Goal: Information Seeking & Learning: Find specific fact

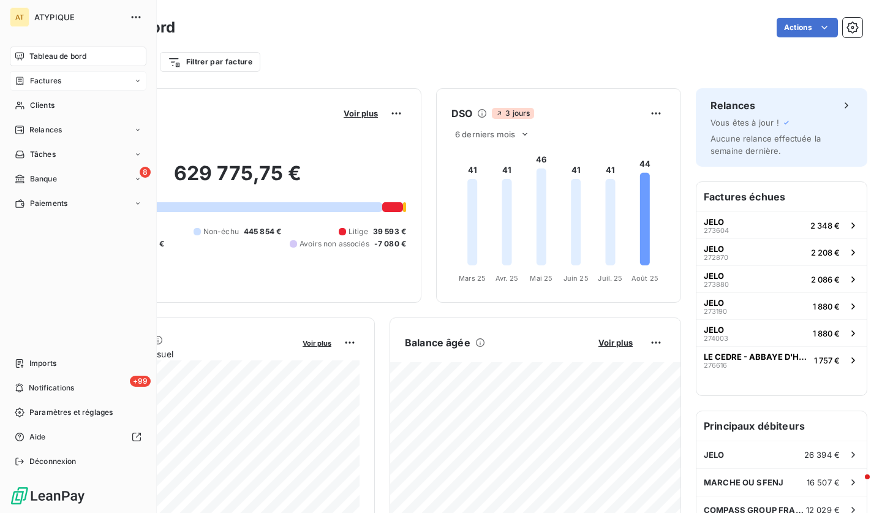
click at [99, 71] on div "Factures" at bounding box center [78, 81] width 137 height 20
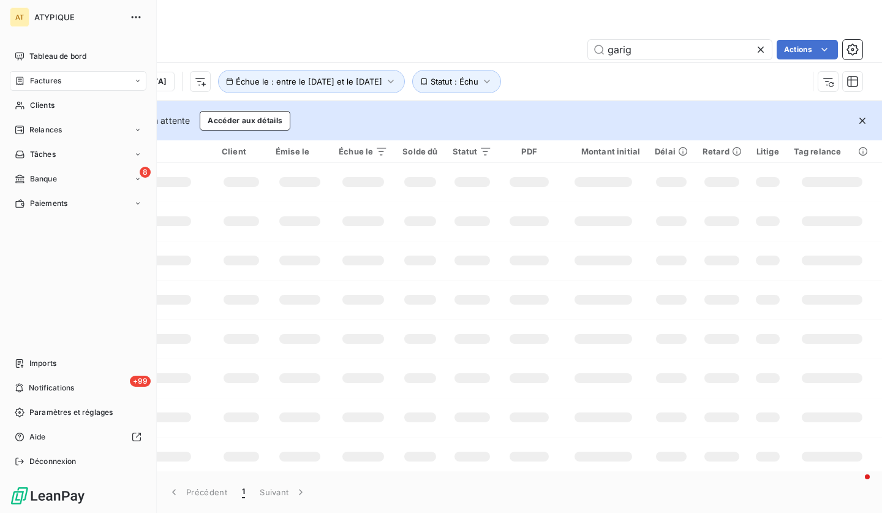
click at [65, 78] on div "Factures" at bounding box center [78, 81] width 137 height 20
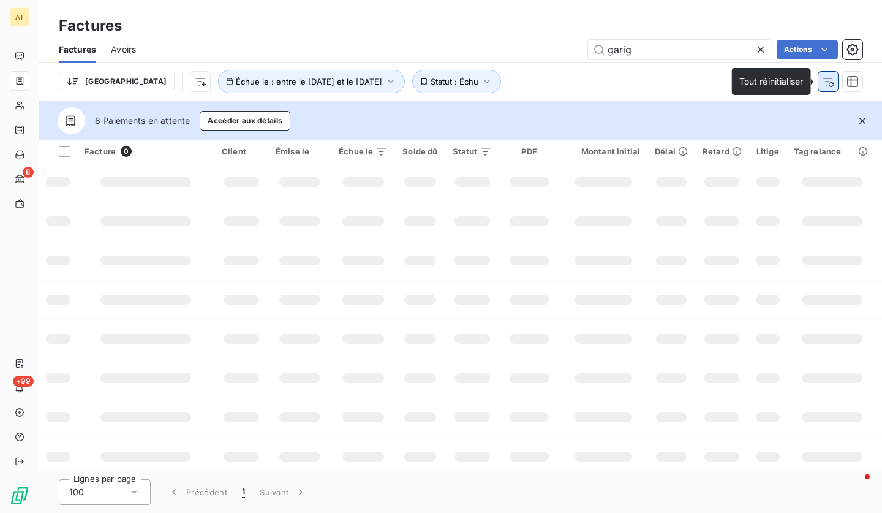
click at [829, 81] on icon "button" at bounding box center [828, 81] width 12 height 12
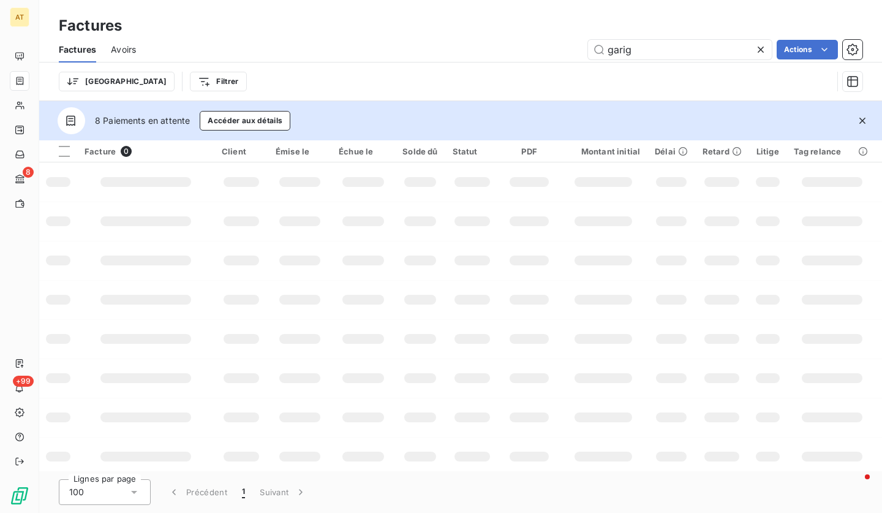
click at [761, 48] on icon at bounding box center [761, 50] width 6 height 6
click at [775, 21] on div "Factures" at bounding box center [460, 26] width 843 height 22
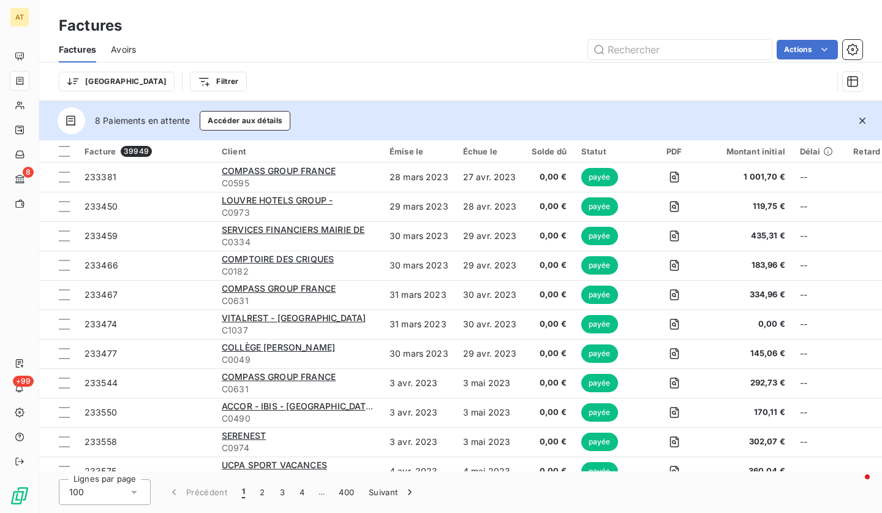
click at [859, 126] on icon "button" at bounding box center [862, 121] width 12 height 12
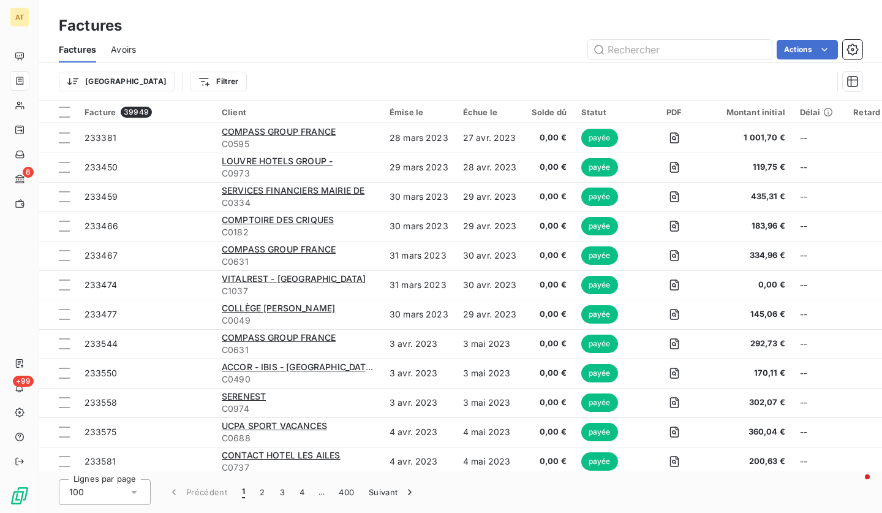
click at [614, 64] on div "Trier Filtrer" at bounding box center [461, 81] width 804 height 38
click at [800, 51] on html "AT 8 +99 Factures Factures Avoirs Actions Trier Filtrer Facture 39949 Client Ém…" at bounding box center [441, 256] width 882 height 513
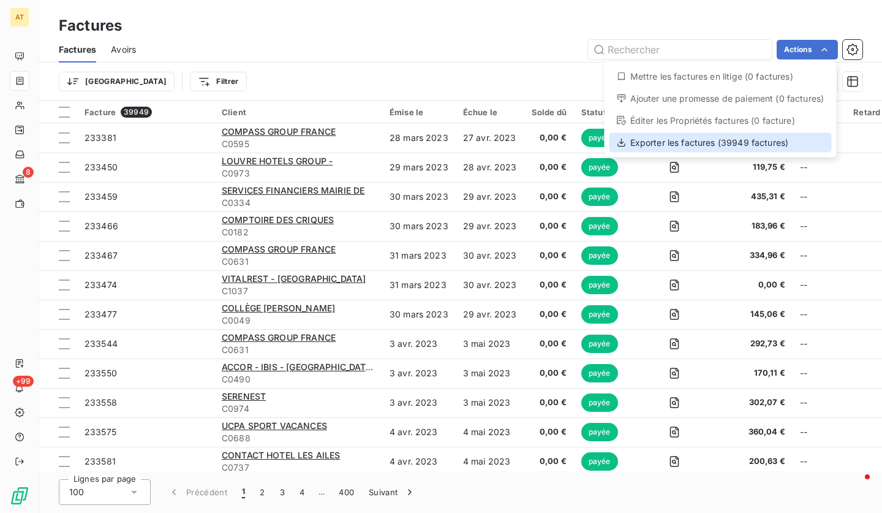
click at [763, 137] on div "Exporter les factures (39949 factures)" at bounding box center [720, 143] width 222 height 20
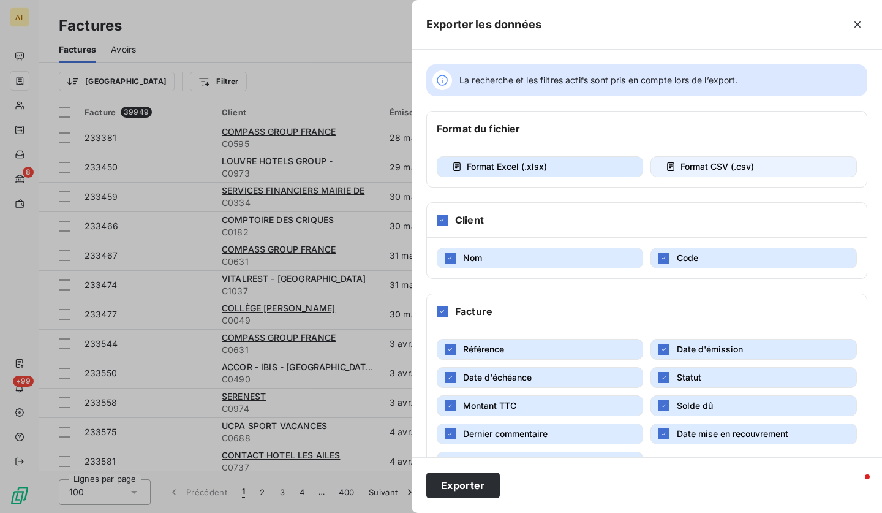
click at [705, 164] on span "Format CSV (.csv)" at bounding box center [716, 166] width 73 height 10
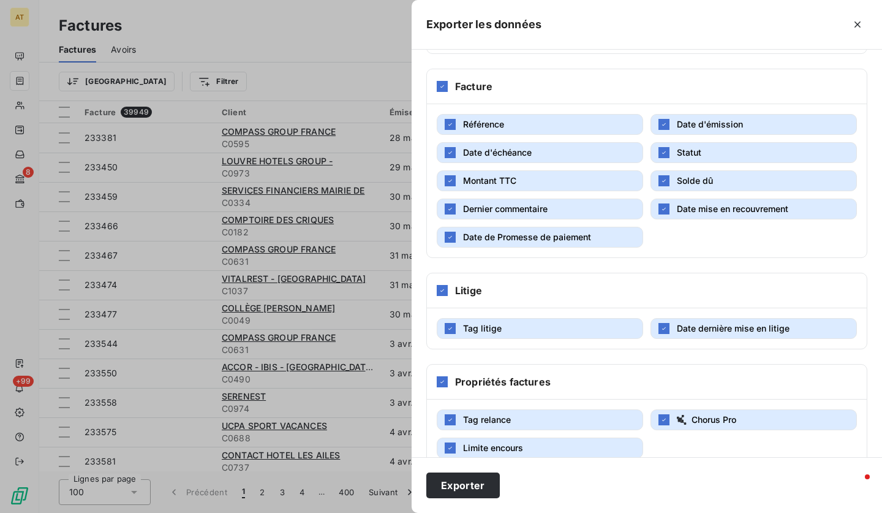
scroll to position [251, 0]
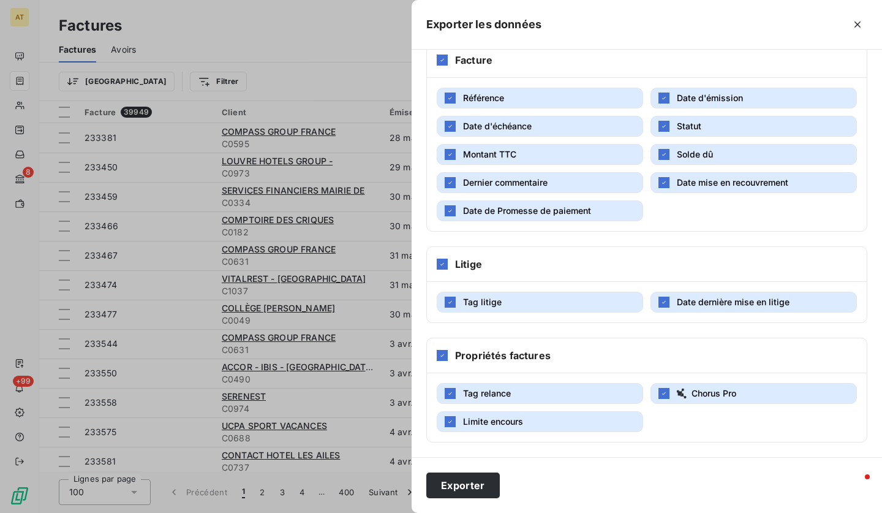
click at [565, 203] on button "Date de Promesse de paiement" at bounding box center [540, 210] width 206 height 21
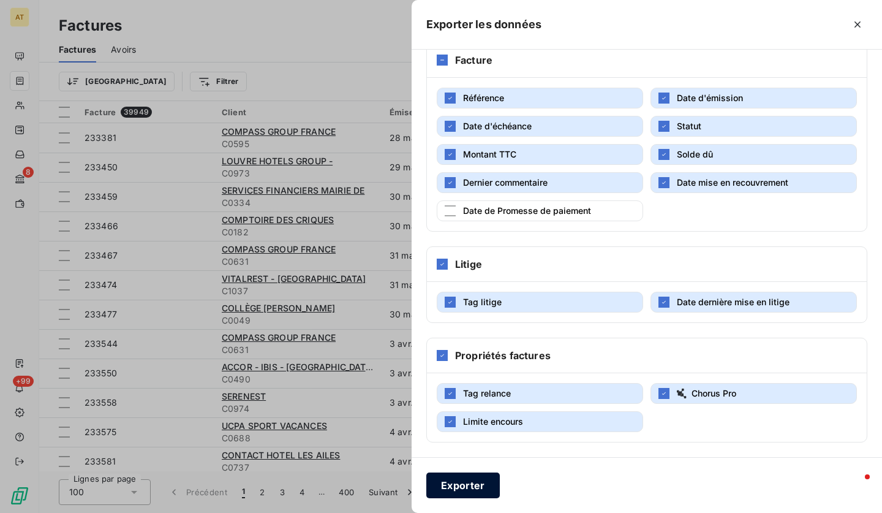
click at [471, 483] on button "Exporter" at bounding box center [462, 485] width 73 height 26
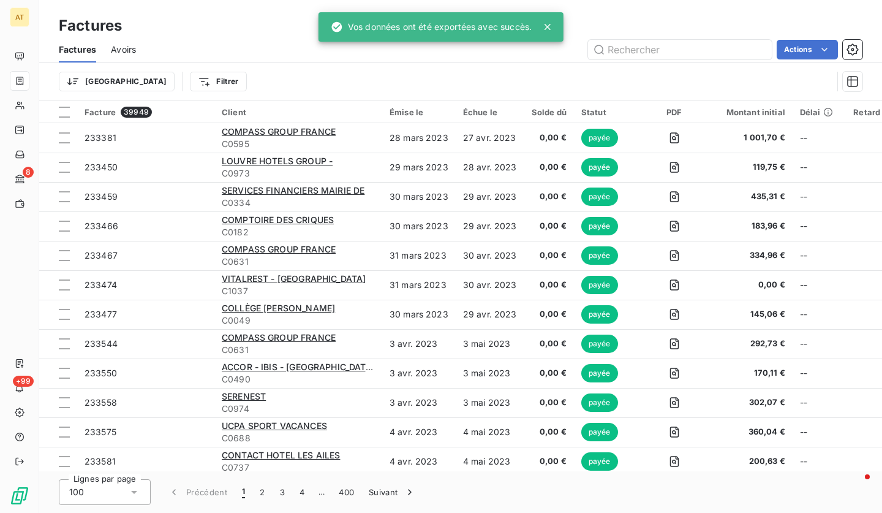
click at [786, 74] on div "Trier Filtrer" at bounding box center [446, 81] width 774 height 23
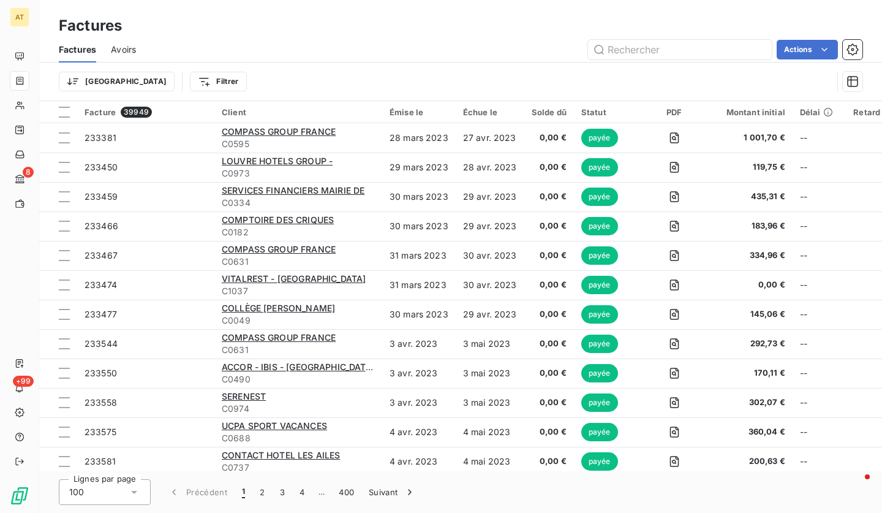
click at [122, 47] on span "Avoirs" at bounding box center [123, 49] width 25 height 12
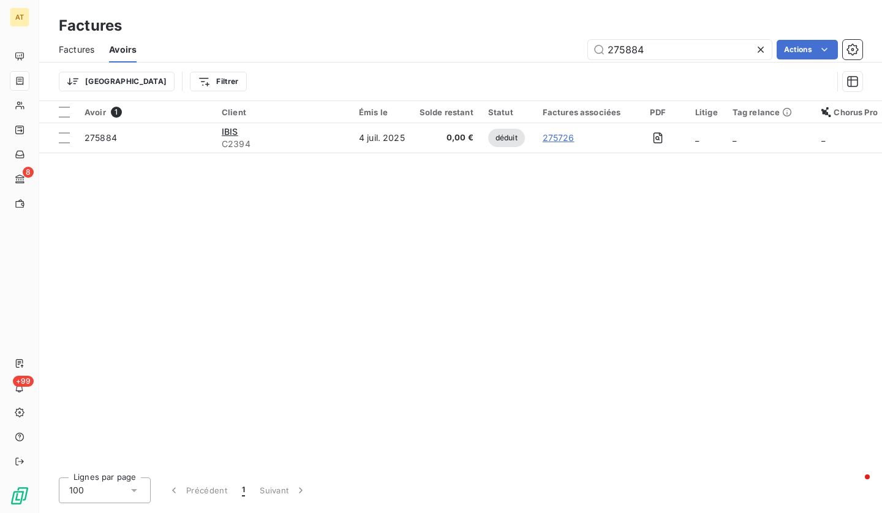
click at [759, 52] on icon at bounding box center [761, 49] width 12 height 12
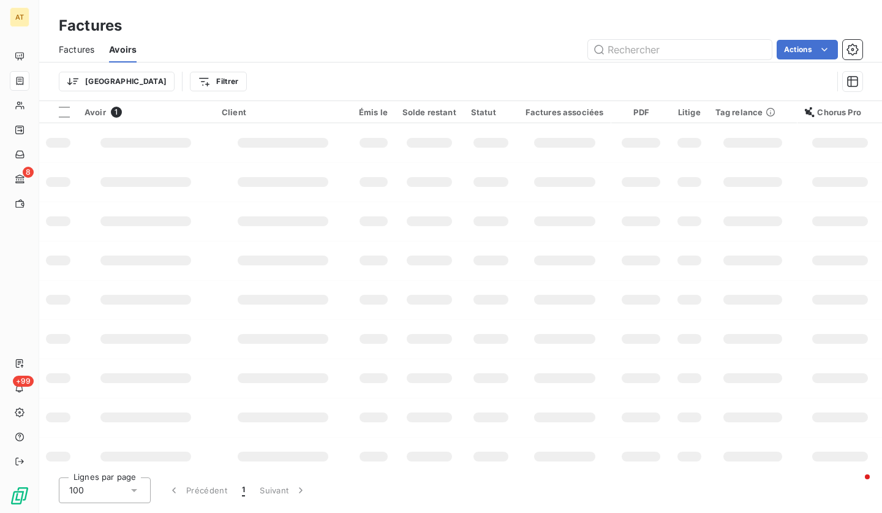
click at [516, 51] on div "Actions" at bounding box center [506, 50] width 711 height 20
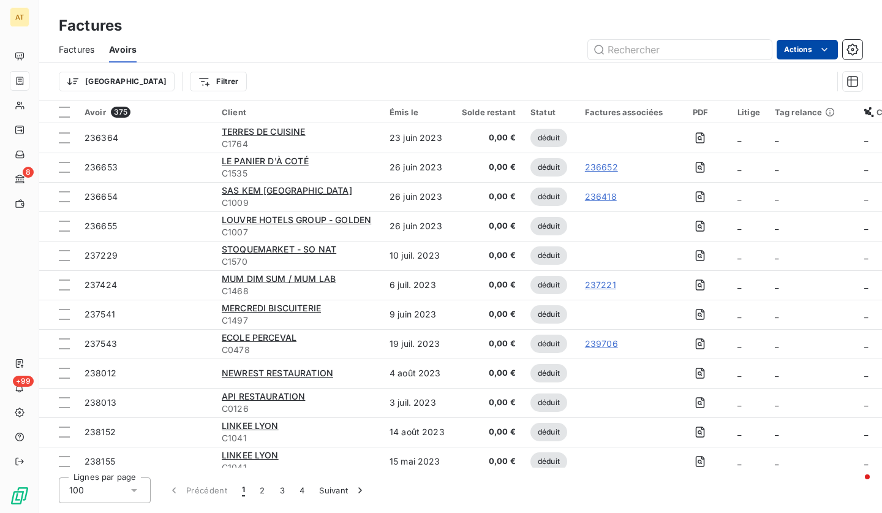
click at [812, 54] on html "AT 8 +99 Factures Factures Avoirs Actions Trier Filtrer Avoir 375 Client Émis l…" at bounding box center [441, 256] width 882 height 513
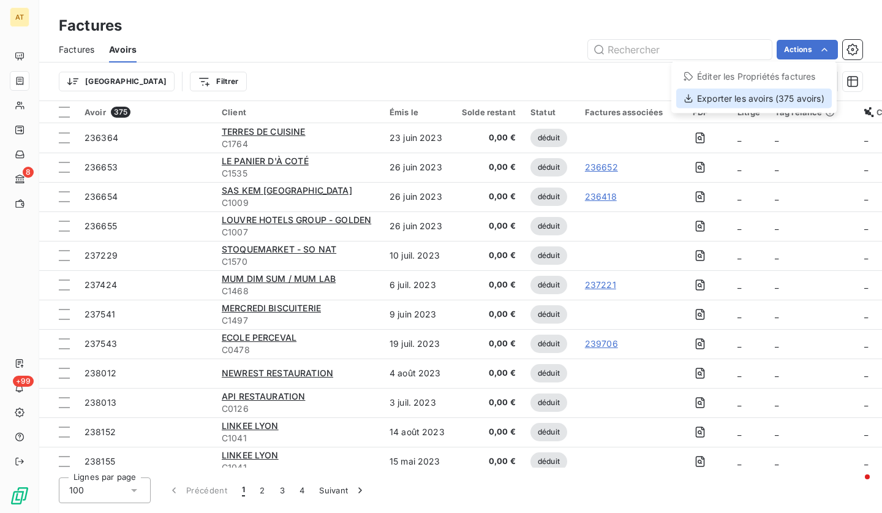
click at [789, 100] on div "Exporter les avoirs (375 avoirs)" at bounding box center [754, 99] width 156 height 20
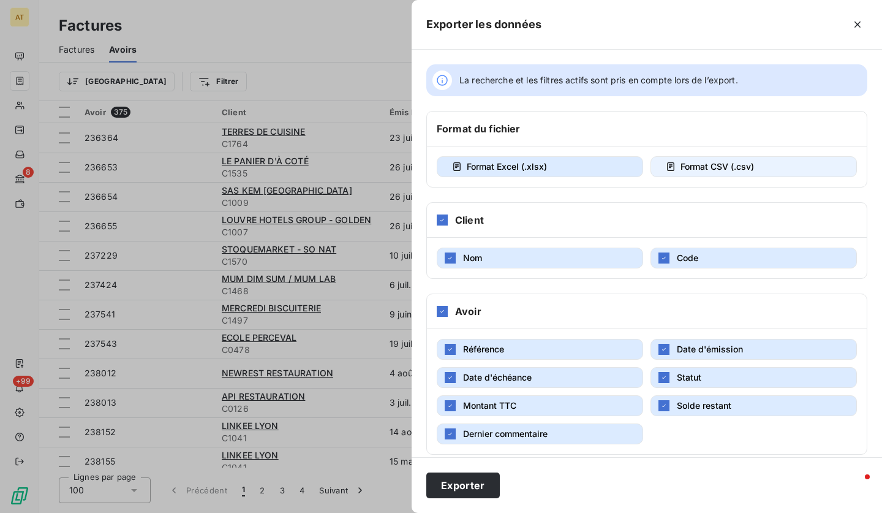
click at [710, 171] on span "Format CSV (.csv)" at bounding box center [716, 166] width 73 height 10
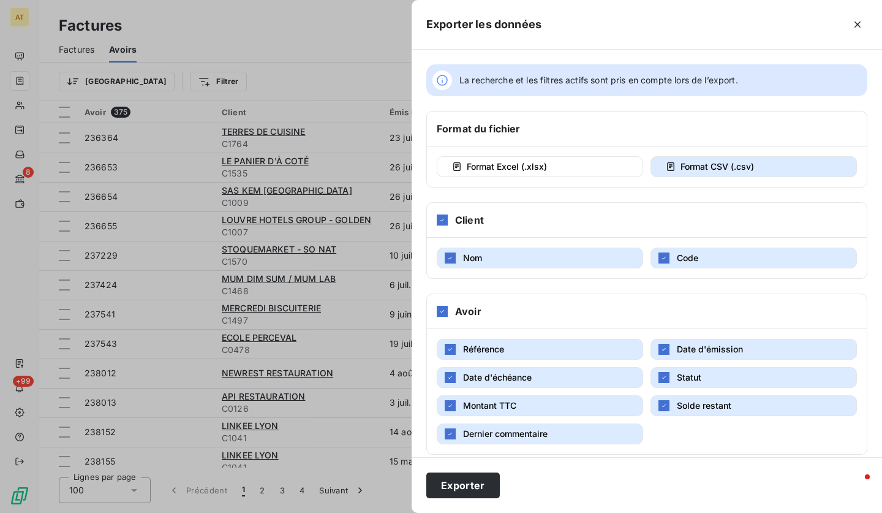
scroll to position [223, 0]
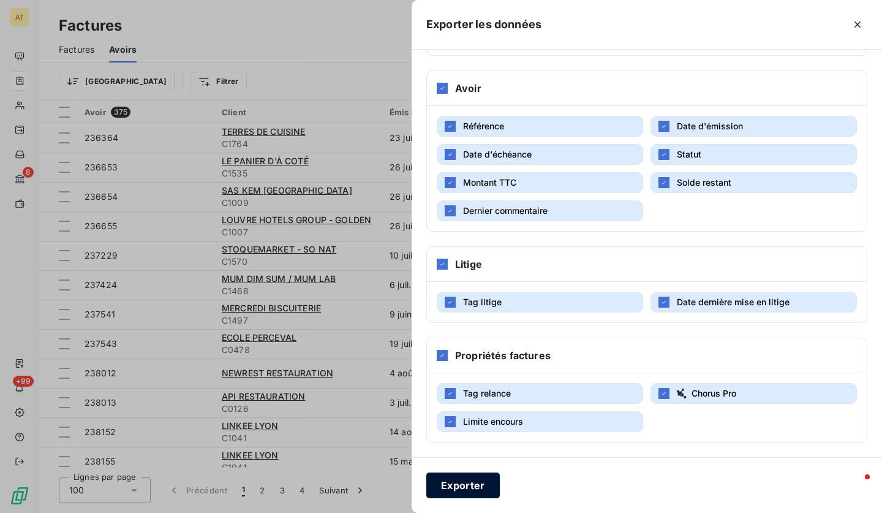
click at [454, 488] on button "Exporter" at bounding box center [462, 485] width 73 height 26
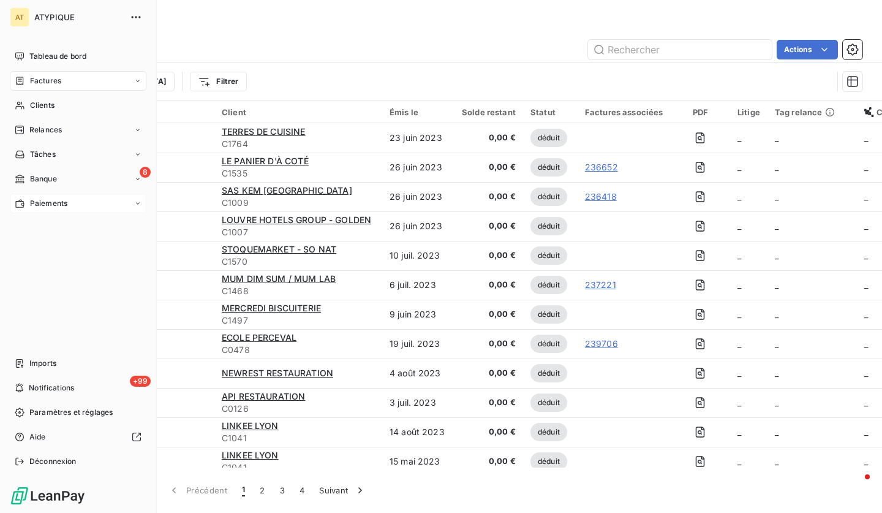
click at [43, 204] on span "Paiements" at bounding box center [48, 203] width 37 height 11
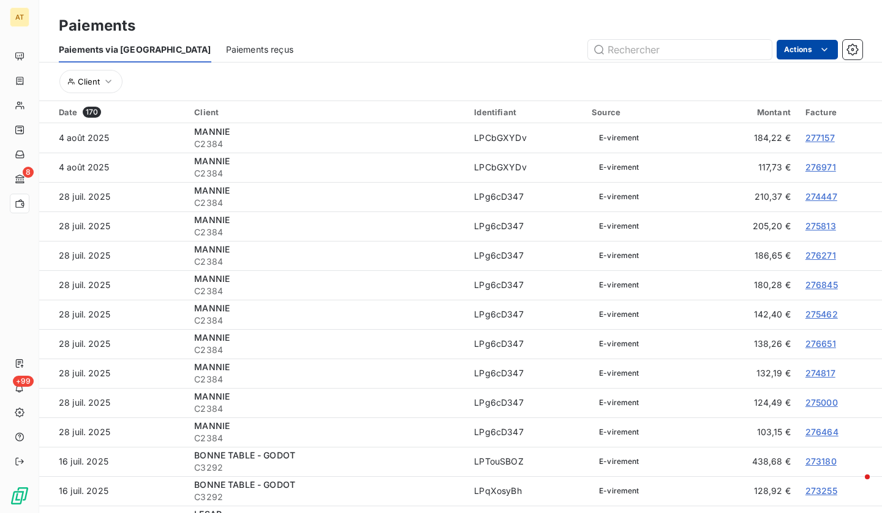
click at [789, 48] on html "AT 8 +99 Paiements Paiements via le Portail Paiements reçus Actions Client Date…" at bounding box center [441, 256] width 882 height 513
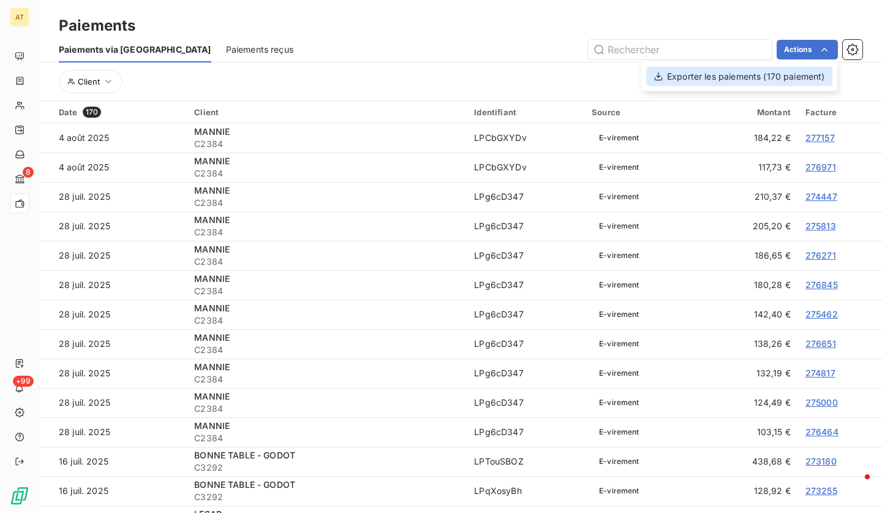
click at [764, 72] on div "Exporter les paiements (170 paiement)" at bounding box center [739, 77] width 186 height 20
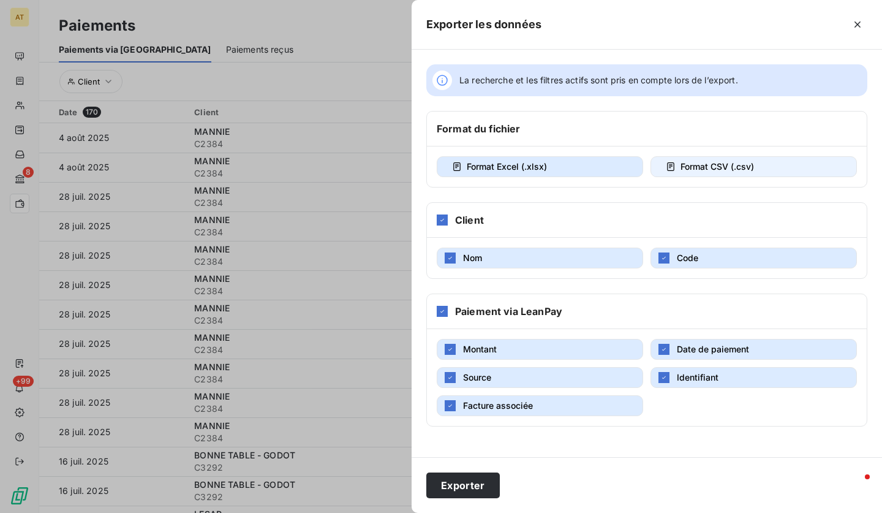
click at [724, 160] on span "Format CSV (.csv)" at bounding box center [716, 166] width 73 height 12
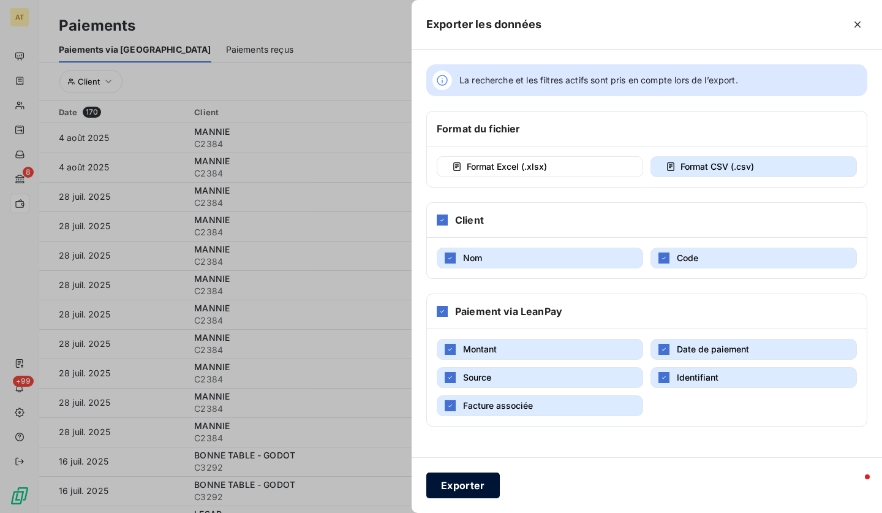
click at [454, 478] on button "Exporter" at bounding box center [462, 485] width 73 height 26
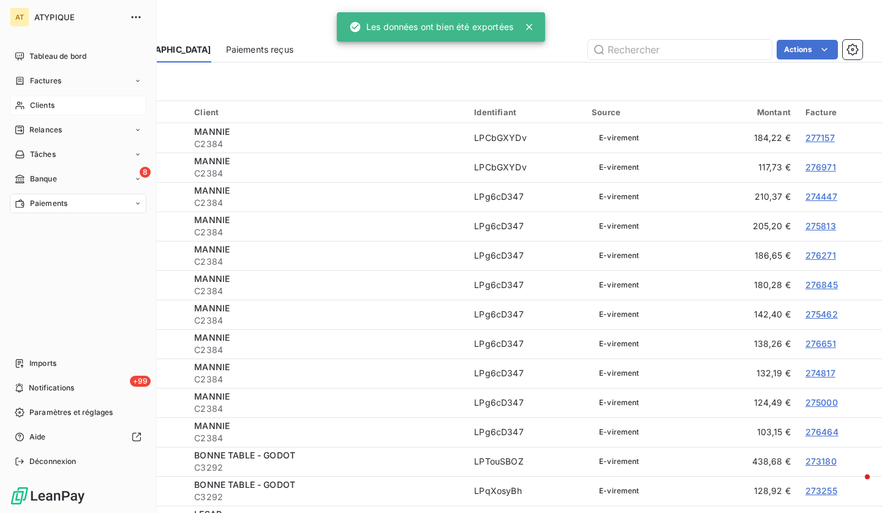
click at [13, 104] on div "Clients" at bounding box center [78, 106] width 137 height 20
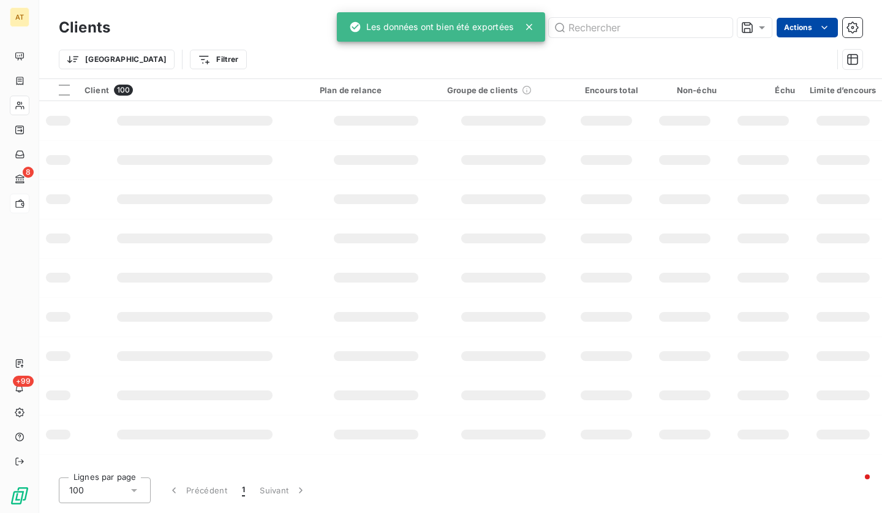
click at [794, 29] on html "AT 8 +99 Clients Actions Trier Filtrer Client 100 Plan de relance Groupe de cli…" at bounding box center [441, 256] width 882 height 513
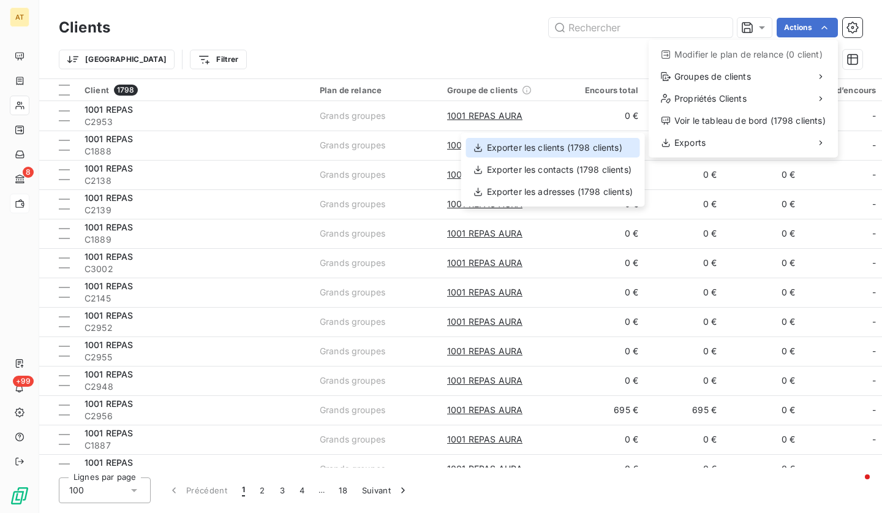
click at [604, 151] on div "Exporter les clients (1798 clients)" at bounding box center [553, 148] width 174 height 20
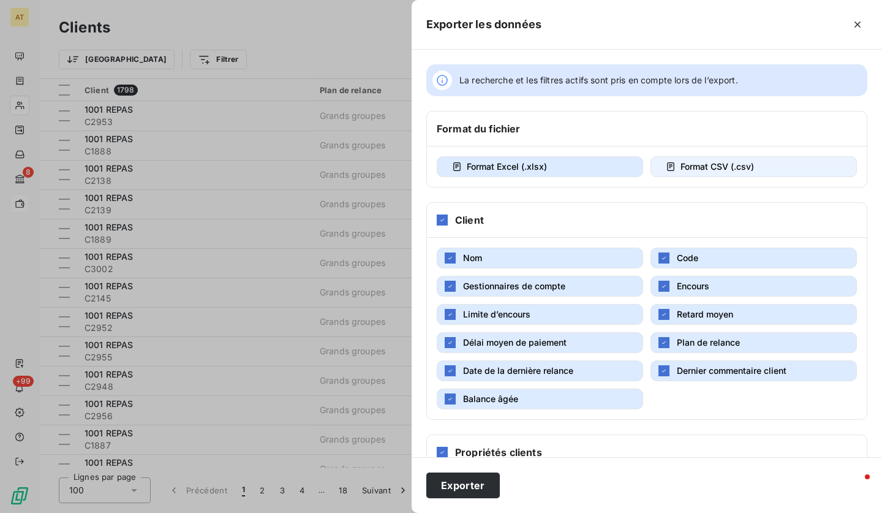
click at [672, 160] on button "Format CSV (.csv)" at bounding box center [753, 166] width 206 height 21
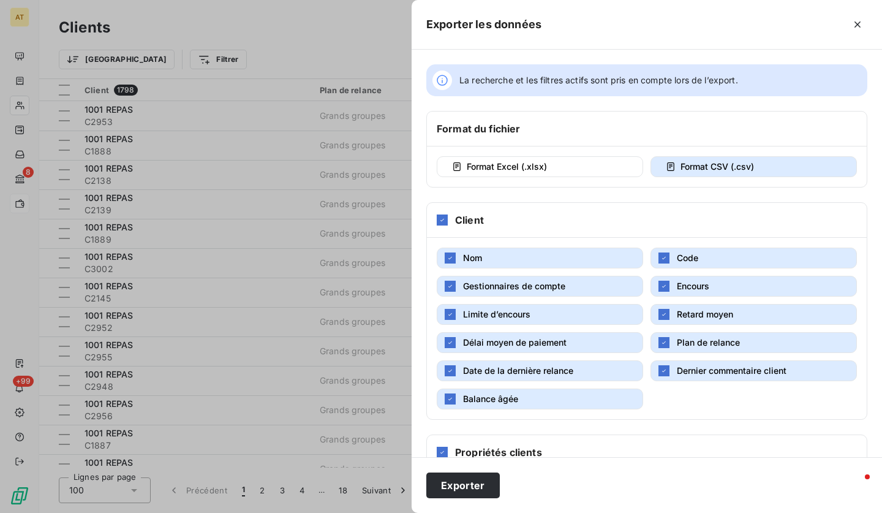
scroll to position [69, 0]
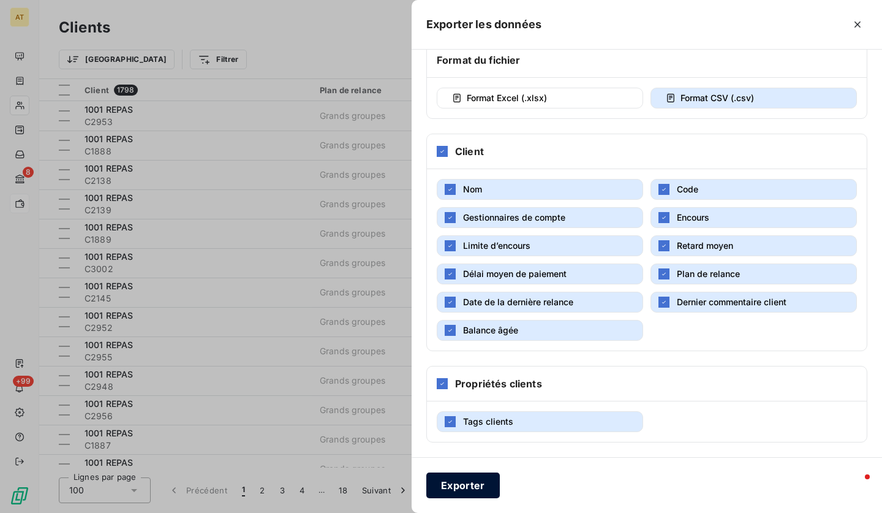
click at [466, 483] on button "Exporter" at bounding box center [462, 485] width 73 height 26
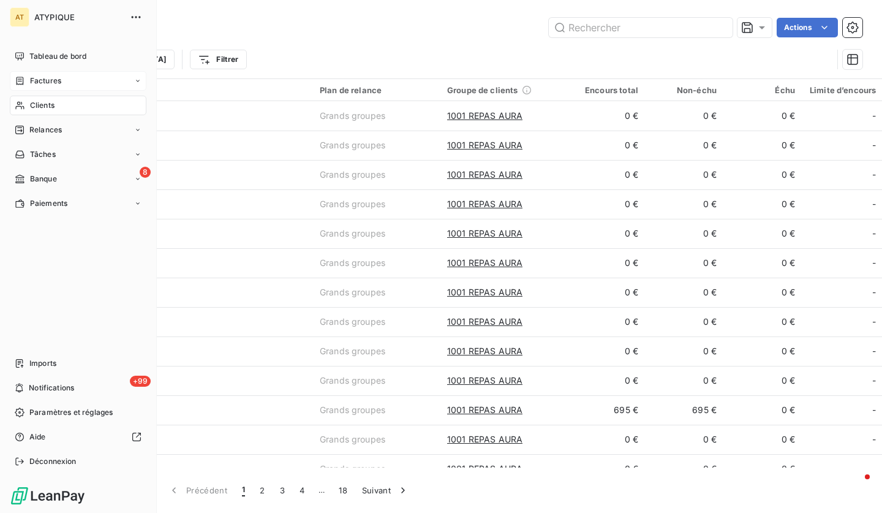
click at [32, 83] on span "Factures" at bounding box center [45, 80] width 31 height 11
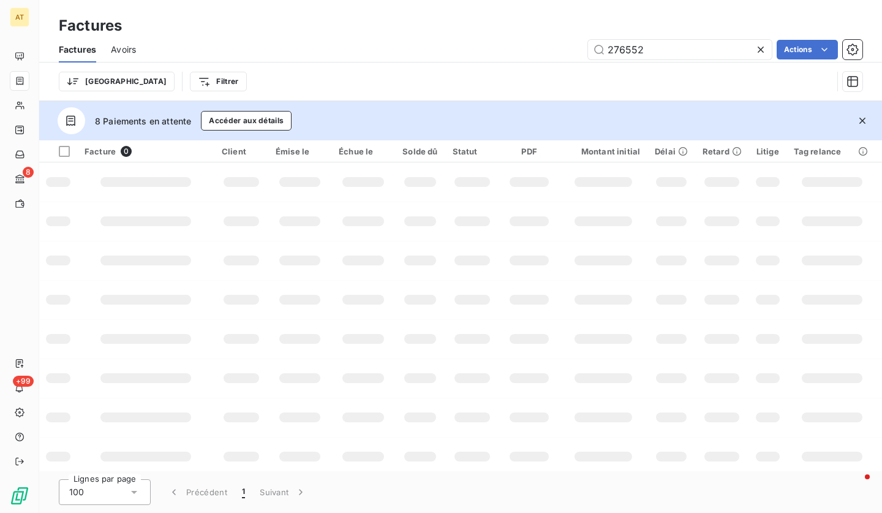
type input "276552"
click at [863, 119] on icon "button" at bounding box center [862, 121] width 6 height 6
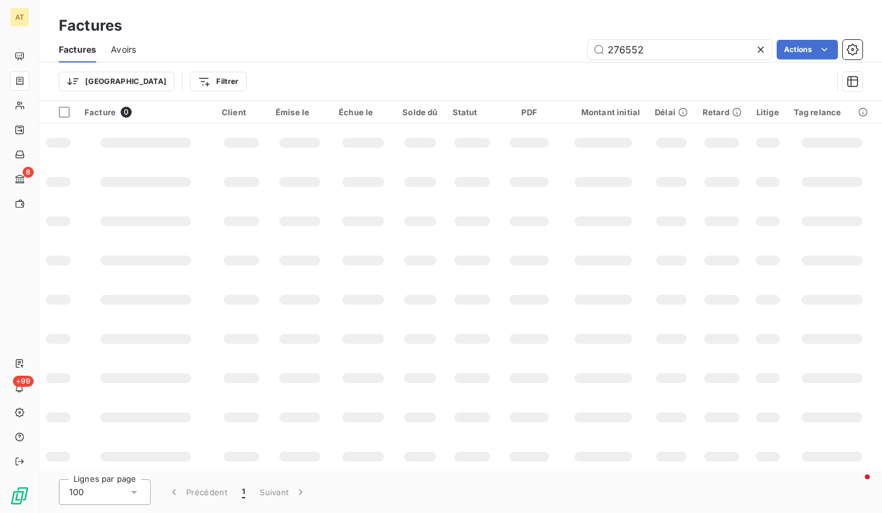
click at [448, 298] on td at bounding box center [472, 299] width 55 height 39
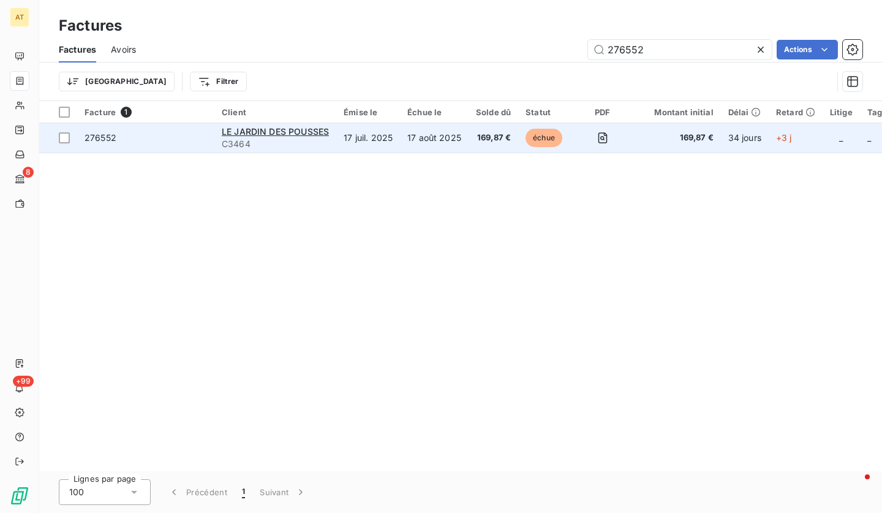
click at [108, 146] on td "276552" at bounding box center [145, 137] width 137 height 29
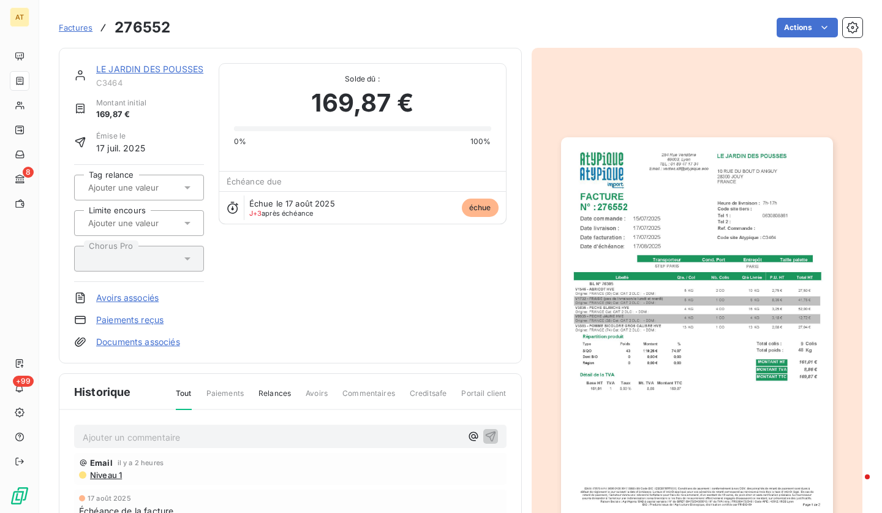
click at [187, 74] on link "LE JARDIN DES POUSSES" at bounding box center [149, 69] width 107 height 10
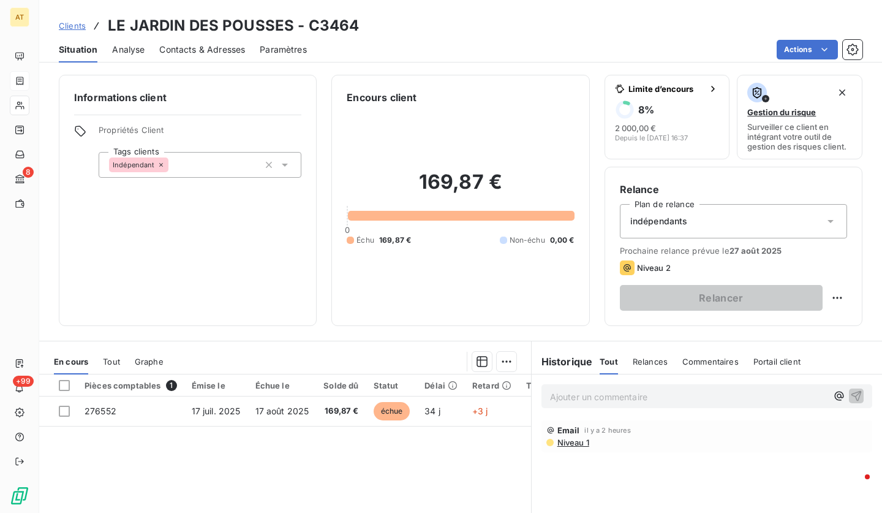
click at [197, 49] on span "Contacts & Adresses" at bounding box center [202, 49] width 86 height 12
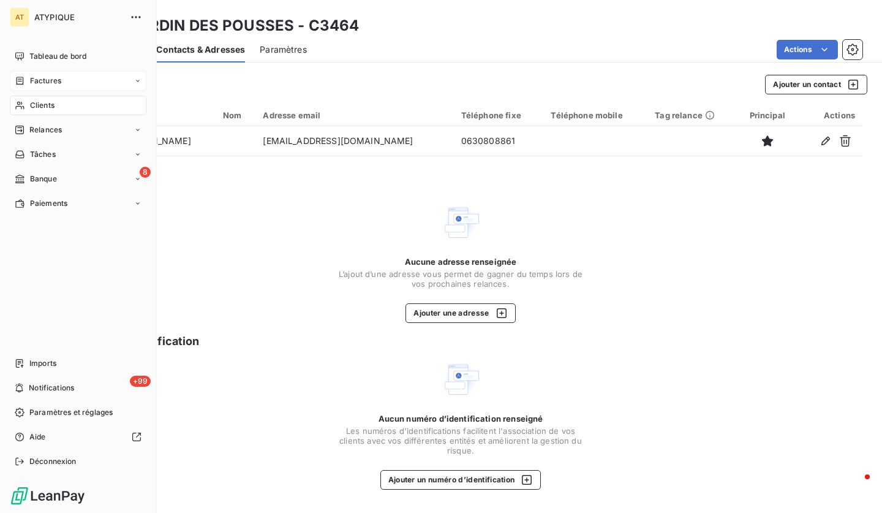
click at [26, 82] on div "Factures" at bounding box center [38, 80] width 47 height 11
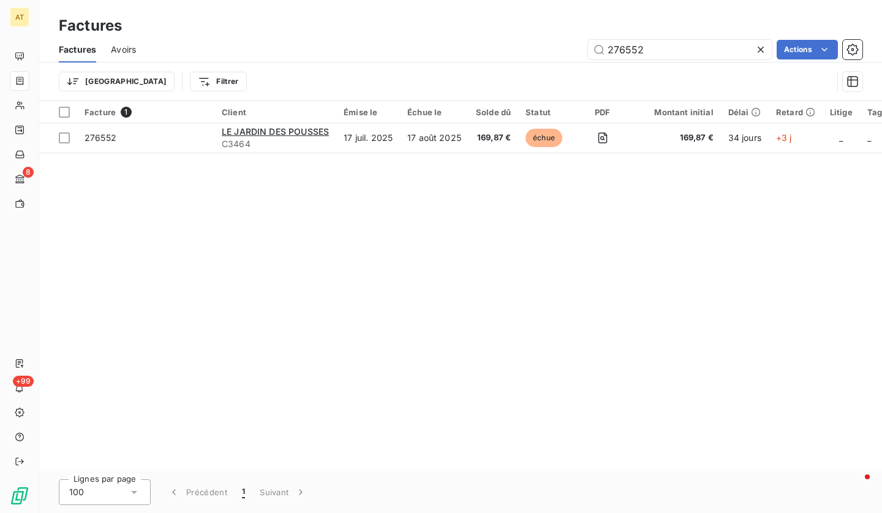
type input "276969"
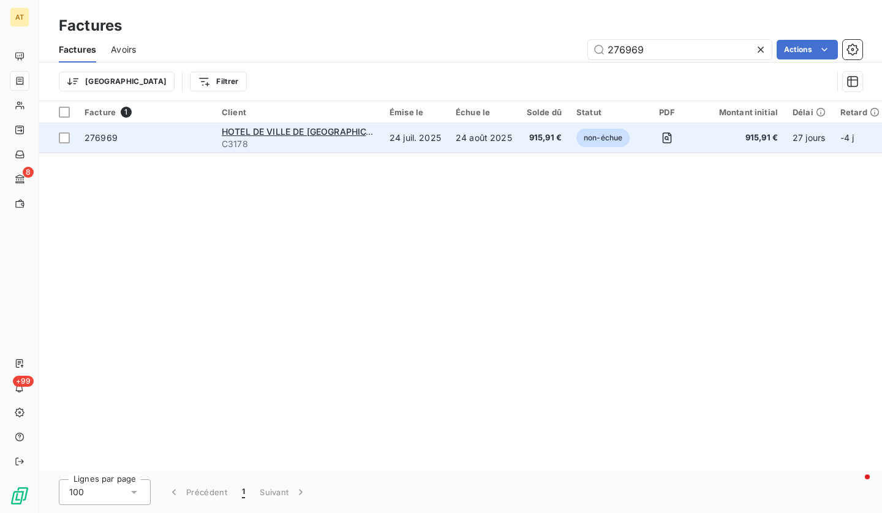
click at [117, 140] on span "276969" at bounding box center [146, 138] width 122 height 12
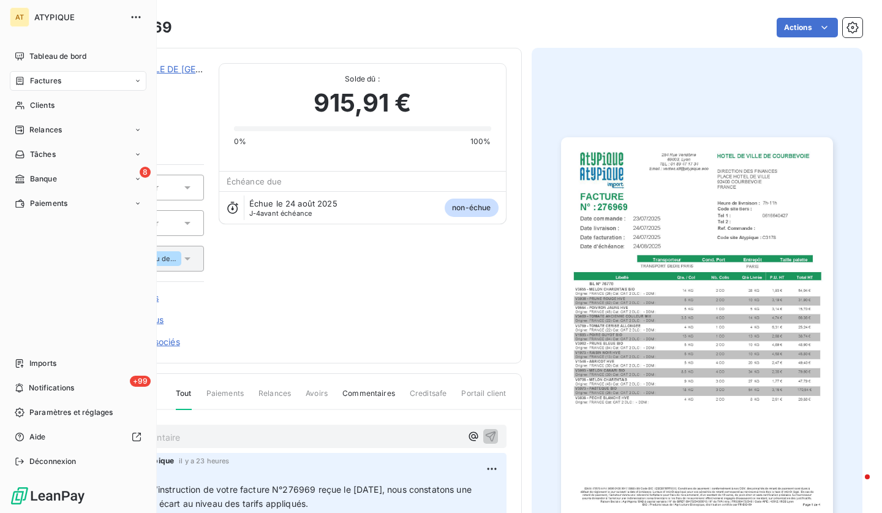
click at [58, 84] on span "Factures" at bounding box center [45, 80] width 31 height 11
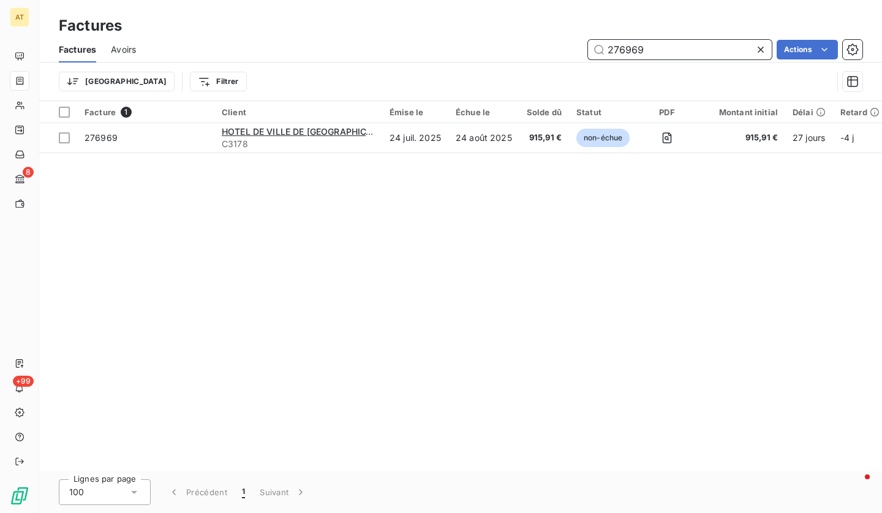
click at [682, 53] on input "276969" at bounding box center [680, 50] width 184 height 20
click at [682, 51] on input "276969" at bounding box center [680, 50] width 184 height 20
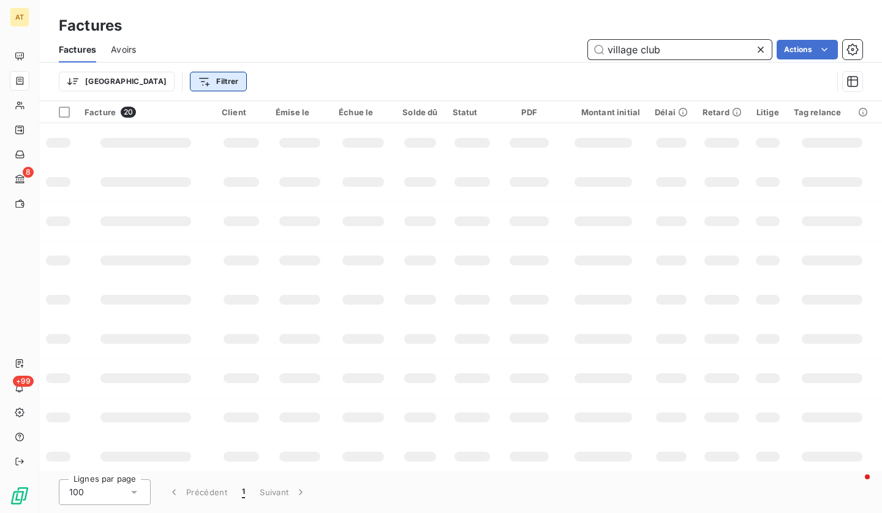
type input "village club"
click at [154, 80] on html "AT 8 +99 Factures Factures Avoirs village club Actions Trier Filtrer Facture 20…" at bounding box center [441, 256] width 882 height 513
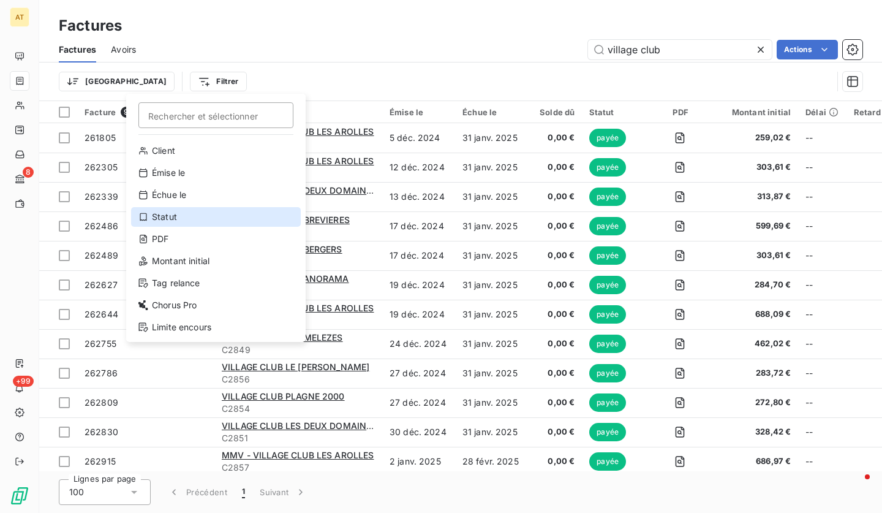
click at [160, 211] on div "Statut" at bounding box center [216, 217] width 170 height 20
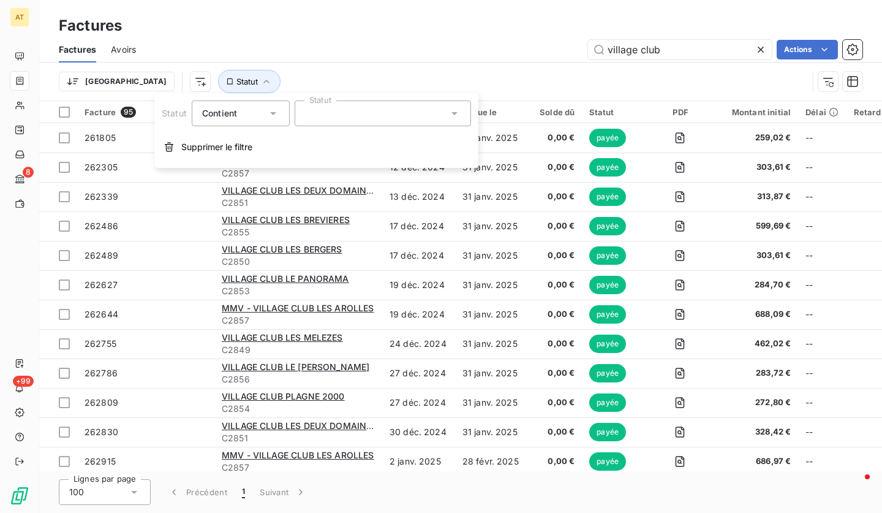
click at [361, 103] on div at bounding box center [383, 113] width 176 height 26
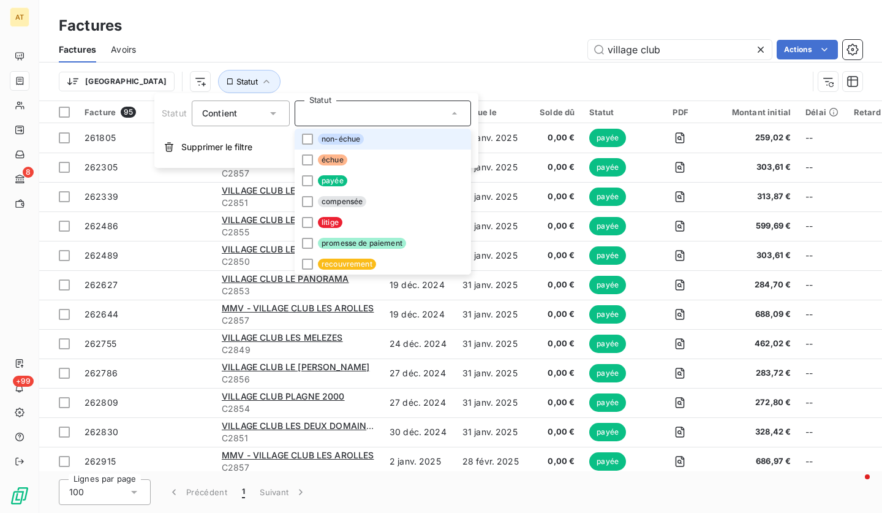
click at [347, 141] on span "non-échue" at bounding box center [341, 139] width 46 height 11
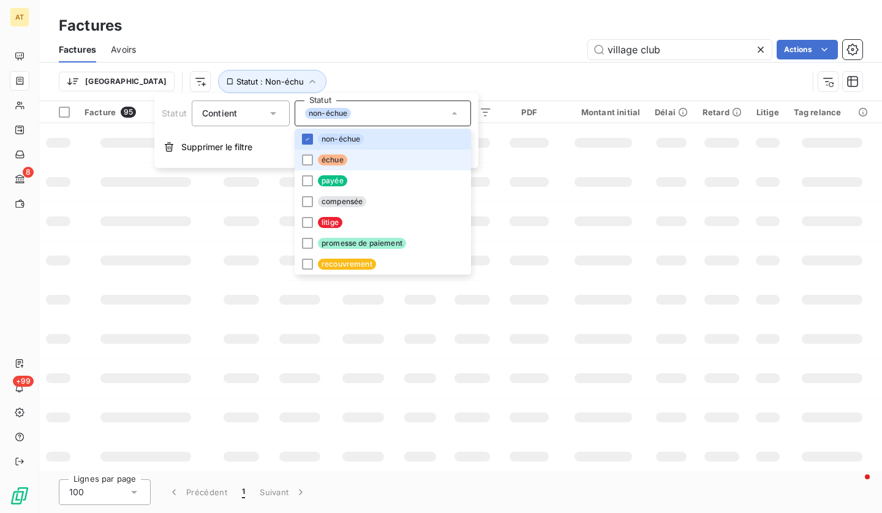
click at [336, 153] on li "échue" at bounding box center [383, 159] width 176 height 21
click at [409, 56] on div "village club Actions" at bounding box center [507, 50] width 712 height 20
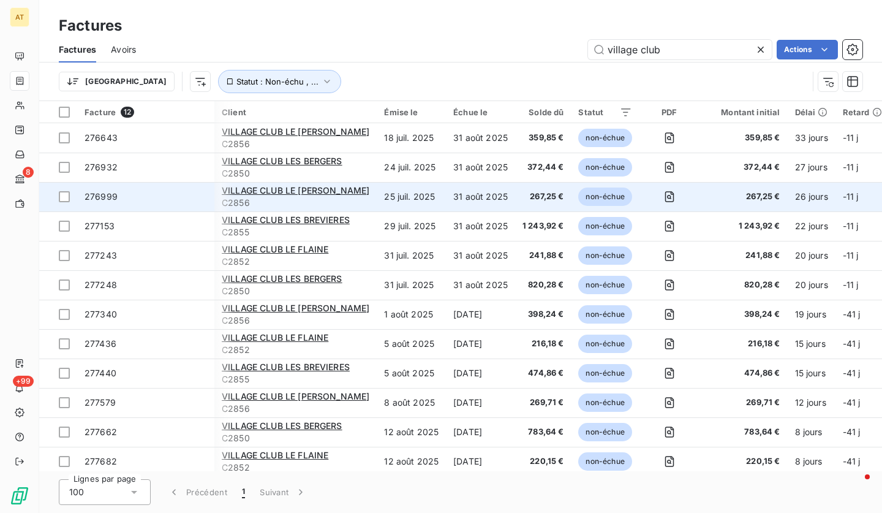
scroll to position [10, 1]
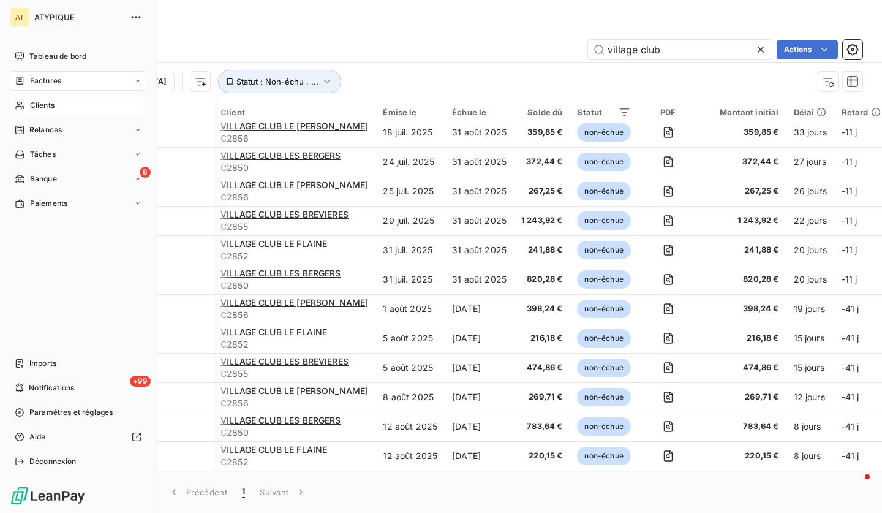
click at [29, 97] on div "Clients" at bounding box center [78, 106] width 137 height 20
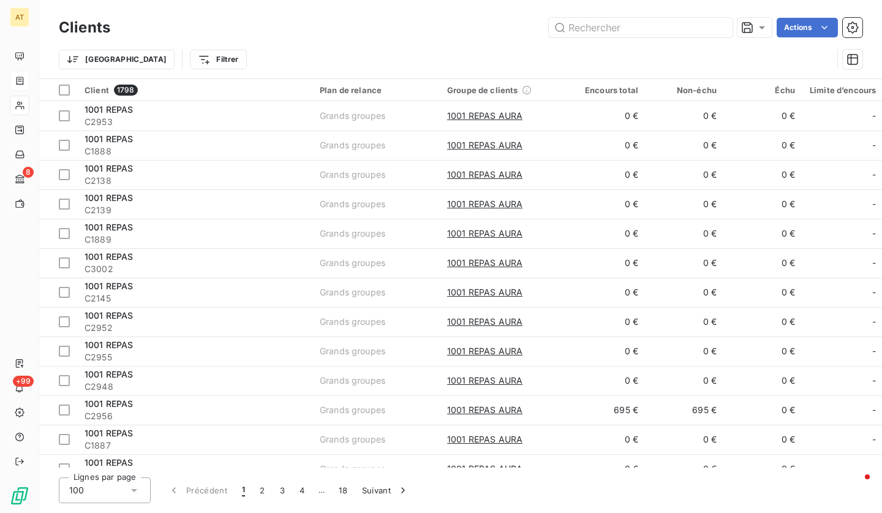
type input "C3456"
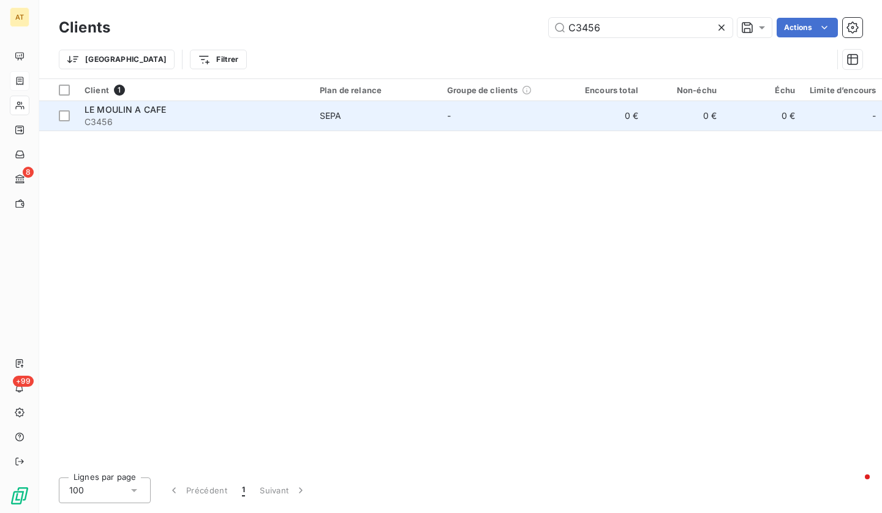
click at [157, 124] on span "C3456" at bounding box center [195, 122] width 220 height 12
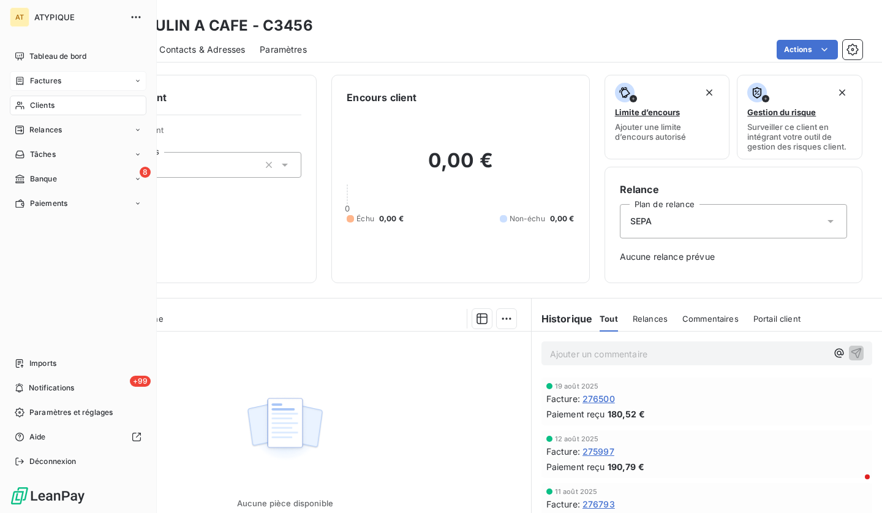
click at [50, 110] on span "Clients" at bounding box center [42, 105] width 24 height 11
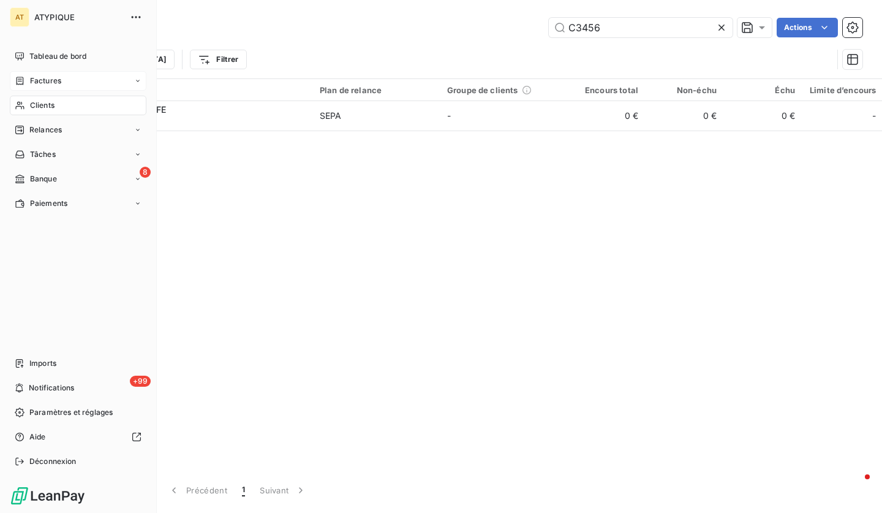
click at [69, 75] on div "Factures" at bounding box center [78, 81] width 137 height 20
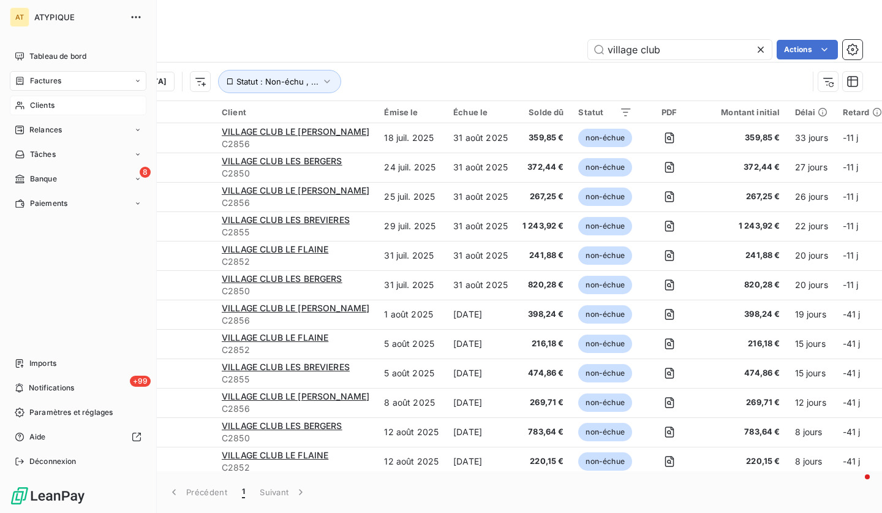
click at [50, 107] on span "Clients" at bounding box center [42, 105] width 24 height 11
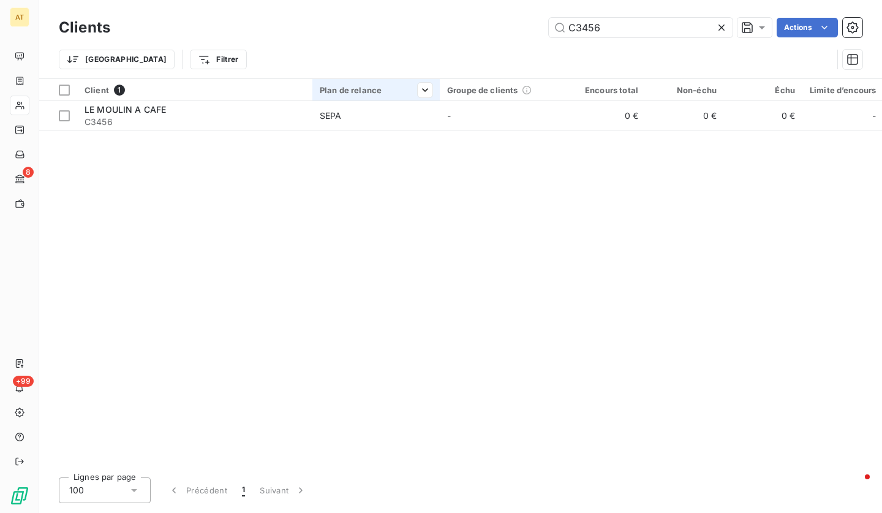
type input "BIOTIFOOD"
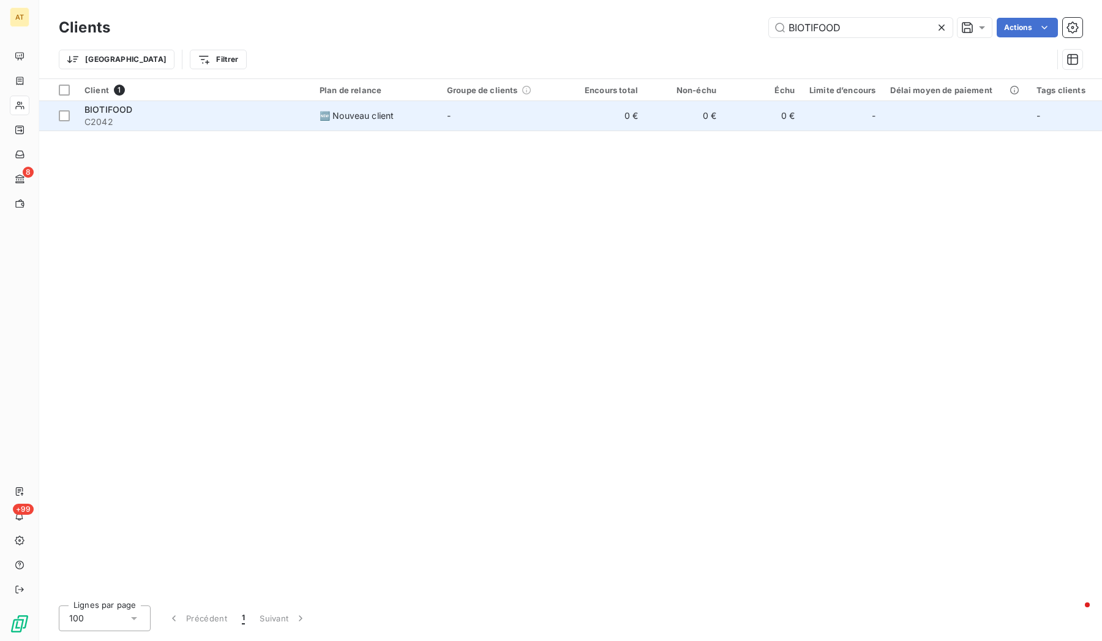
click at [99, 111] on span "BIOTIFOOD" at bounding box center [109, 109] width 48 height 10
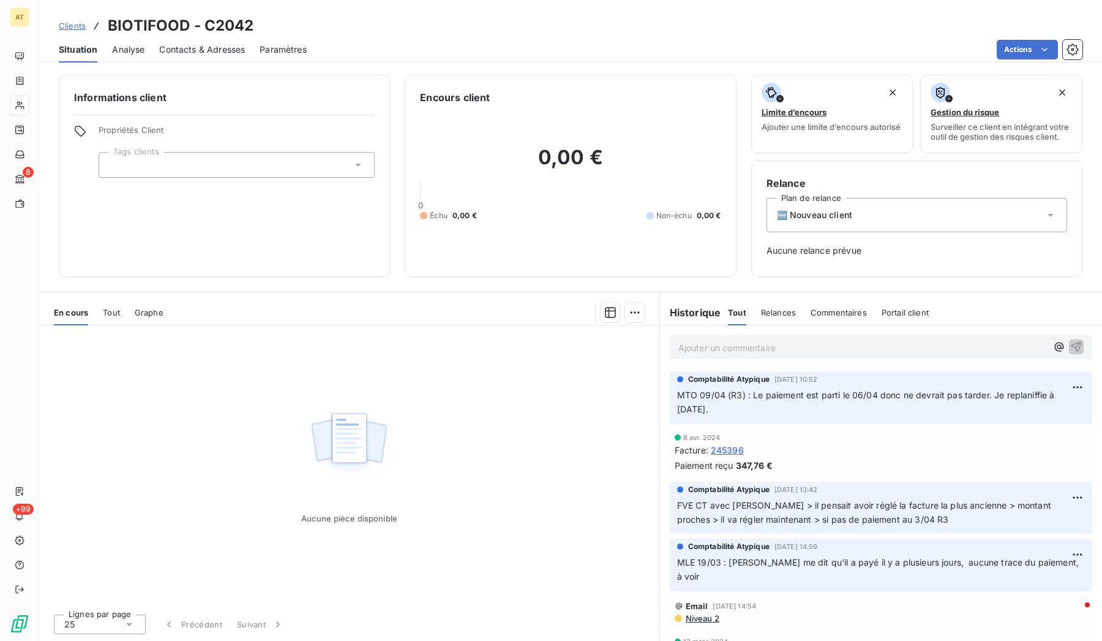
click at [274, 168] on div at bounding box center [237, 165] width 276 height 26
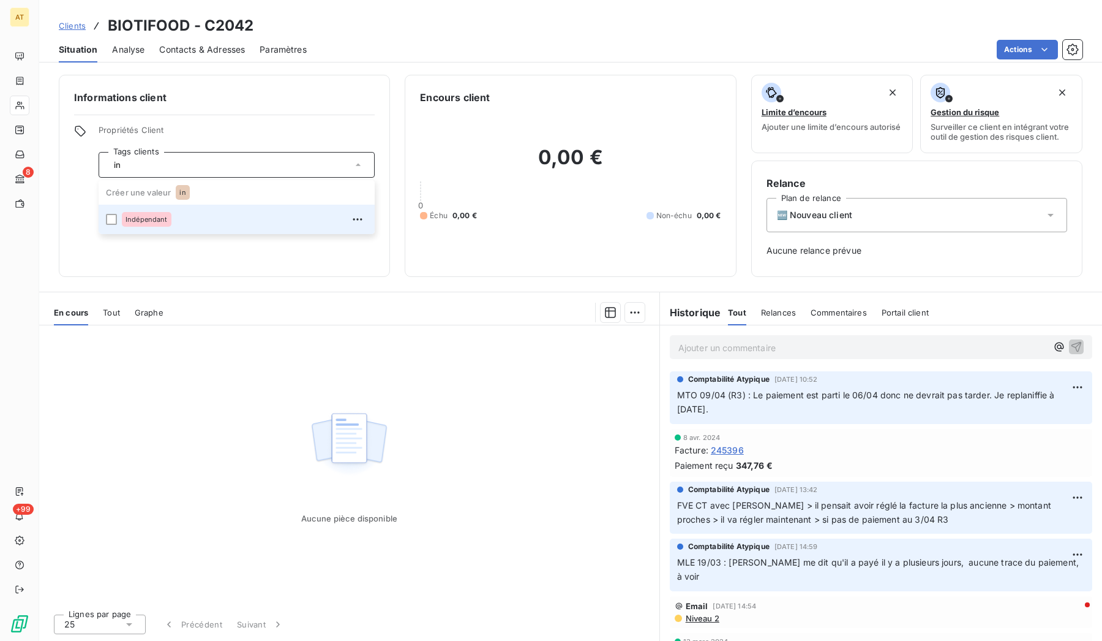
click at [222, 226] on div "Indépendant" at bounding box center [245, 219] width 246 height 20
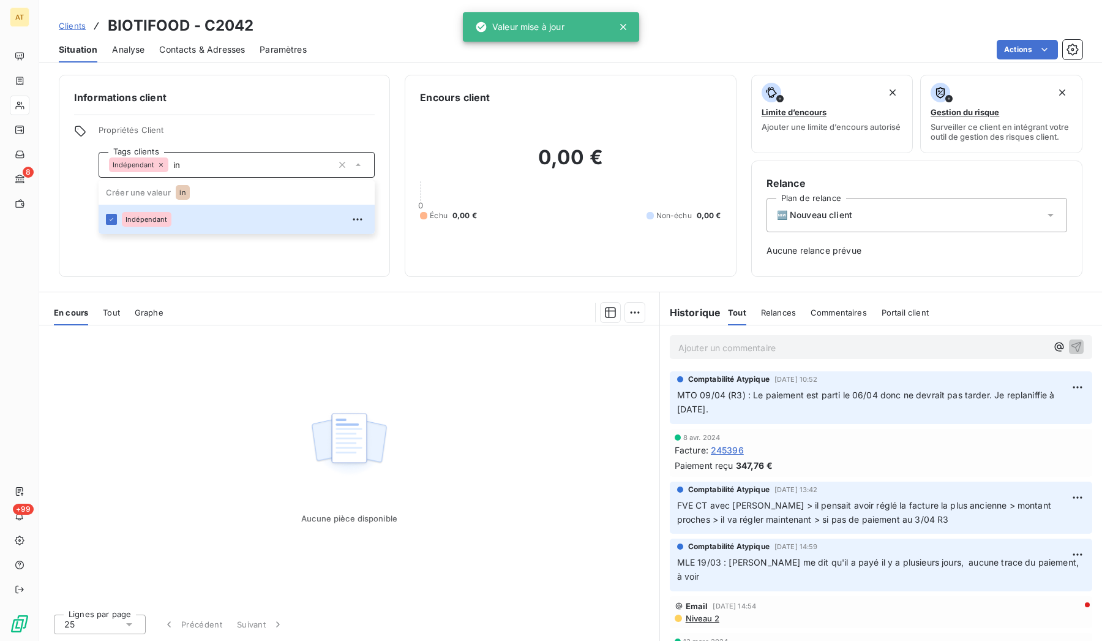
click at [399, 491] on div "Aucune pièce disponible" at bounding box center [349, 464] width 620 height 279
type input "in"
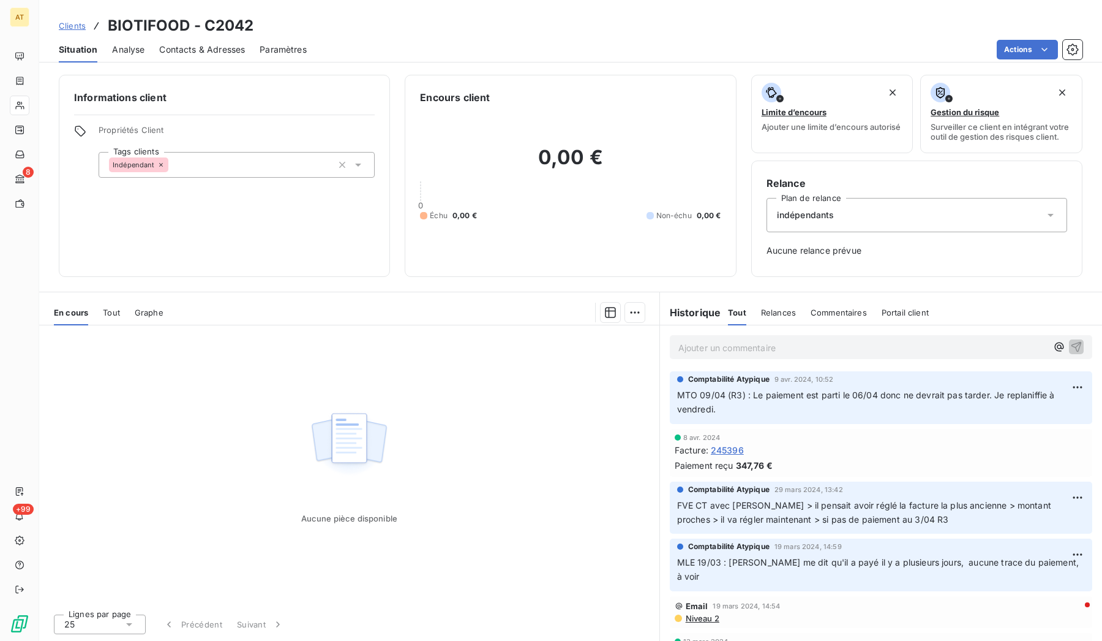
click at [225, 25] on h3 "BIOTIFOOD - C2042" at bounding box center [181, 26] width 146 height 22
copy h3 "C2042"
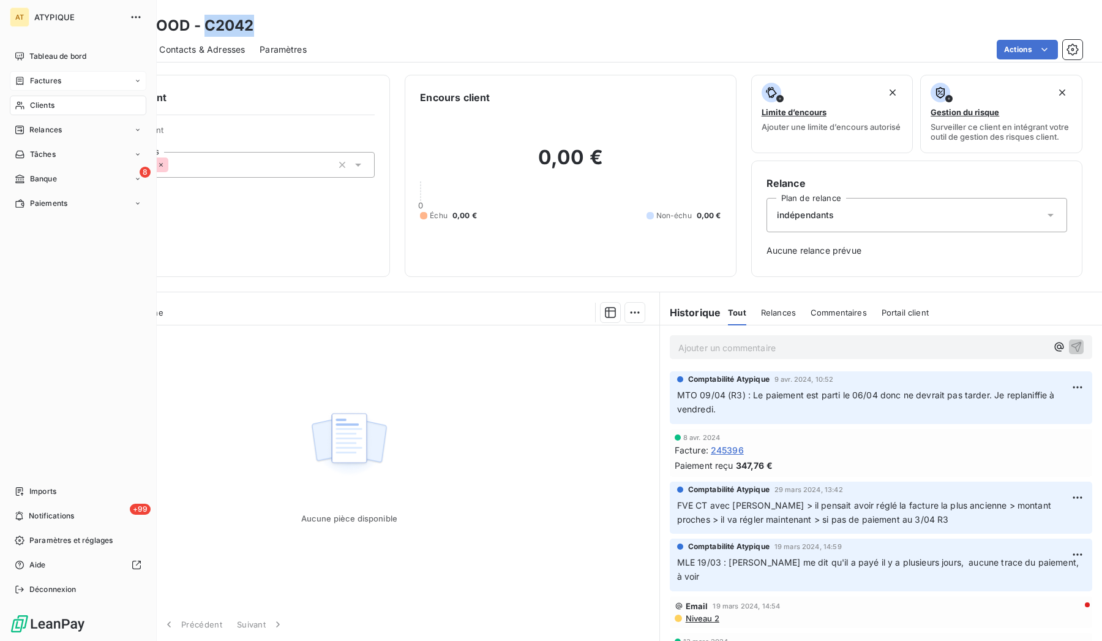
click at [68, 80] on div "Factures" at bounding box center [78, 81] width 137 height 20
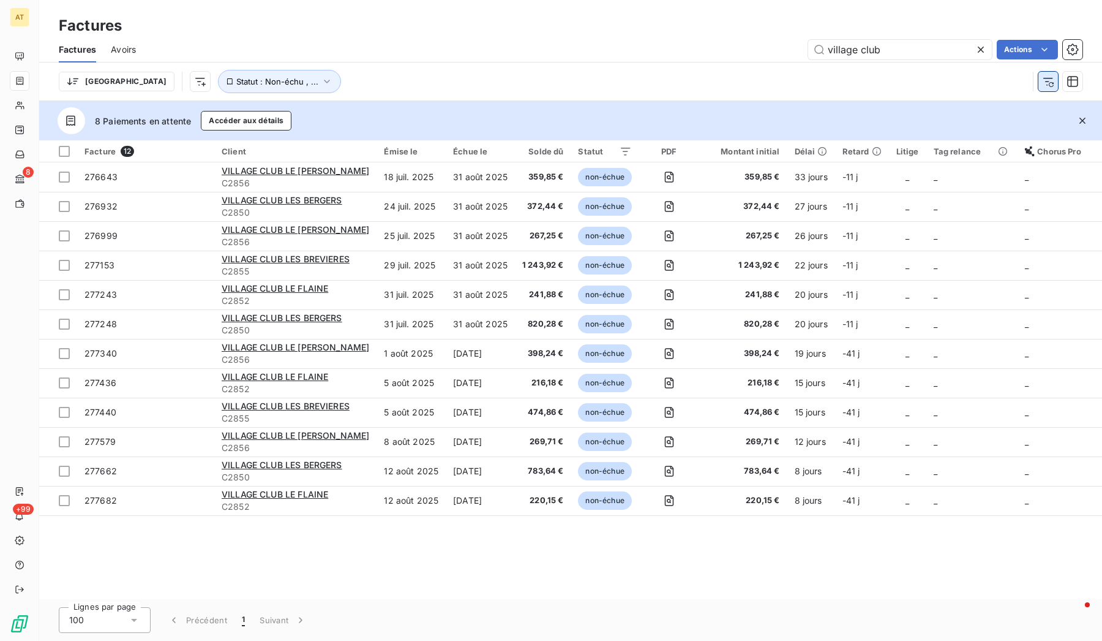
click at [1043, 85] on icon "button" at bounding box center [1048, 81] width 12 height 12
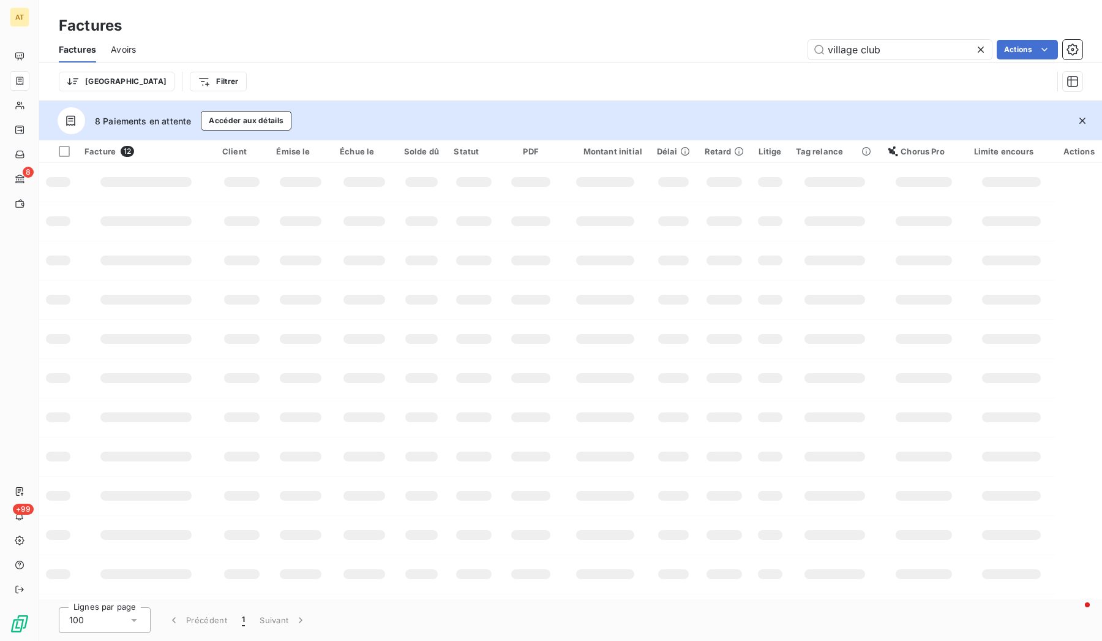
click at [119, 42] on div "Avoirs" at bounding box center [123, 50] width 25 height 26
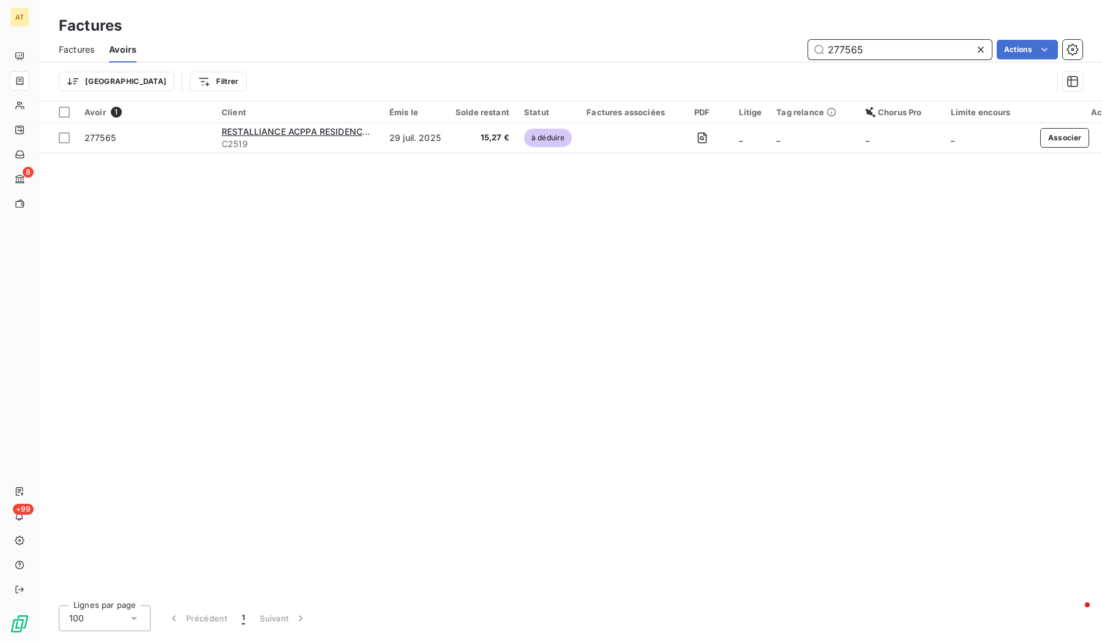
type input "277565"
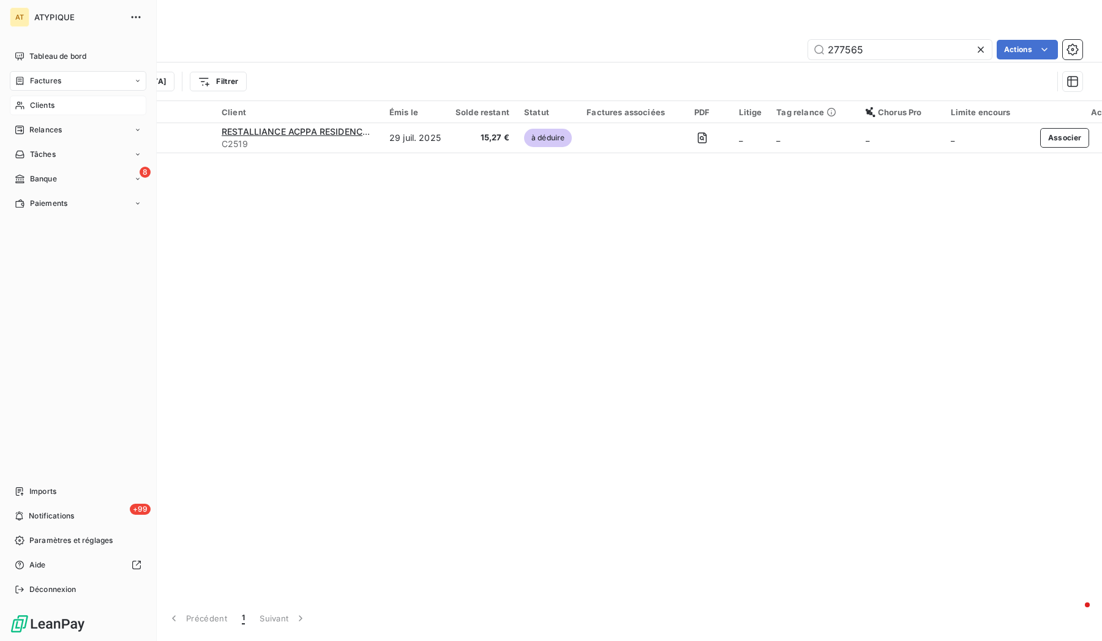
click at [24, 104] on icon at bounding box center [20, 105] width 10 height 10
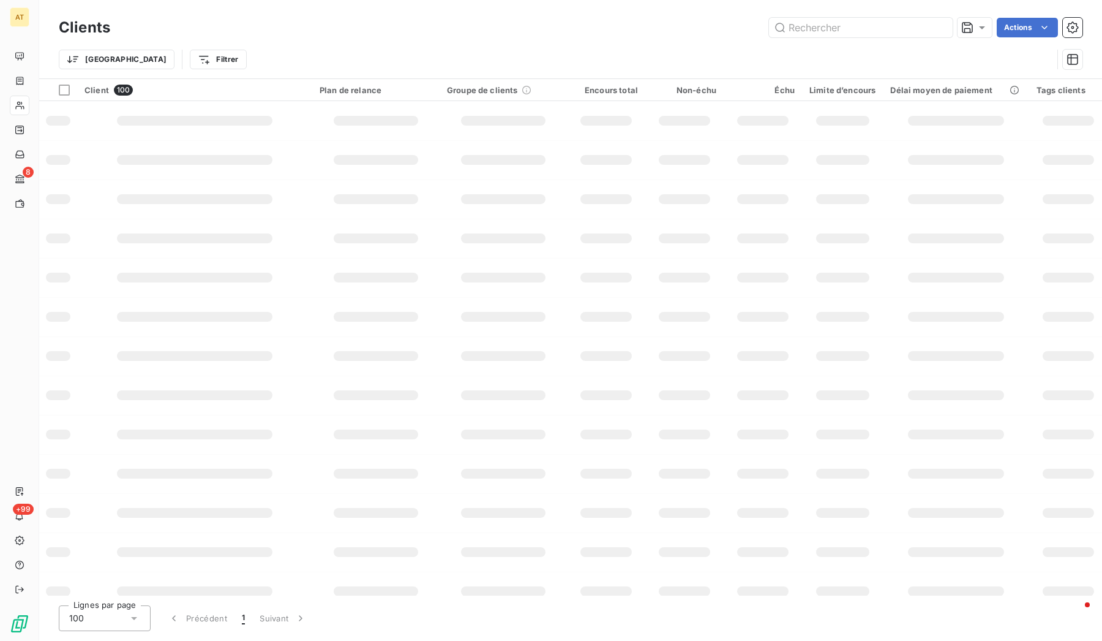
type input "D'ASSAS"
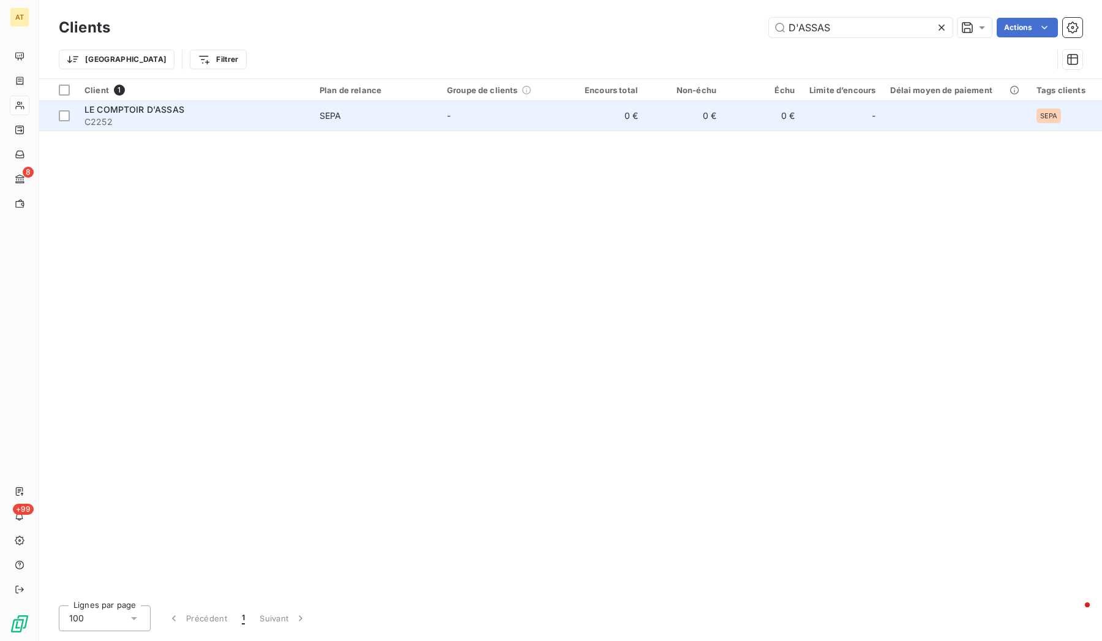
click at [114, 111] on span "LE COMPTOIR D'ASSAS" at bounding box center [135, 109] width 100 height 10
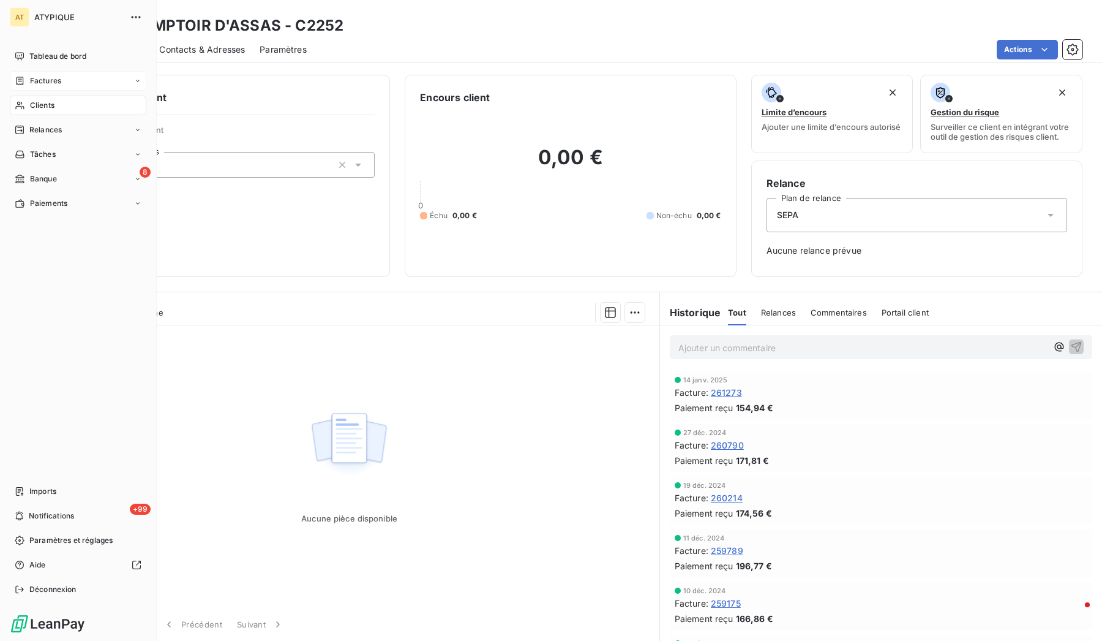
click at [34, 78] on span "Factures" at bounding box center [45, 80] width 31 height 11
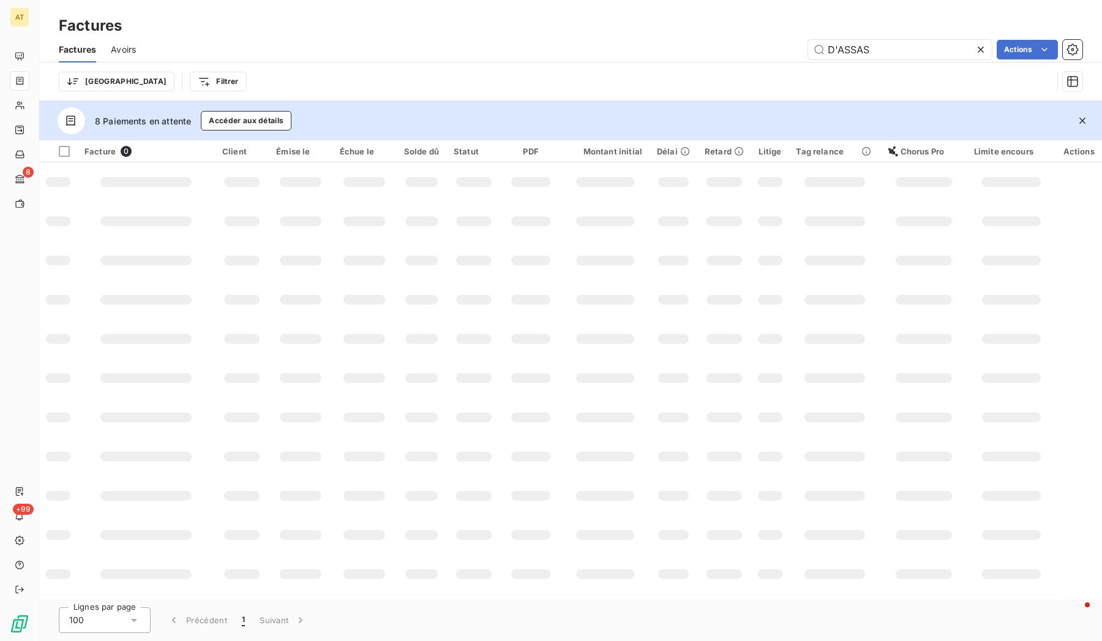
click at [1085, 119] on icon "button" at bounding box center [1083, 121] width 12 height 12
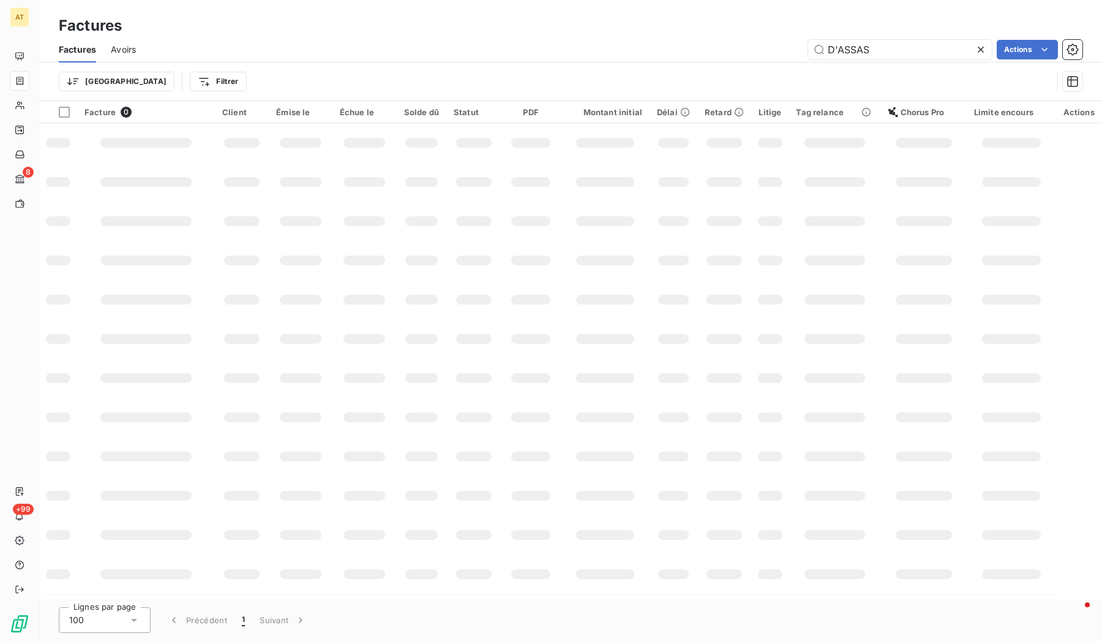
click at [708, 47] on div "D'ASSAS Actions" at bounding box center [617, 50] width 932 height 20
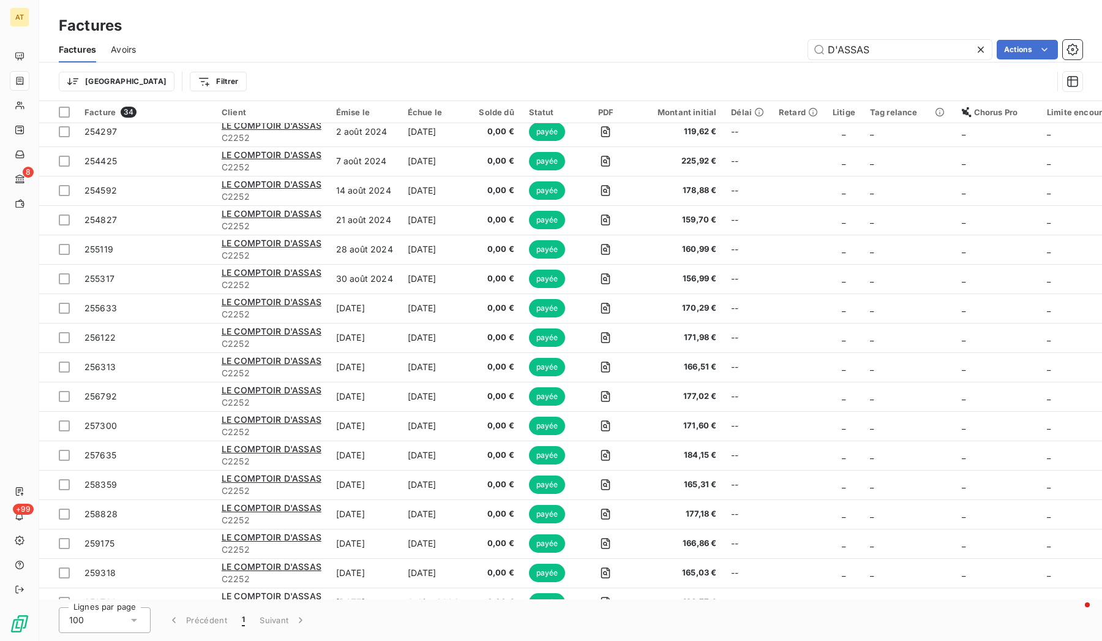
scroll to position [527, 0]
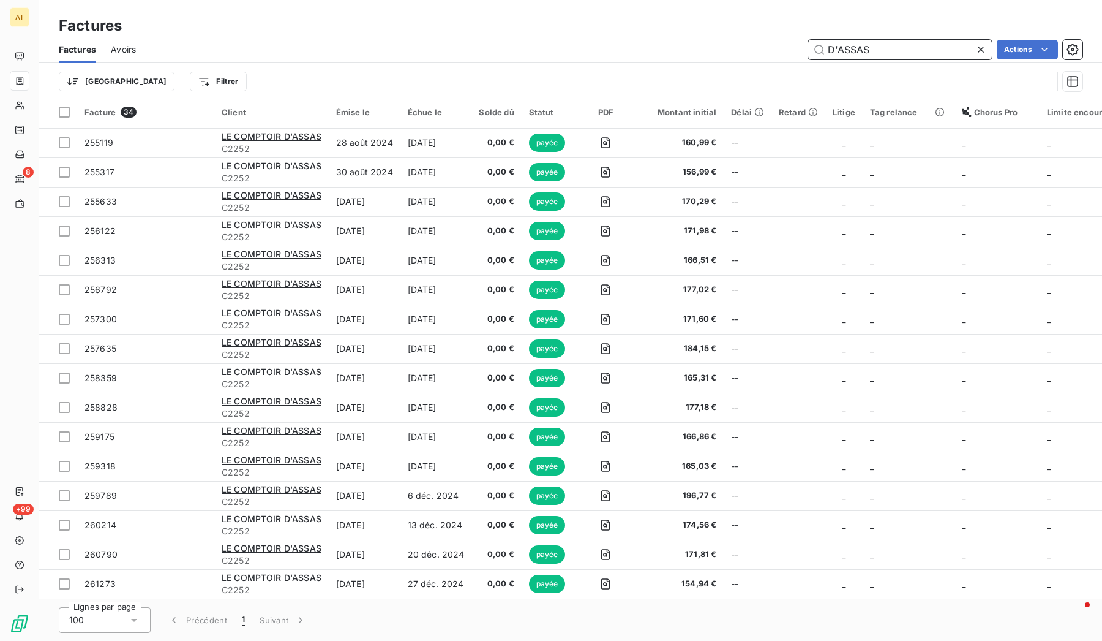
click at [899, 52] on input "D'ASSAS" at bounding box center [900, 50] width 184 height 20
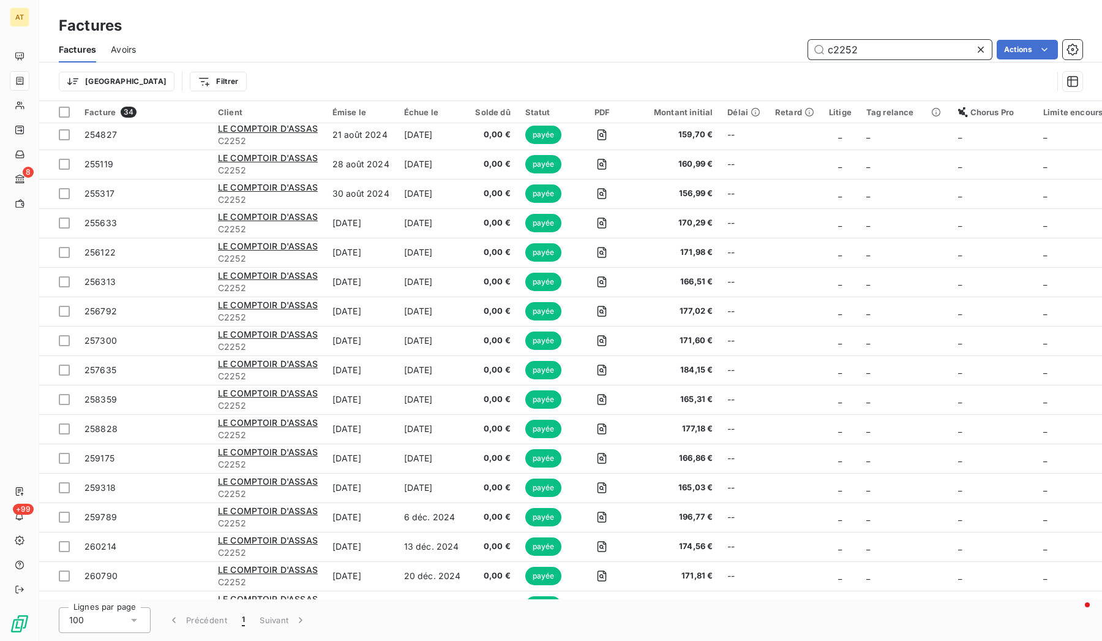
scroll to position [0, 0]
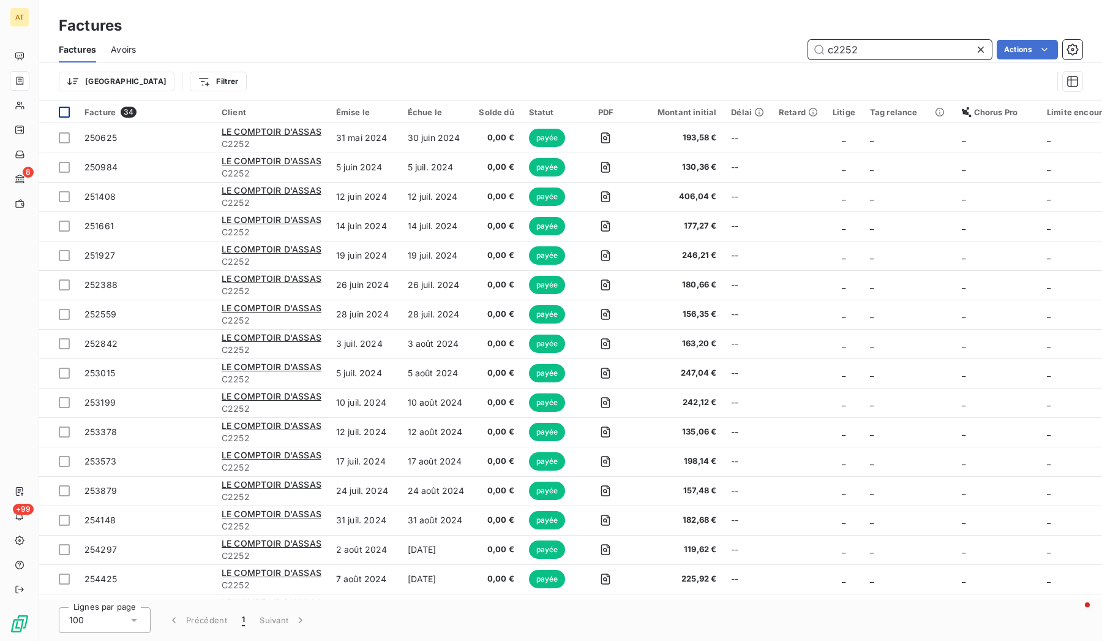
type input "c2252"
click at [64, 111] on div at bounding box center [64, 112] width 11 height 11
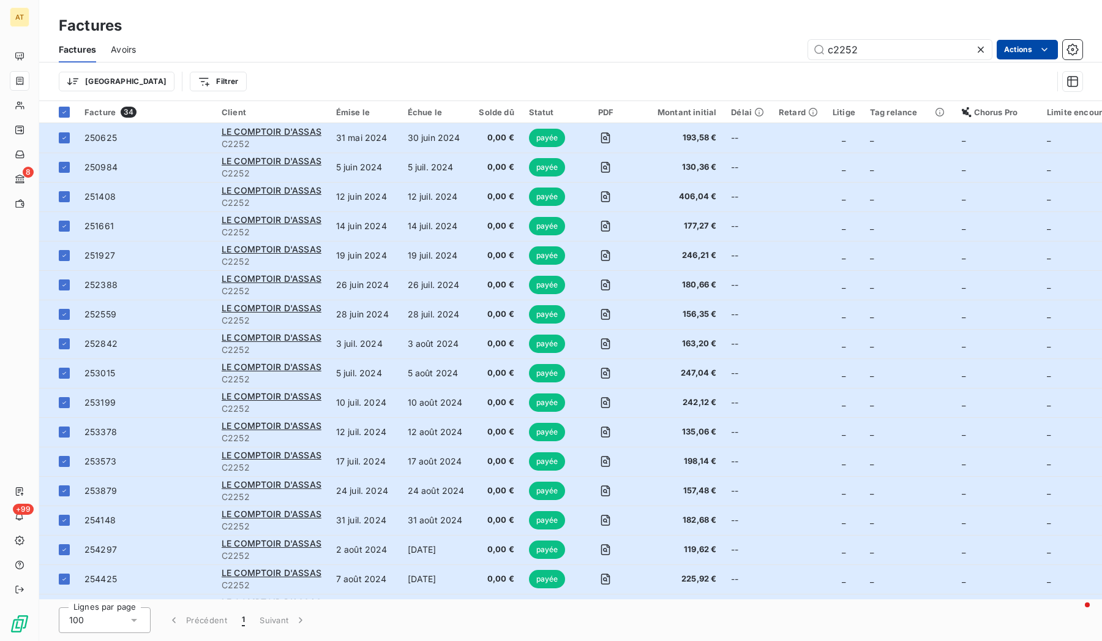
click at [1007, 53] on html "AT 8 +99 Factures Factures Avoirs c2252 Actions Trier Filtrer Facture 34 Client…" at bounding box center [551, 320] width 1102 height 641
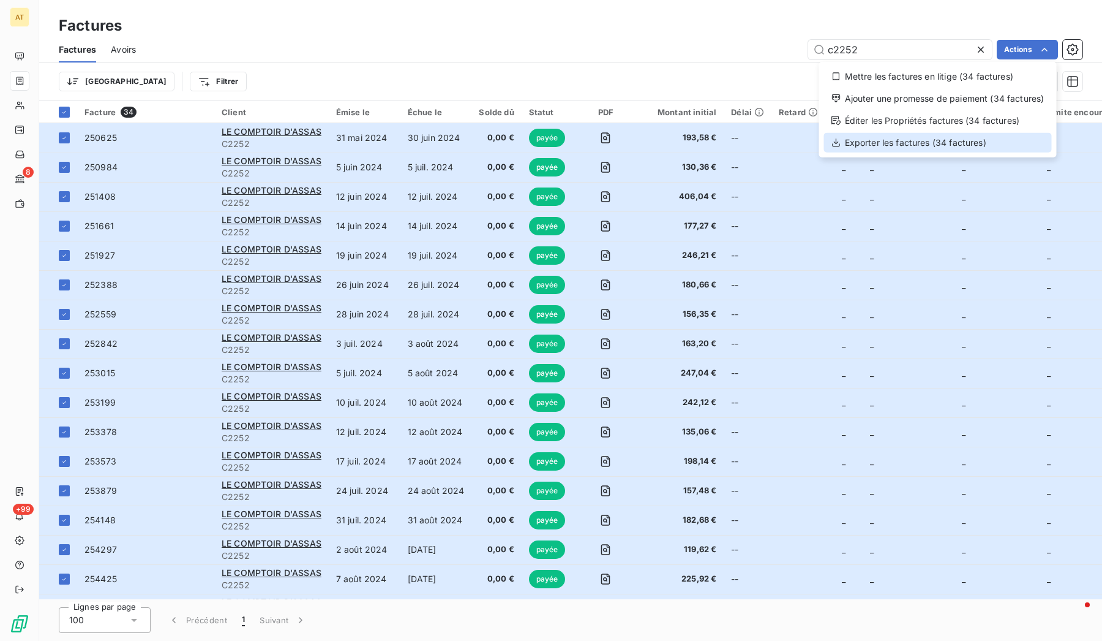
click at [974, 143] on div "Exporter les factures (34 factures)" at bounding box center [938, 143] width 228 height 20
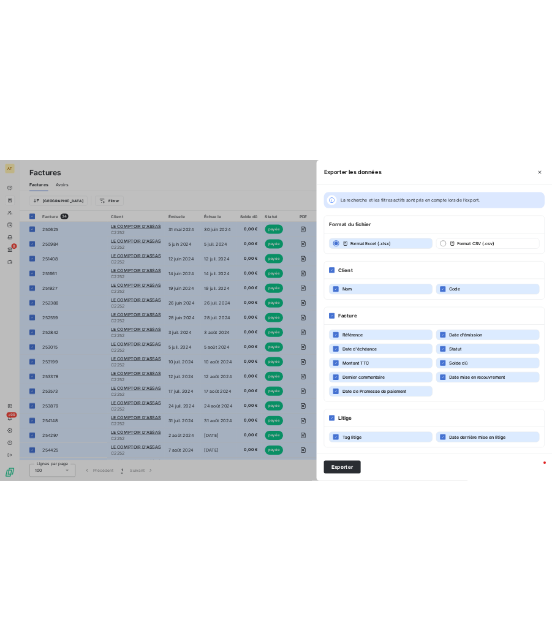
scroll to position [114, 0]
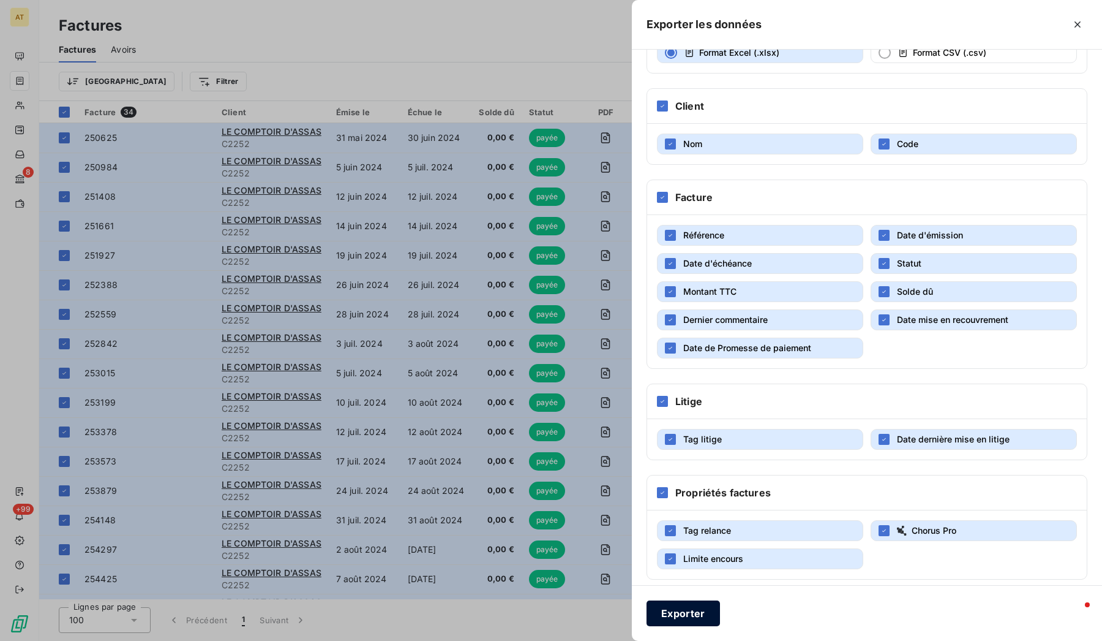
click at [677, 616] on button "Exporter" at bounding box center [683, 613] width 73 height 26
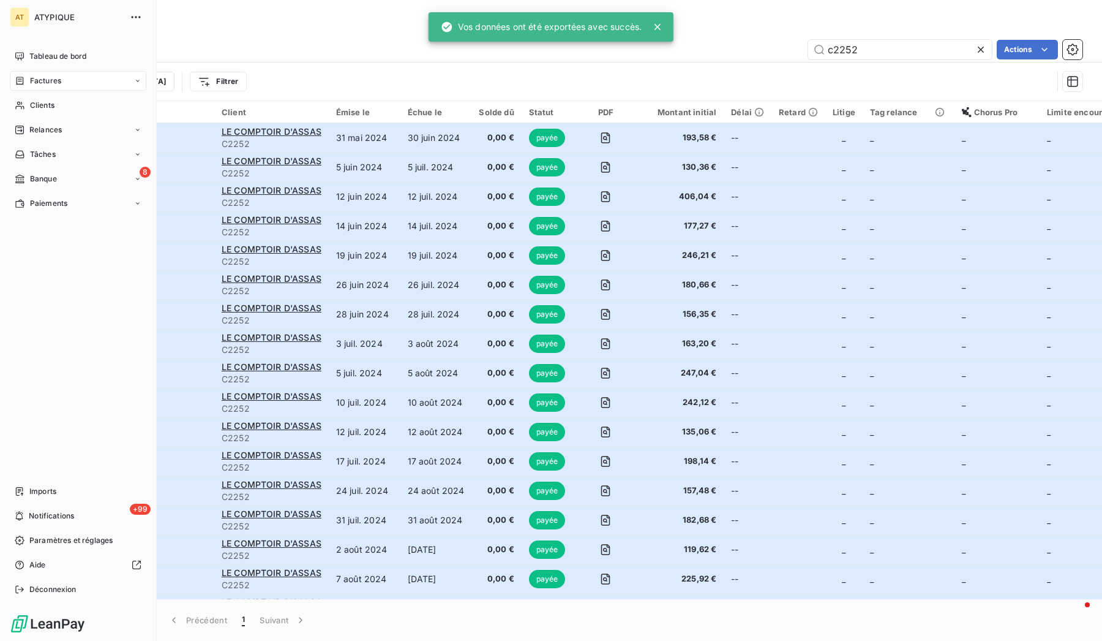
click at [37, 88] on div "Factures" at bounding box center [78, 81] width 137 height 20
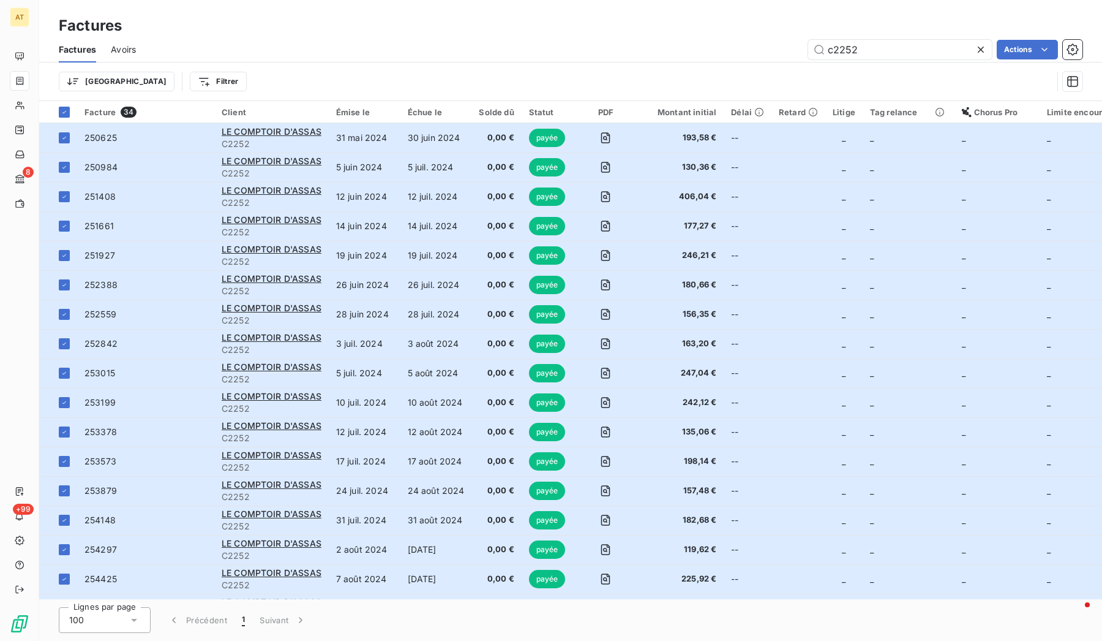
click at [984, 46] on icon at bounding box center [981, 49] width 12 height 12
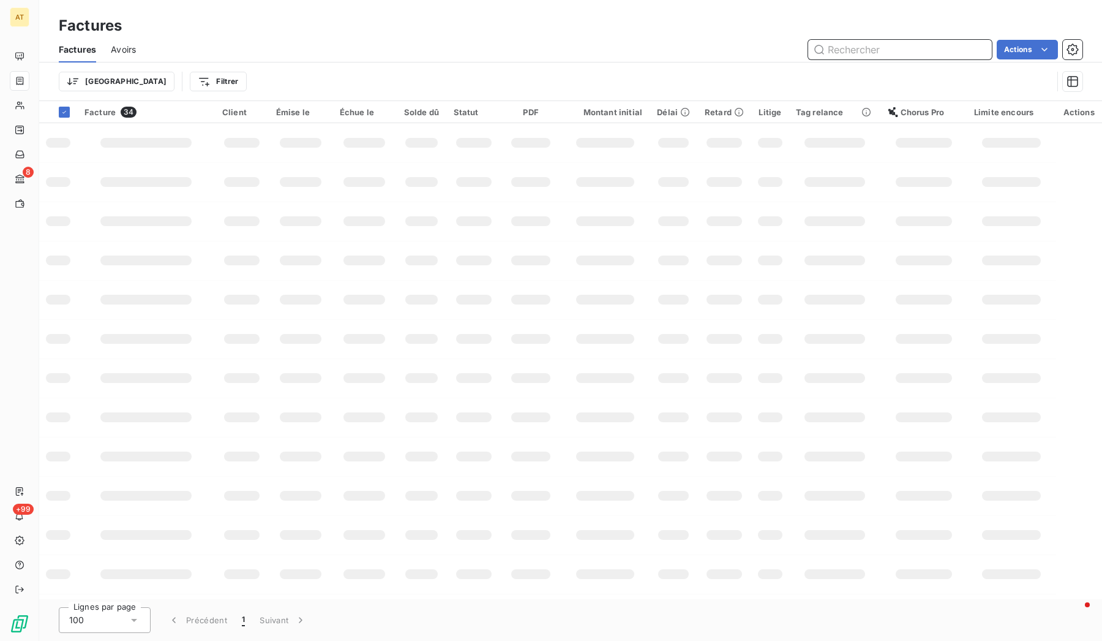
click at [928, 53] on input "text" at bounding box center [900, 50] width 184 height 20
paste input "277495"
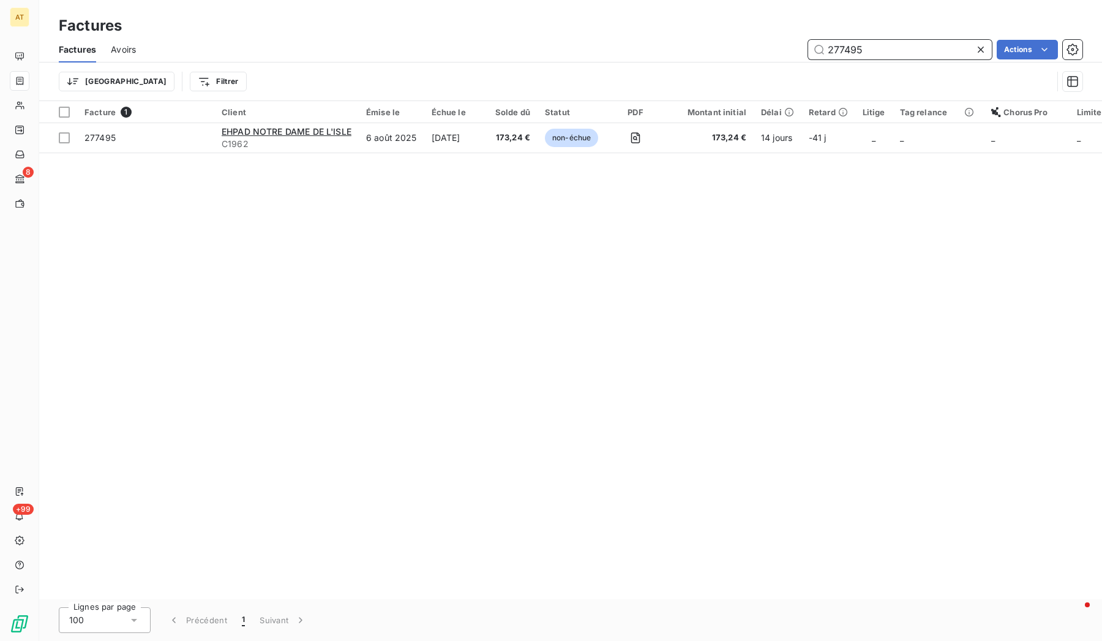
type input "277495"
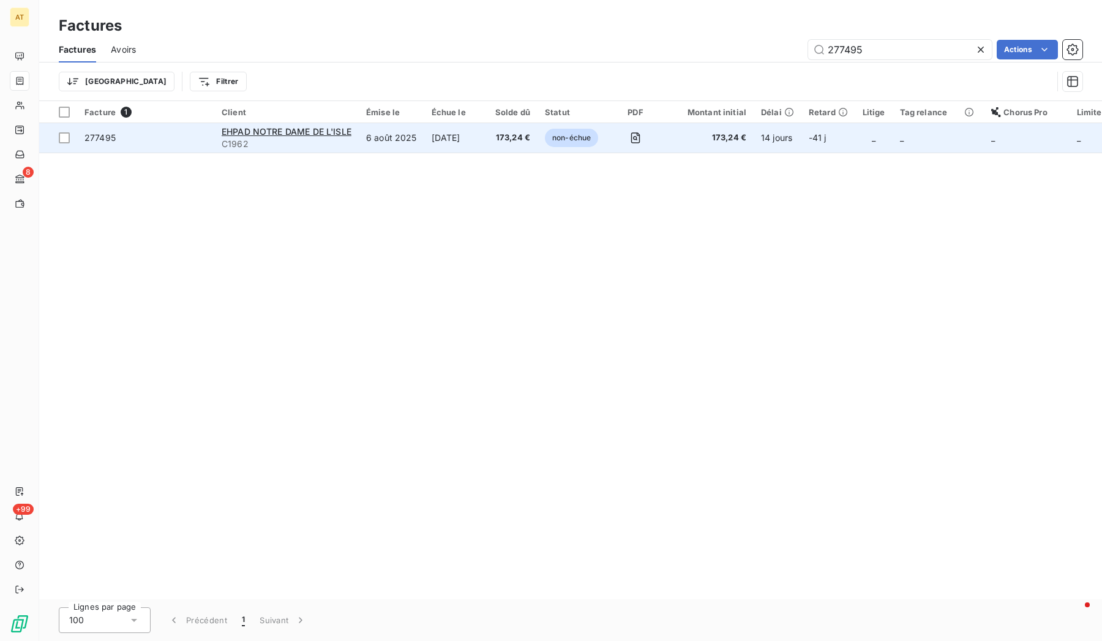
click at [296, 126] on div "EHPAD NOTRE DAME DE L'ISLE" at bounding box center [287, 132] width 130 height 12
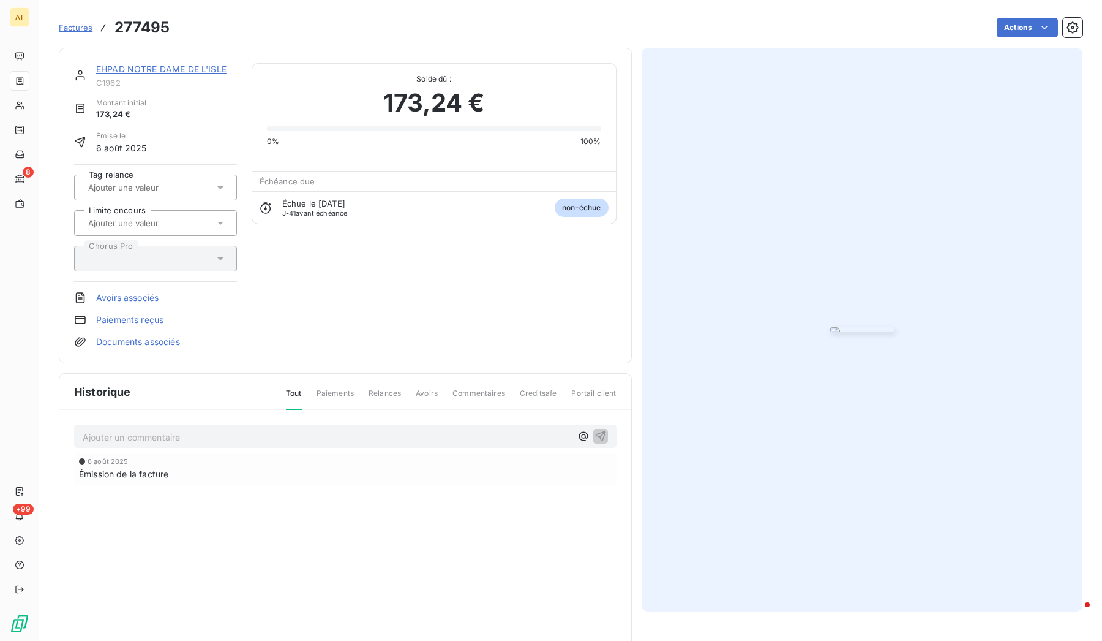
click at [165, 67] on link "EHPAD NOTRE DAME DE L'ISLE" at bounding box center [161, 69] width 130 height 10
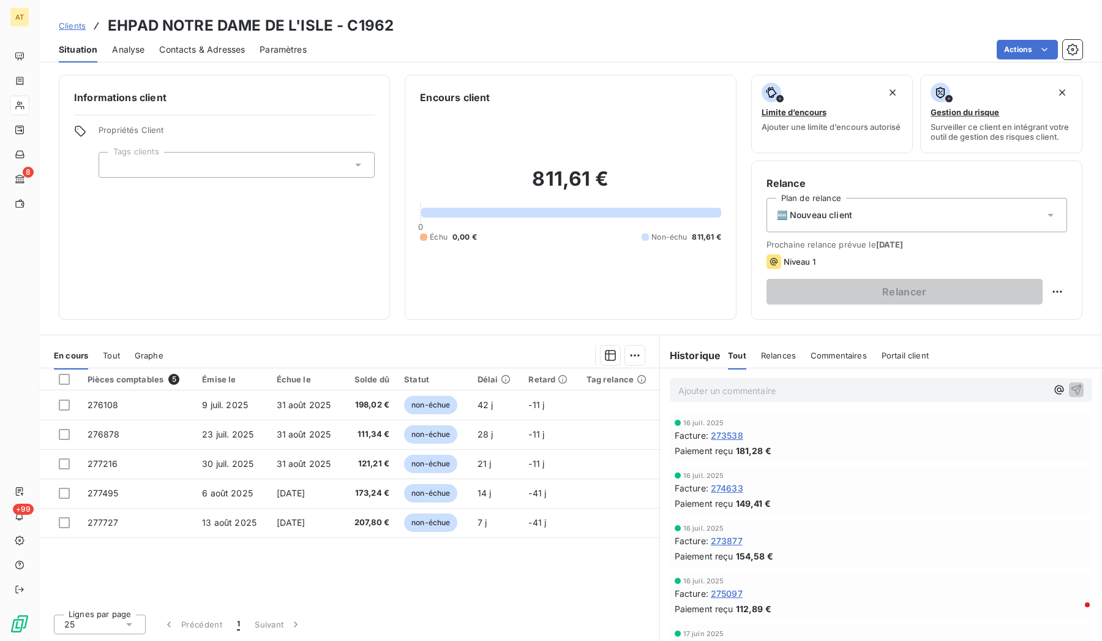
click at [294, 21] on h3 "EHPAD NOTRE DAME DE L'ISLE - C1962" at bounding box center [251, 26] width 286 height 22
copy h3 "EHPAD NOTRE DAME DE L'ISLE - C1962"
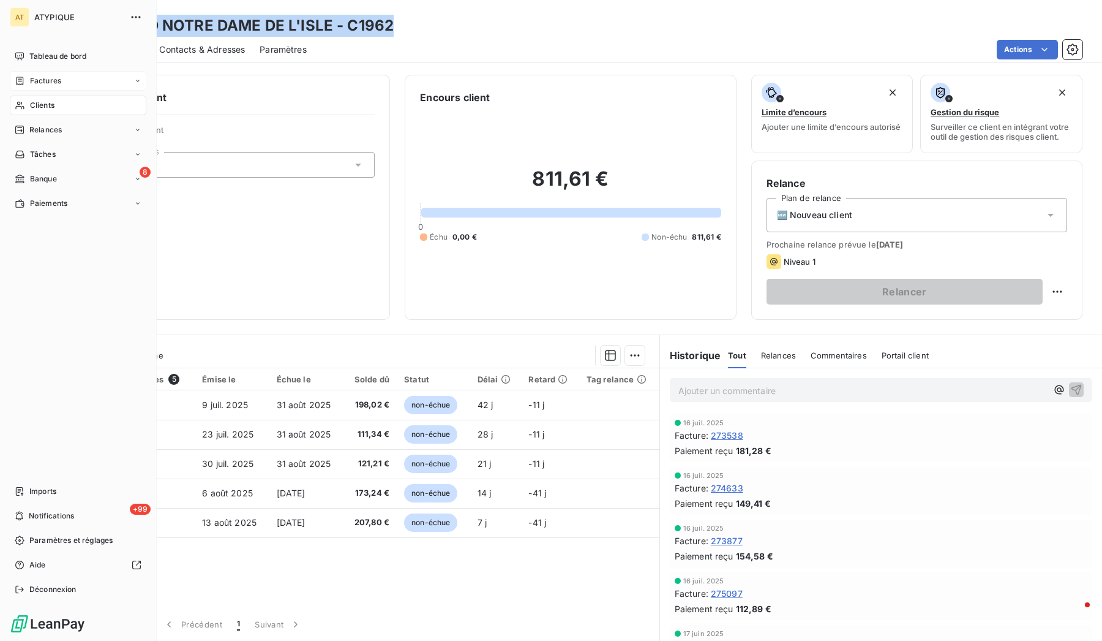
click at [48, 72] on div "Factures" at bounding box center [78, 81] width 137 height 20
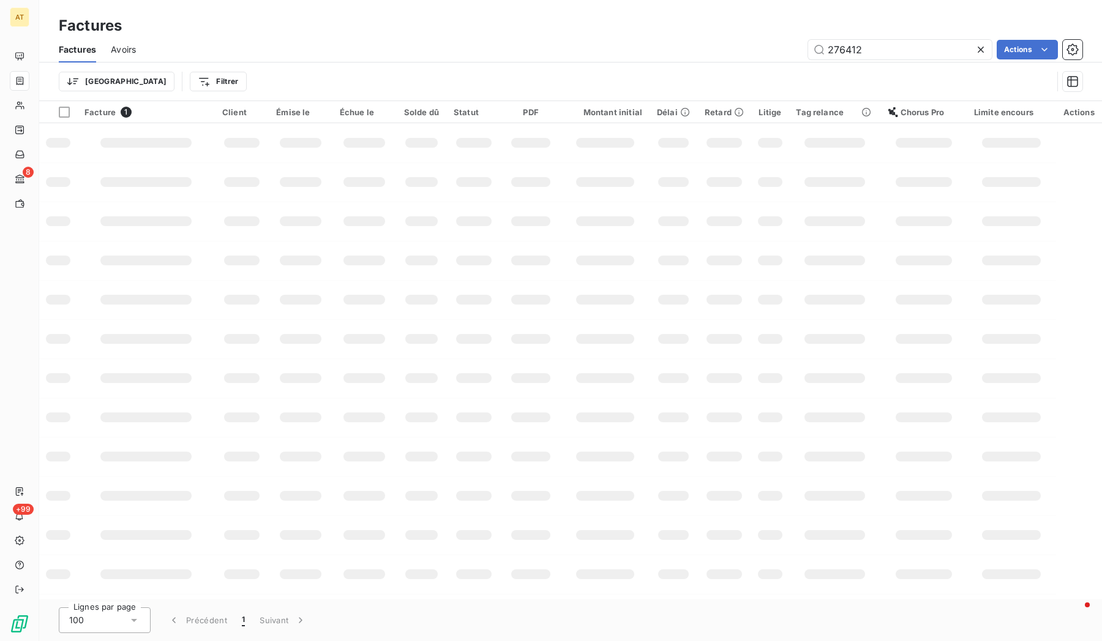
type input "276412"
click at [494, 365] on td at bounding box center [473, 377] width 55 height 39
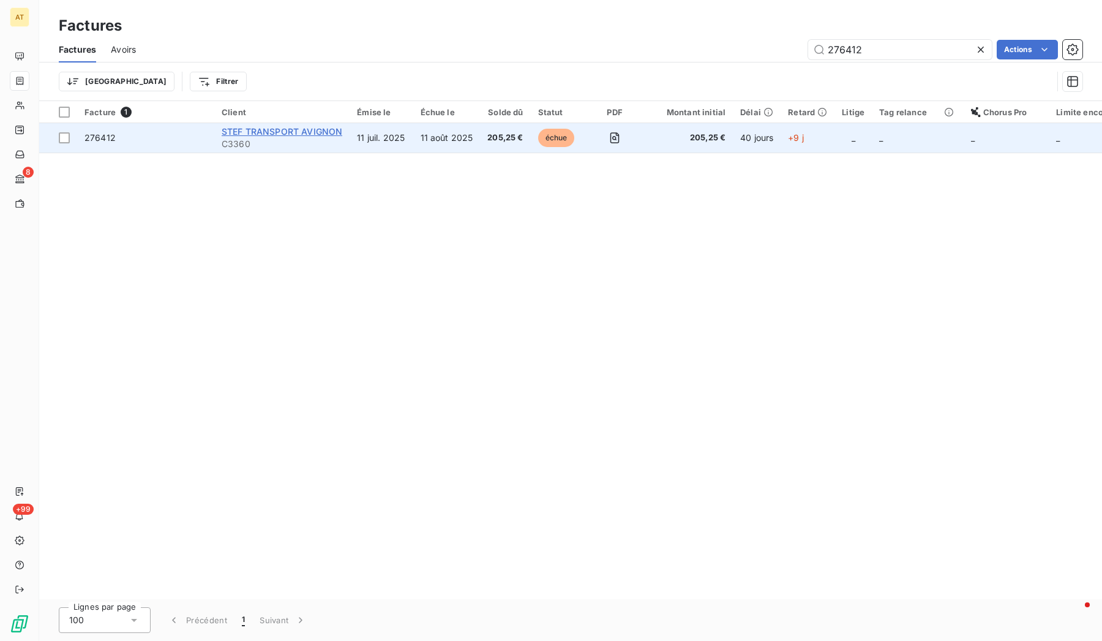
click at [282, 129] on span "STEF TRANSPORT AVIGNON" at bounding box center [282, 131] width 121 height 10
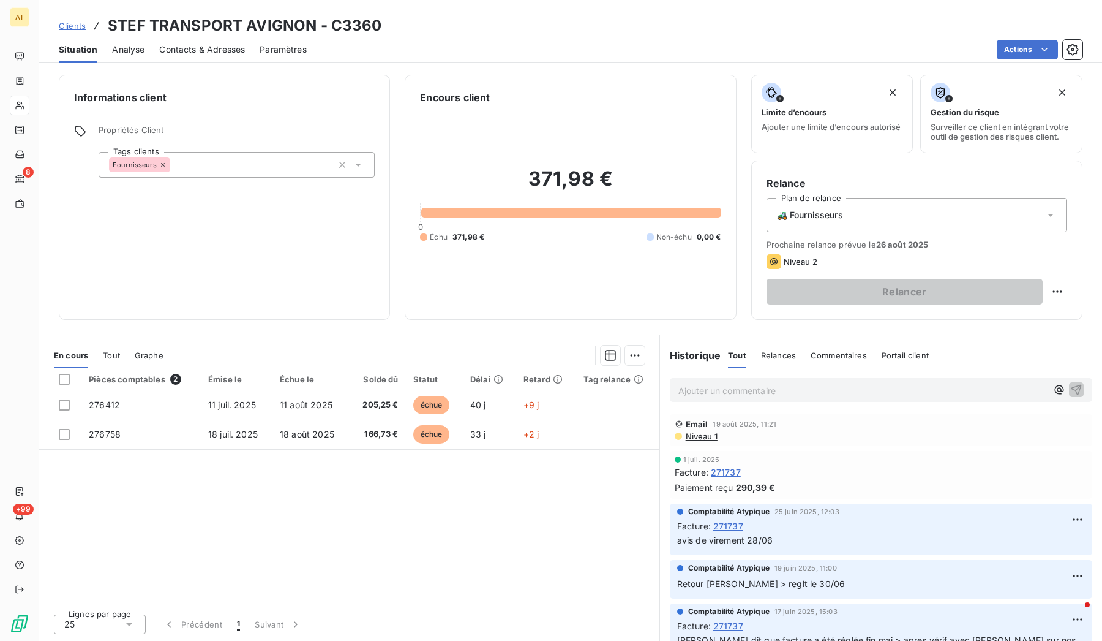
click at [763, 385] on p "Ajouter un commentaire ﻿" at bounding box center [863, 390] width 369 height 15
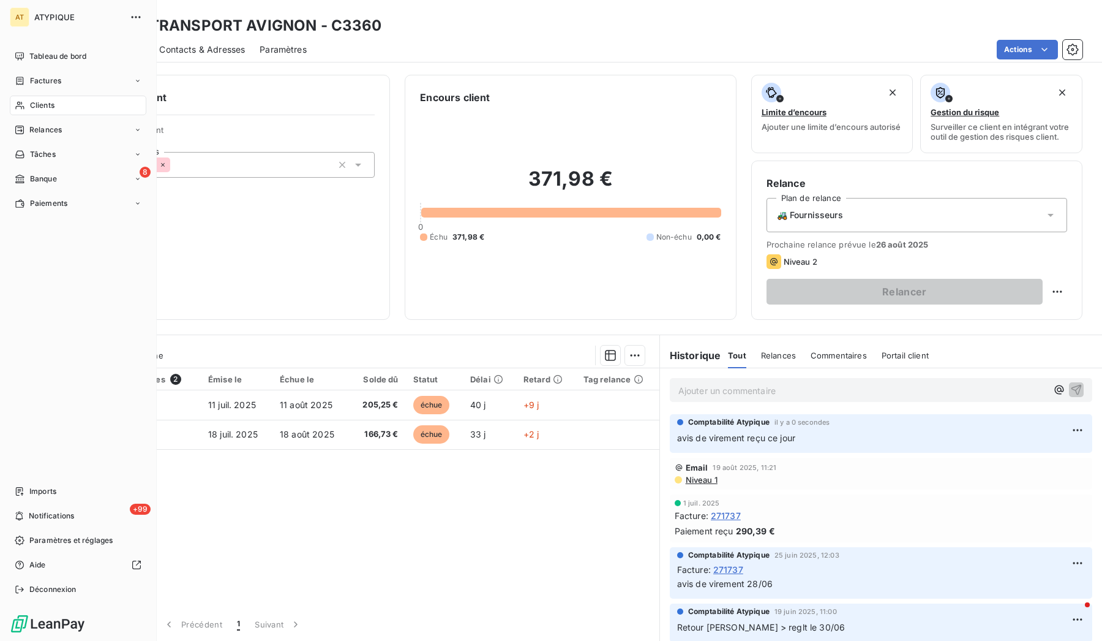
click at [23, 100] on icon at bounding box center [20, 105] width 10 height 10
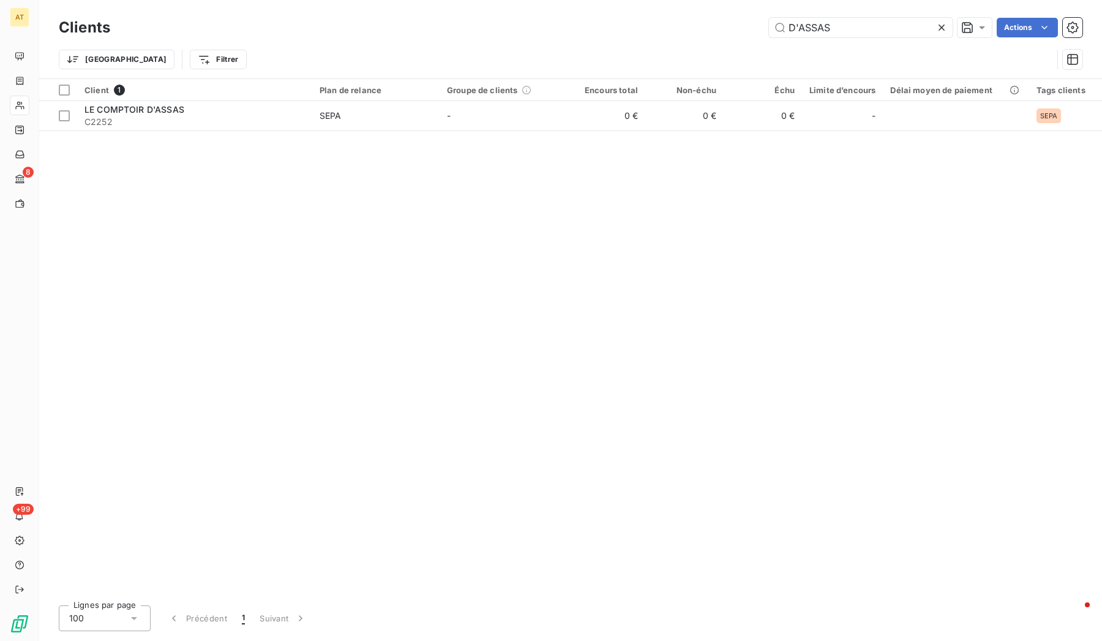
type input "275997"
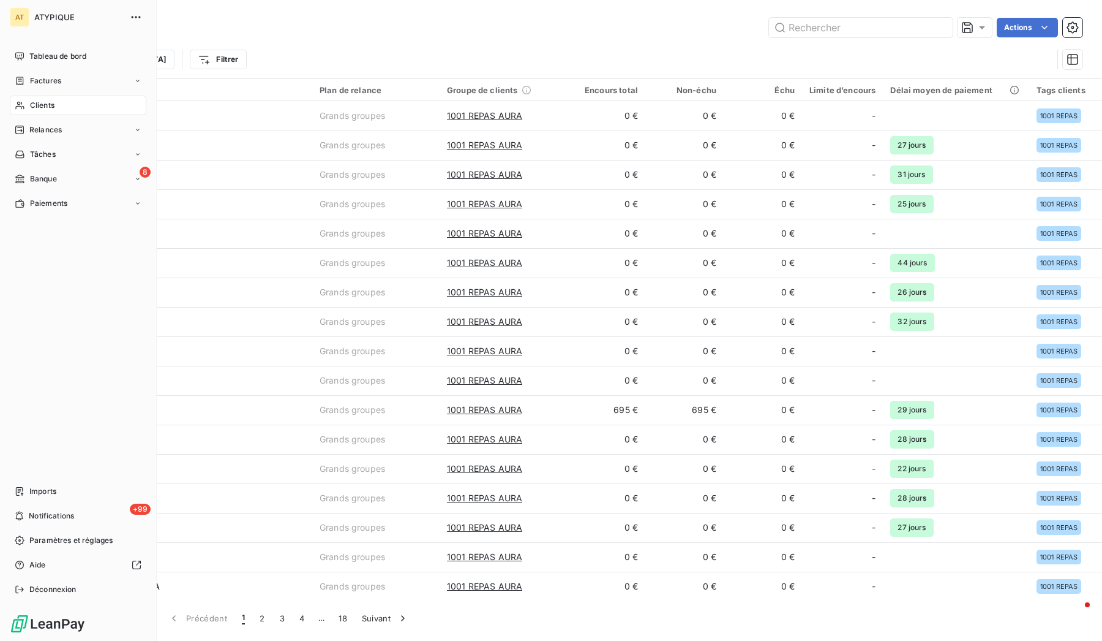
click at [34, 86] on span "Factures" at bounding box center [45, 80] width 31 height 11
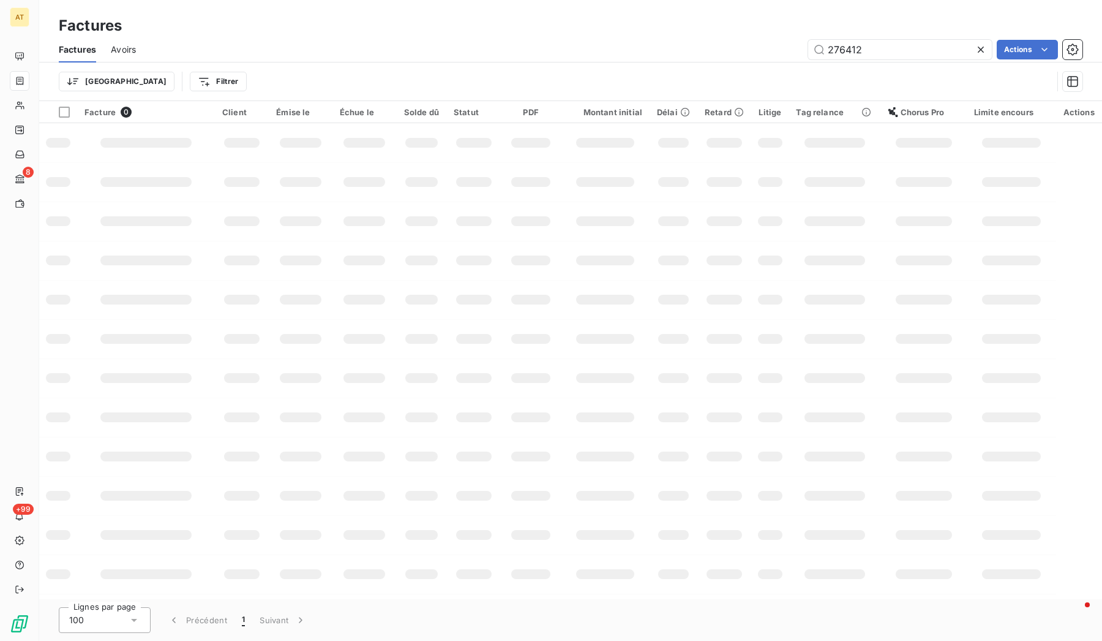
type input "275997"
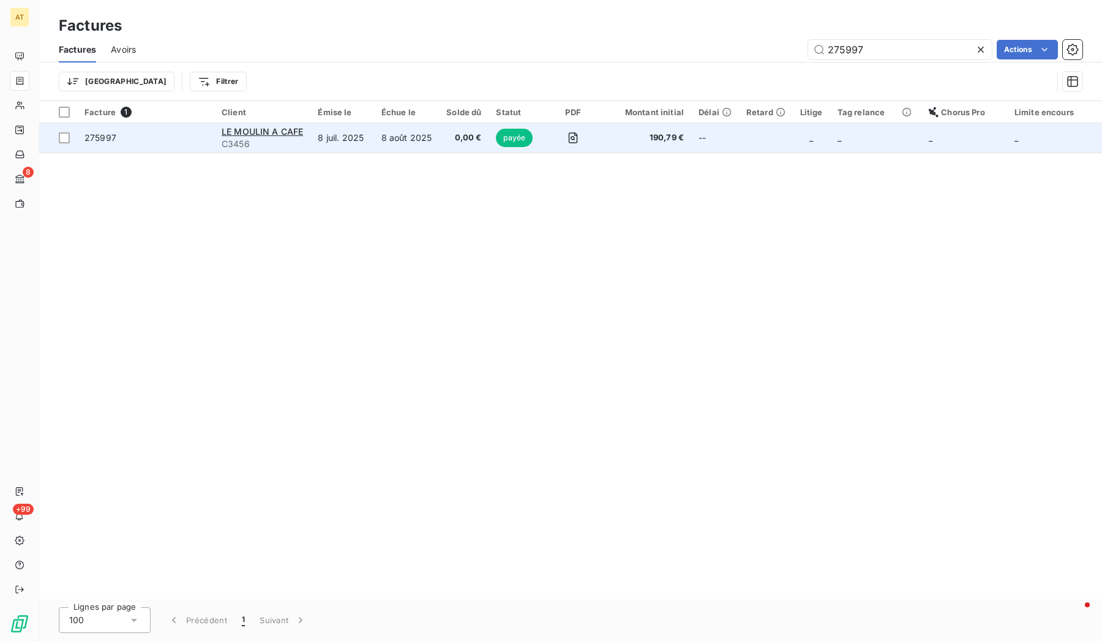
click at [112, 132] on span "275997" at bounding box center [101, 137] width 32 height 10
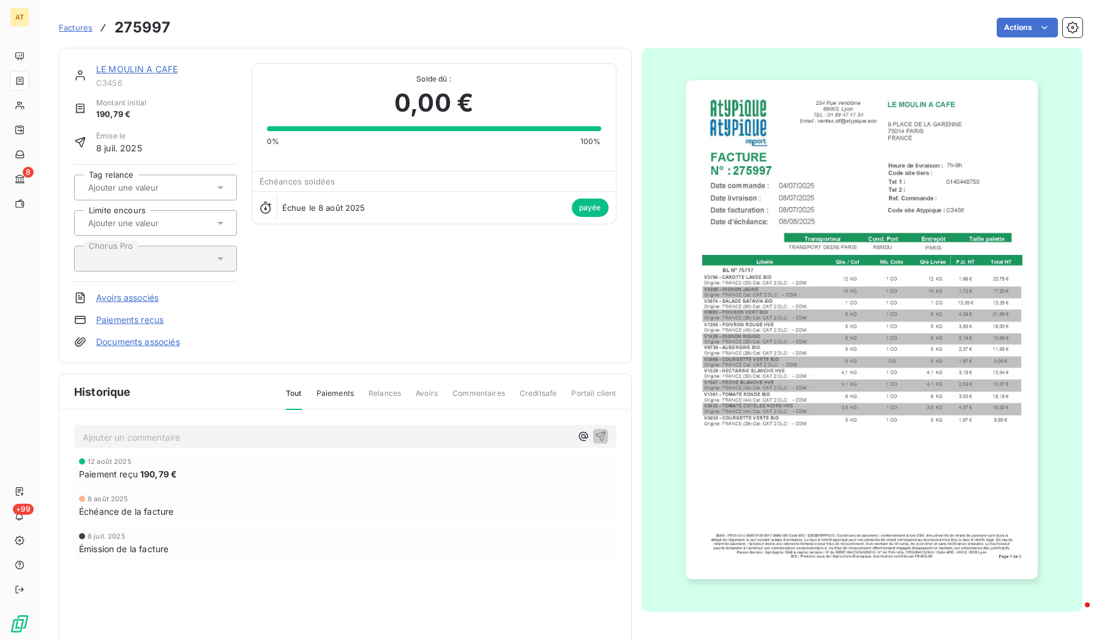
click at [157, 59] on div "LE MOULIN A CAFE C3456 Montant initial 190,79 € Émise le 8 juil. 2025 Tag relan…" at bounding box center [345, 205] width 573 height 315
click at [154, 66] on link "LE MOULIN A CAFE" at bounding box center [136, 69] width 81 height 10
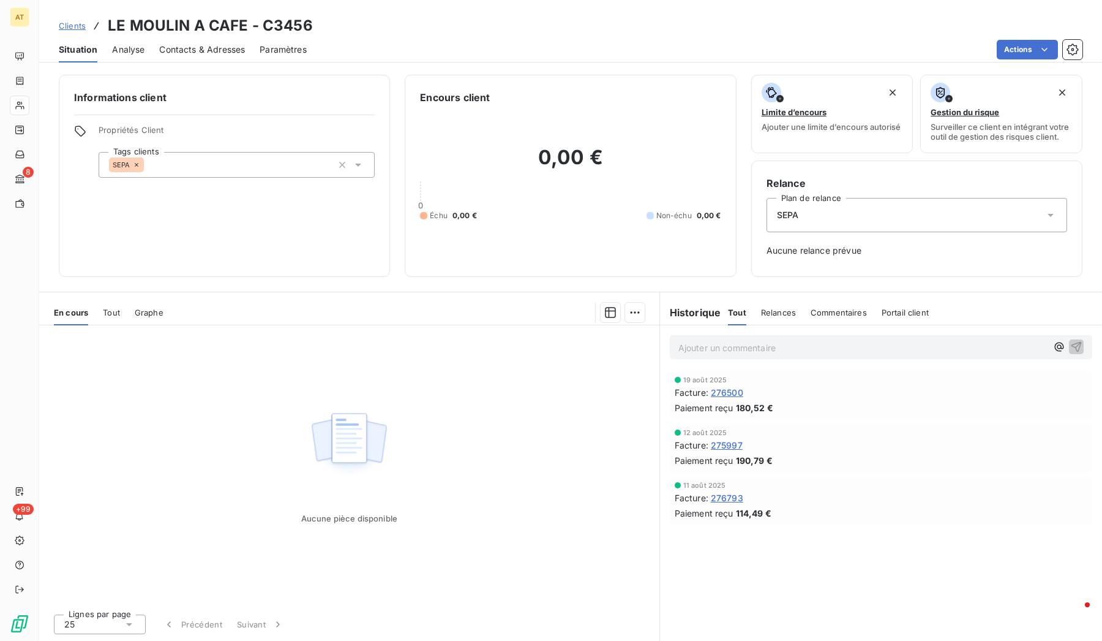
click at [282, 21] on h3 "LE MOULIN A CAFE - C3456" at bounding box center [210, 26] width 205 height 22
copy h3 "C3456"
click at [176, 51] on span "Contacts & Adresses" at bounding box center [202, 49] width 86 height 12
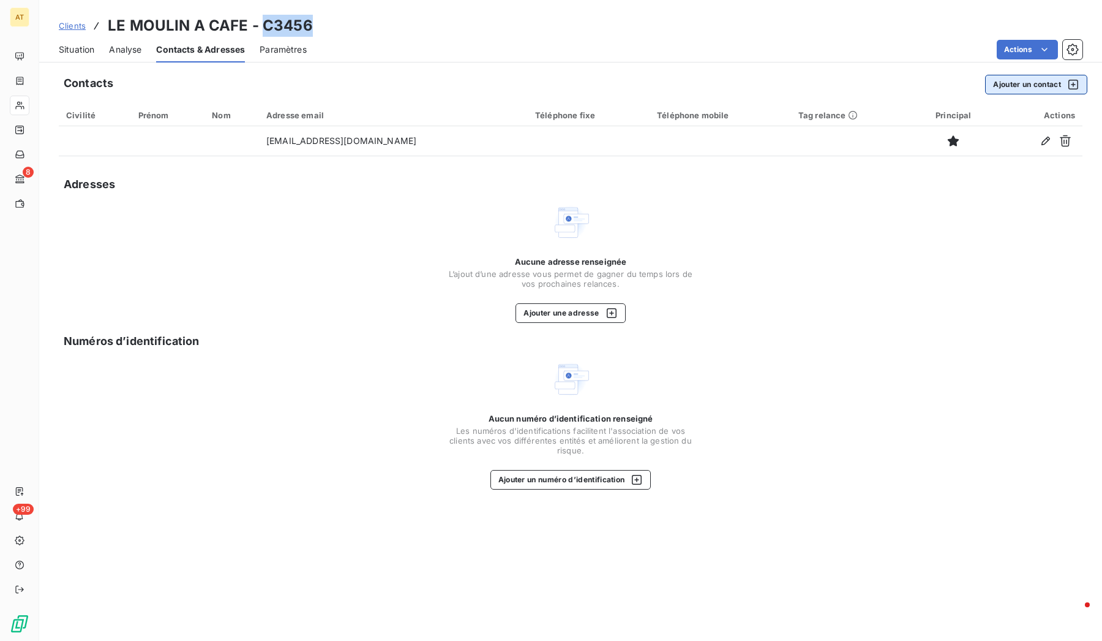
click at [1028, 77] on button "Ajouter un contact" at bounding box center [1036, 85] width 102 height 20
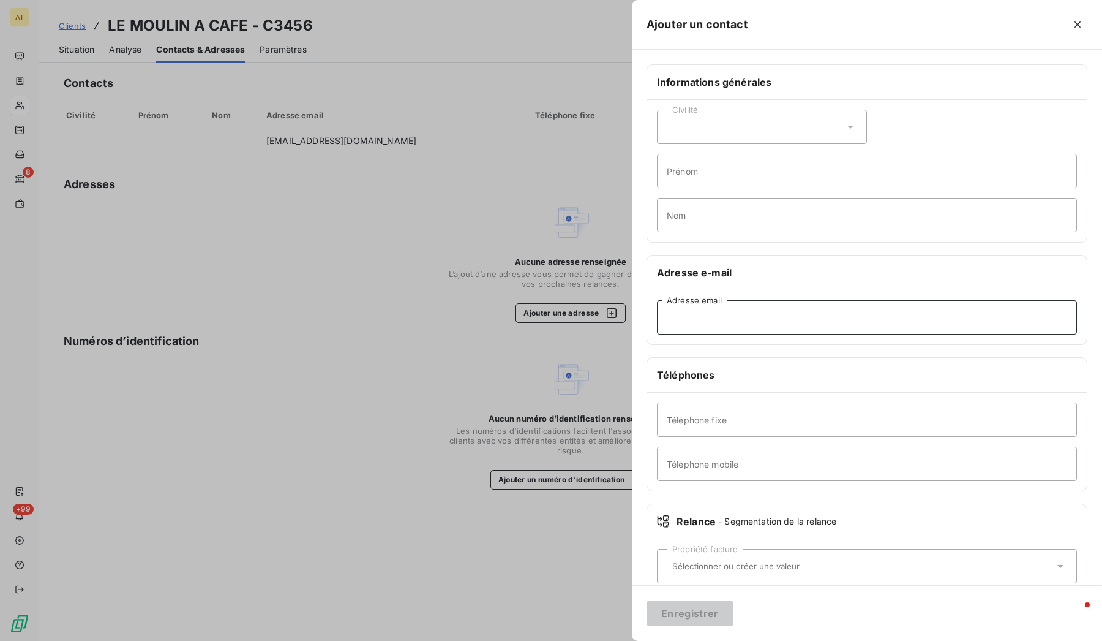
click at [710, 331] on input "Adresse email" at bounding box center [867, 317] width 420 height 34
paste input "gestion@moulin-cafe.org"
type input "gestion@moulin-cafe.org"
click at [673, 614] on button "Enregistrer" at bounding box center [690, 613] width 87 height 26
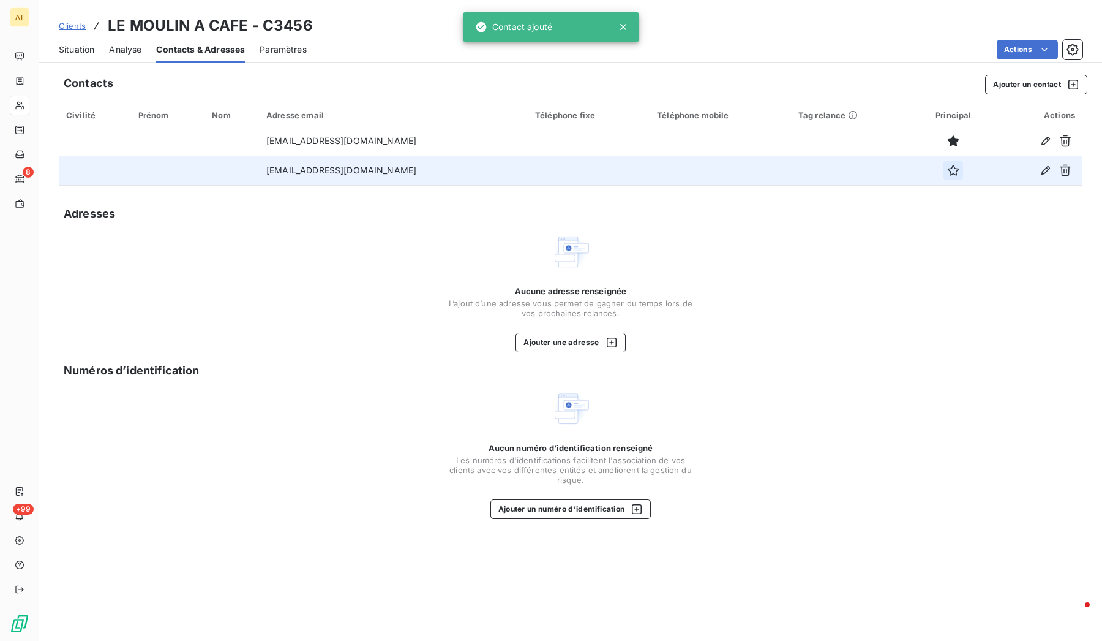
click at [947, 175] on icon "button" at bounding box center [953, 170] width 12 height 12
click at [292, 29] on h3 "LE MOULIN A CAFE - C3456" at bounding box center [210, 26] width 205 height 22
copy h3 "C3456"
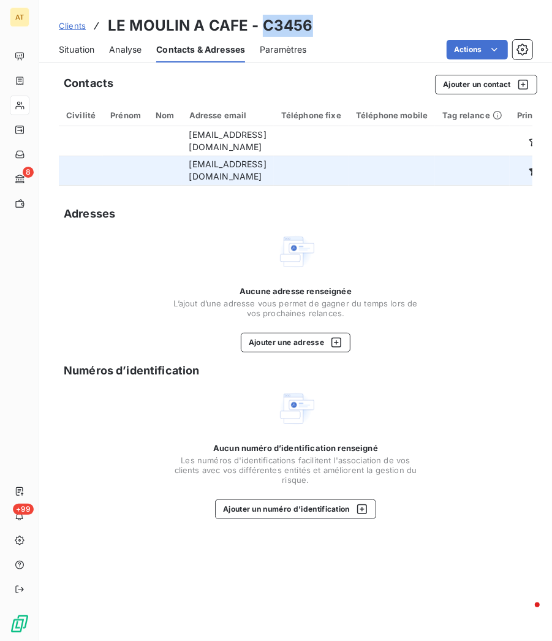
click at [80, 57] on div "Situation" at bounding box center [77, 50] width 36 height 26
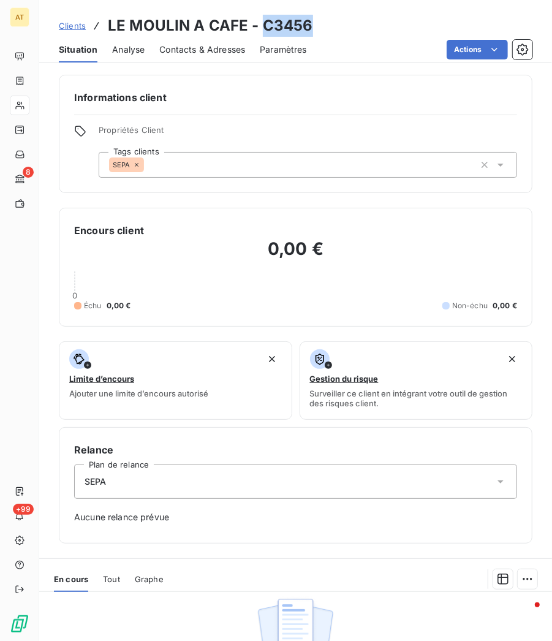
click at [83, 53] on span "Situation" at bounding box center [78, 49] width 39 height 12
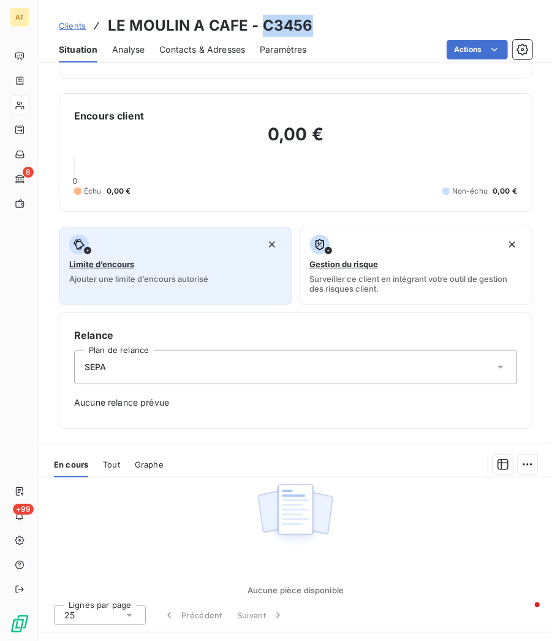
scroll to position [338, 0]
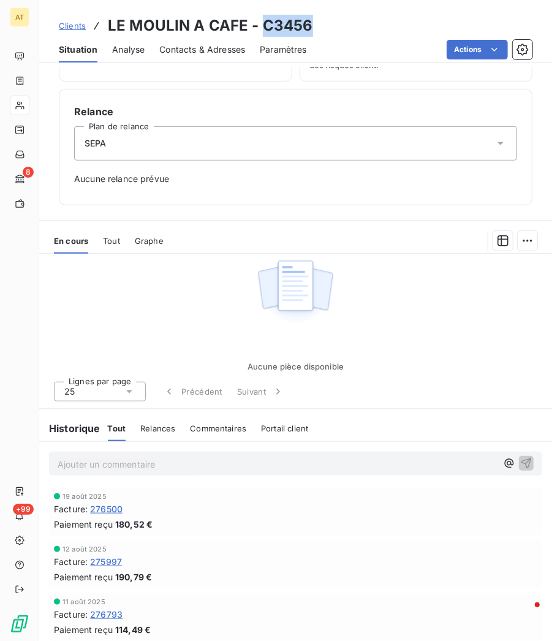
click at [109, 611] on span "276793" at bounding box center [106, 614] width 32 height 13
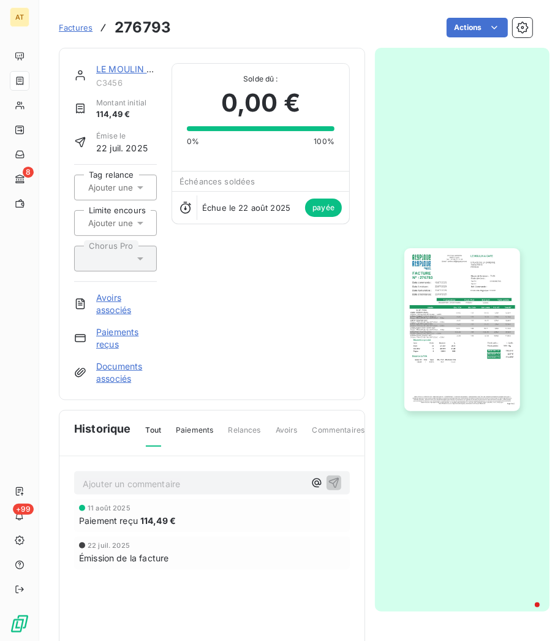
click at [122, 327] on link "Paiements reçus" at bounding box center [126, 338] width 61 height 24
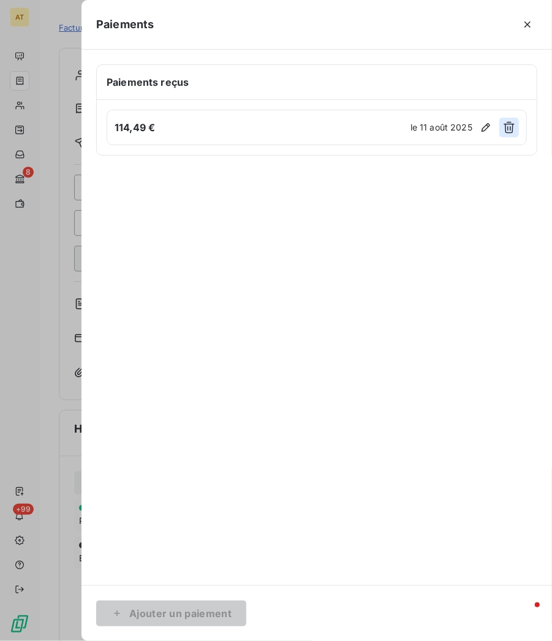
click at [510, 130] on icon "button" at bounding box center [509, 127] width 12 height 12
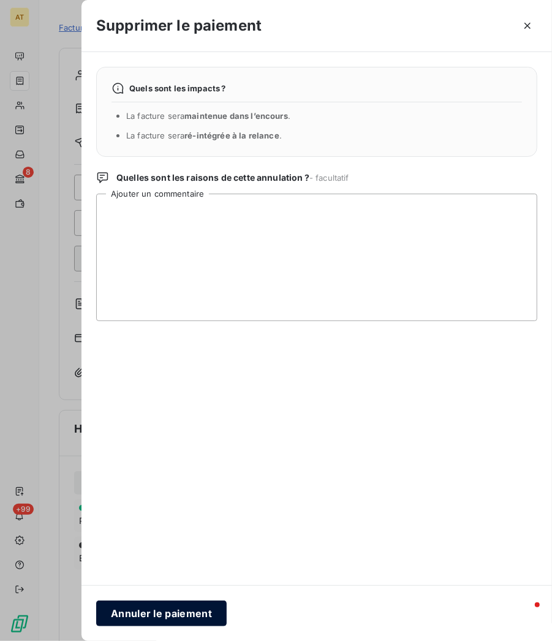
click at [144, 614] on button "Annuler le paiement" at bounding box center [161, 613] width 130 height 26
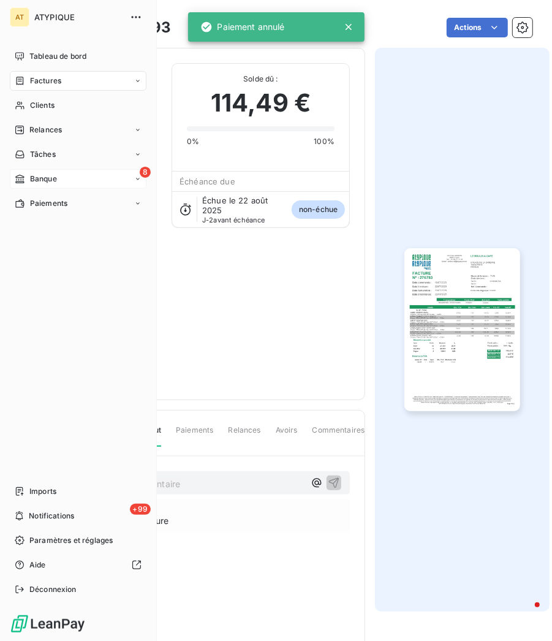
click at [48, 176] on span "Banque" at bounding box center [43, 178] width 27 height 11
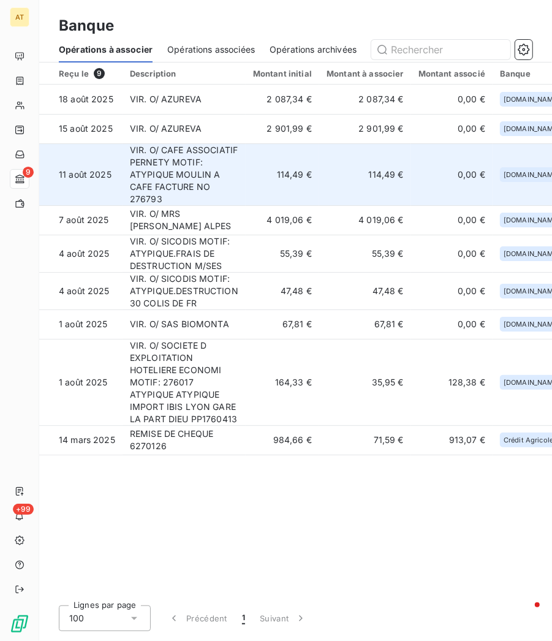
click at [241, 175] on td "VIR. O/ CAFE ASSOCIATIF PERNETY MOTIF: ATYPIQUE MOULIN A CAFE FACTURE NO 276793" at bounding box center [183, 174] width 123 height 62
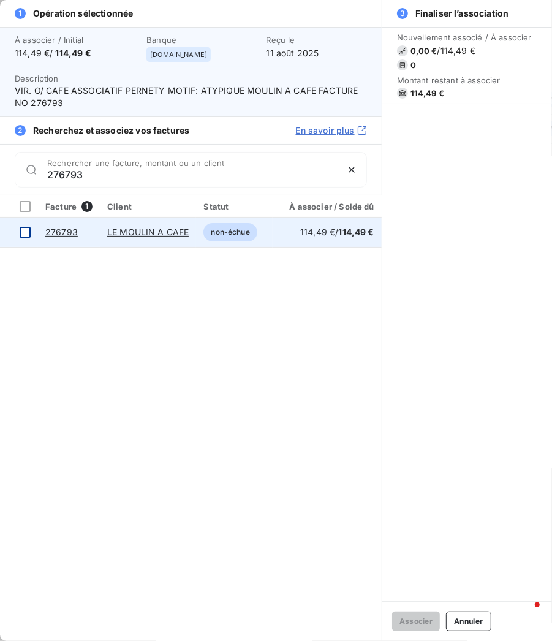
type input "276793"
click at [22, 231] on div at bounding box center [25, 232] width 11 height 11
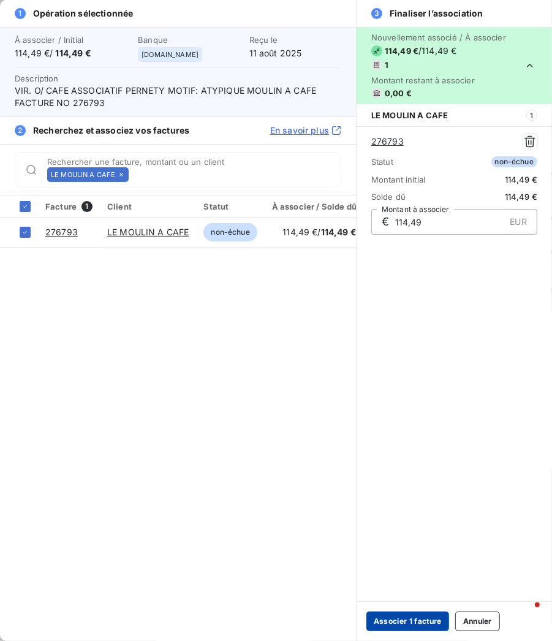
click at [437, 623] on button "Associer 1 facture" at bounding box center [407, 621] width 83 height 20
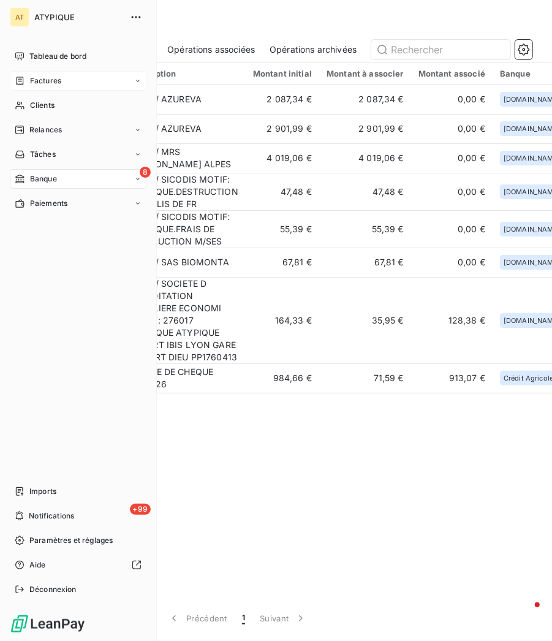
click at [78, 84] on div "Factures" at bounding box center [78, 81] width 137 height 20
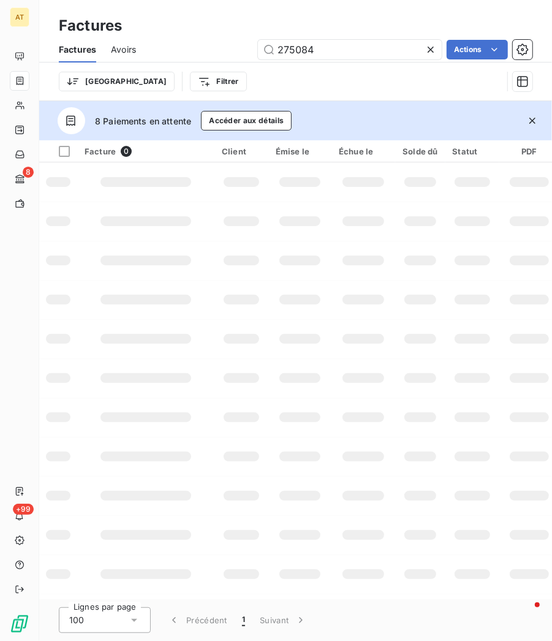
type input "275084"
click at [538, 126] on icon "button" at bounding box center [532, 121] width 12 height 12
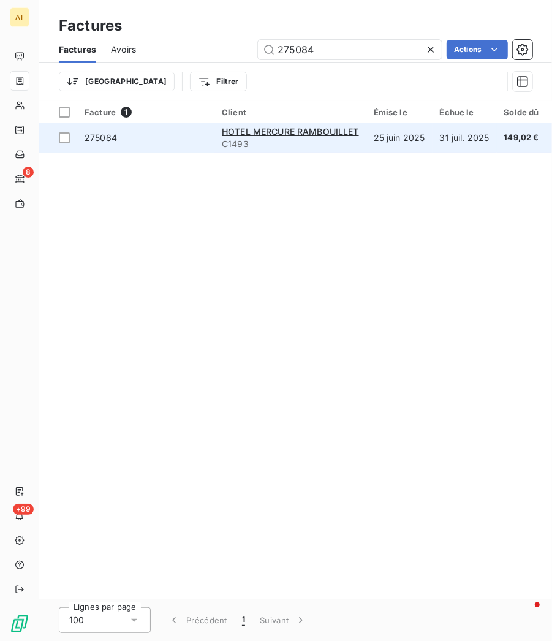
click at [101, 142] on div "275084" at bounding box center [101, 138] width 32 height 12
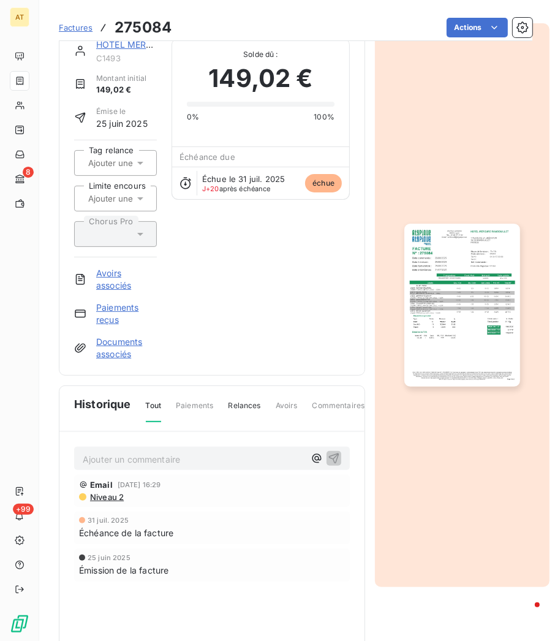
scroll to position [26, 0]
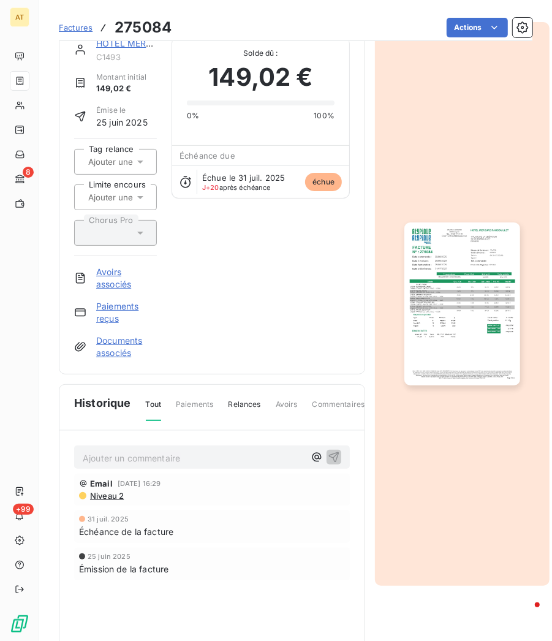
click at [141, 454] on p "Ajouter un commentaire ﻿" at bounding box center [194, 457] width 222 height 15
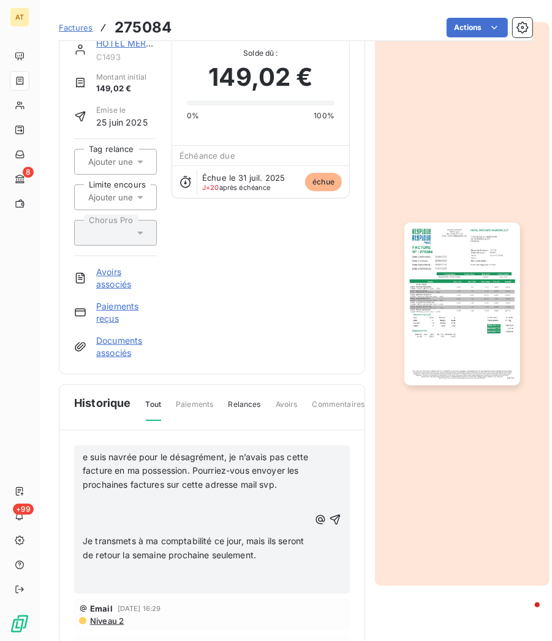
click at [83, 455] on span "e suis navrée pour le désagrément, je n’avais pas cette facture en ma possessio…" at bounding box center [197, 470] width 228 height 39
click at [132, 590] on p at bounding box center [196, 583] width 227 height 14
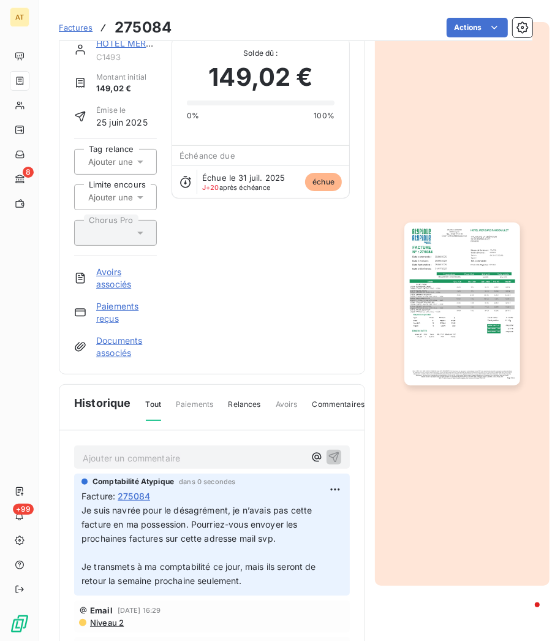
click at [120, 42] on link "HOTEL MERCURE RAMBOUILLET" at bounding box center [164, 43] width 137 height 10
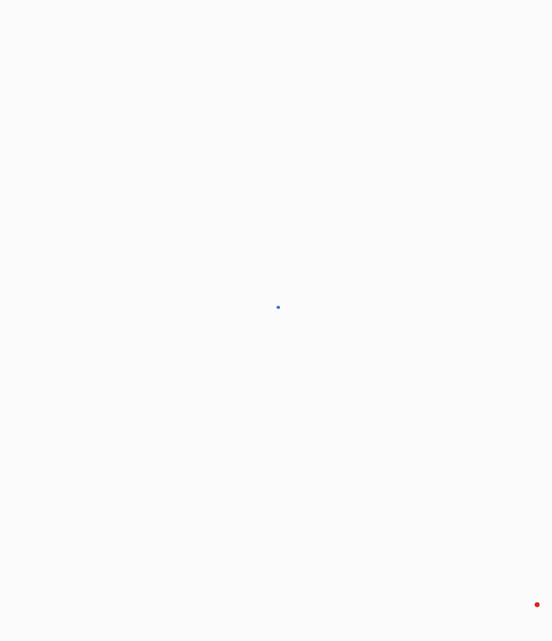
click at [120, 42] on div at bounding box center [276, 320] width 552 height 641
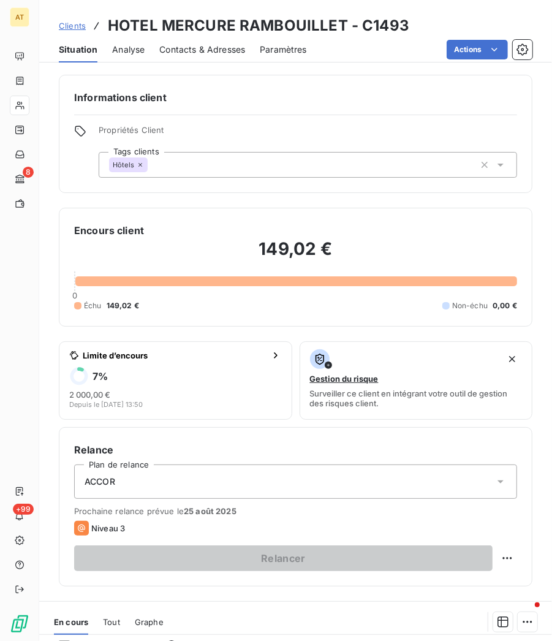
click at [206, 45] on span "Contacts & Adresses" at bounding box center [202, 49] width 86 height 12
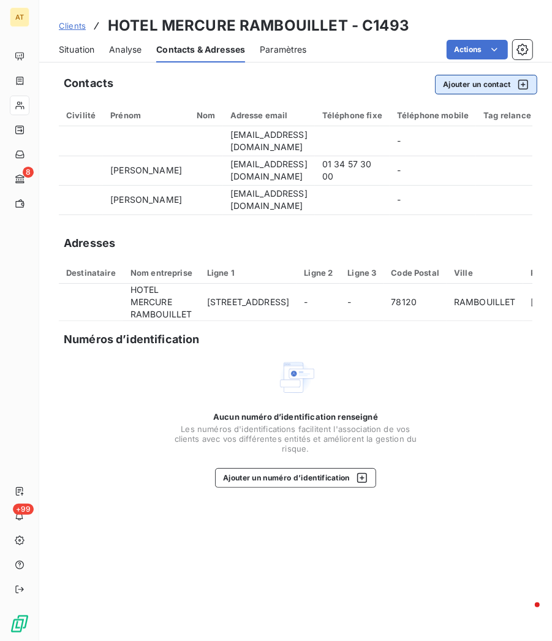
click at [480, 86] on button "Ajouter un contact" at bounding box center [486, 85] width 102 height 20
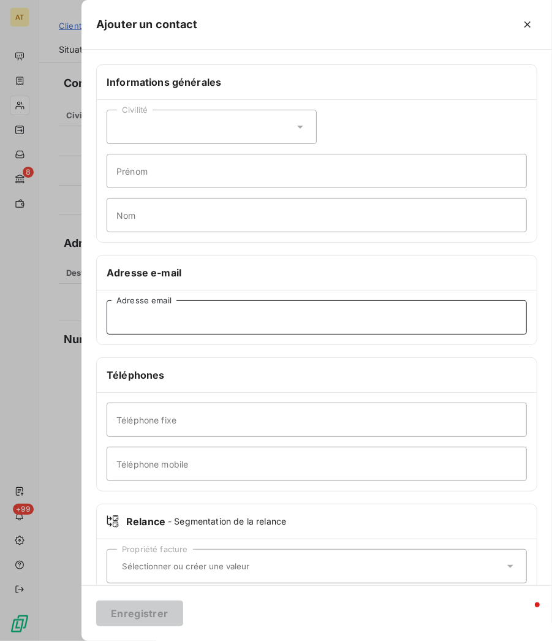
click at [219, 320] on input "Adresse email" at bounding box center [317, 317] width 420 height 34
paste input "Aurelie.LEGLOUANEC@accor.com"
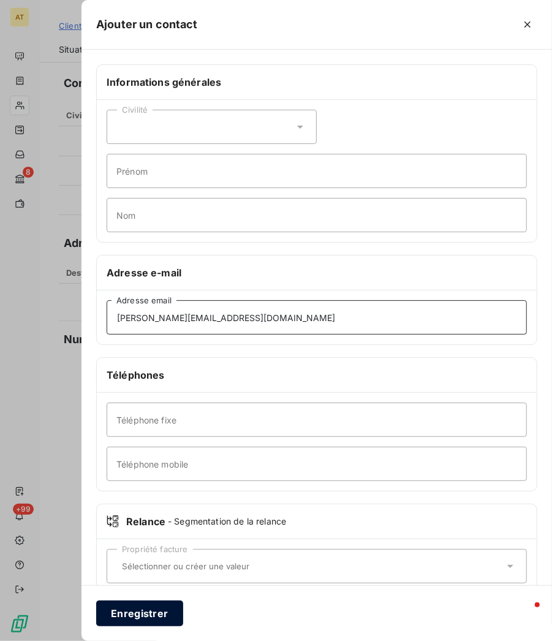
type input "Aurelie.LEGLOUANEC@accor.com"
click at [136, 612] on button "Enregistrer" at bounding box center [139, 613] width 87 height 26
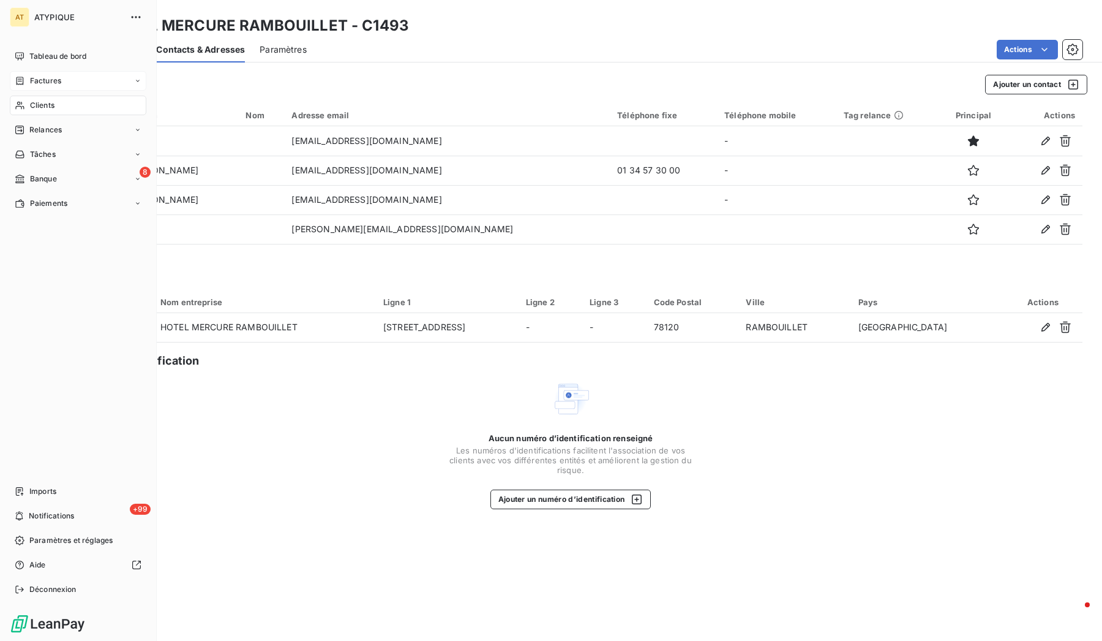
click at [73, 84] on div "Factures" at bounding box center [78, 81] width 137 height 20
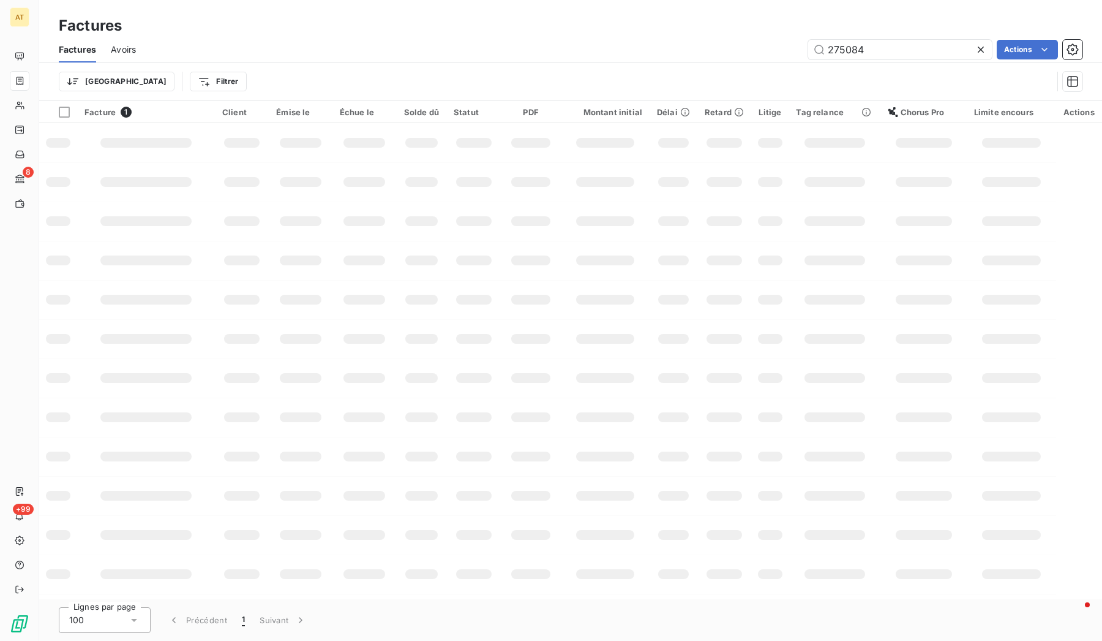
type input "277690"
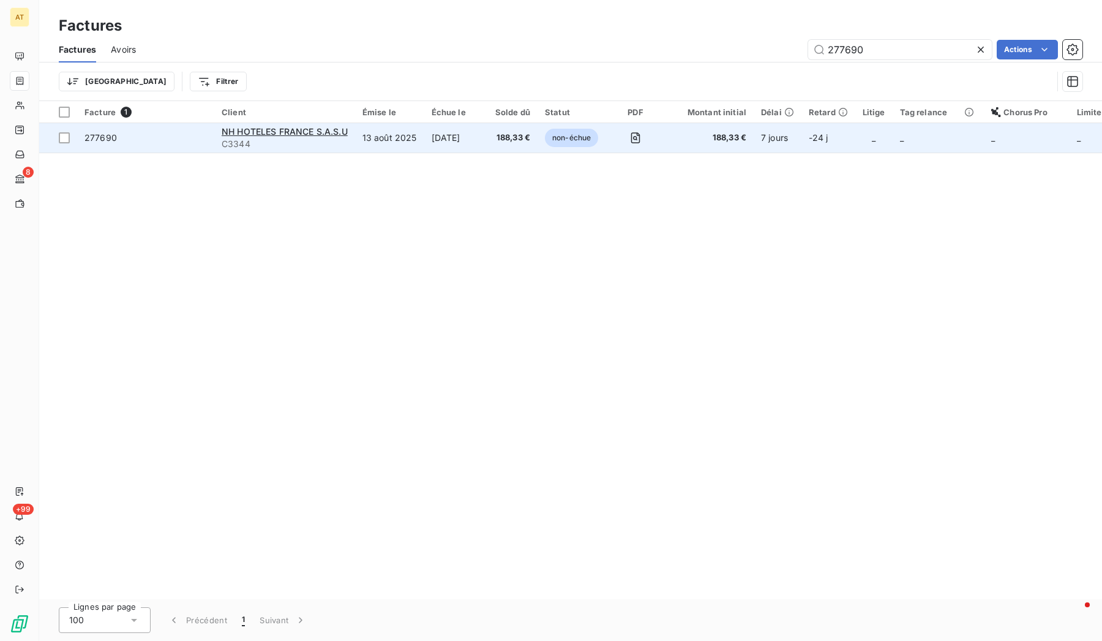
click at [107, 145] on td "277690" at bounding box center [145, 137] width 137 height 29
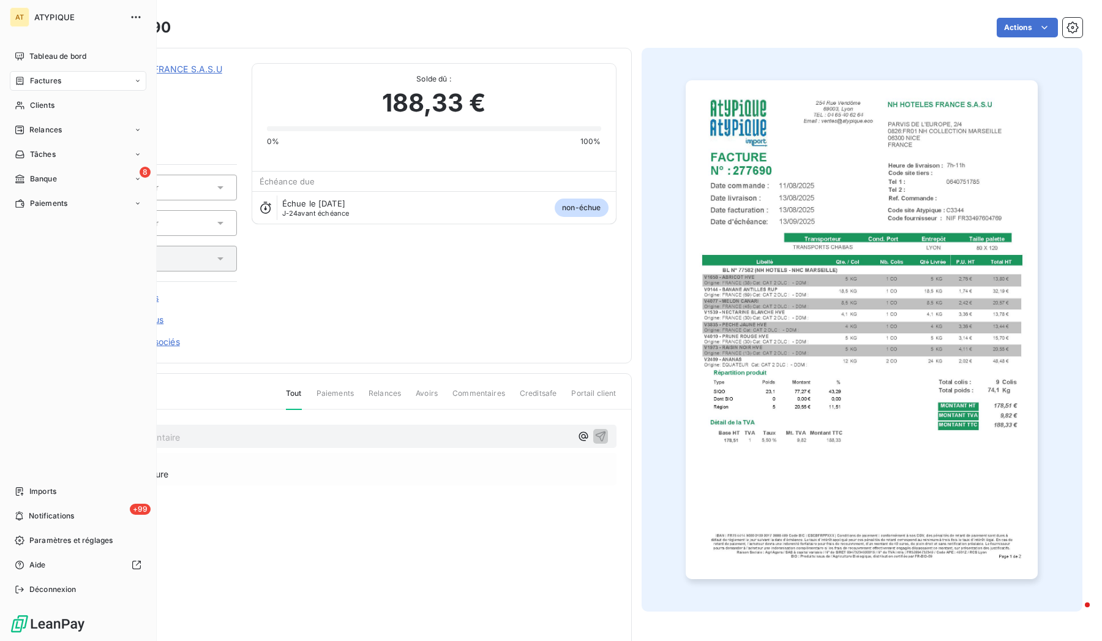
click at [59, 86] on span "Factures" at bounding box center [45, 80] width 31 height 11
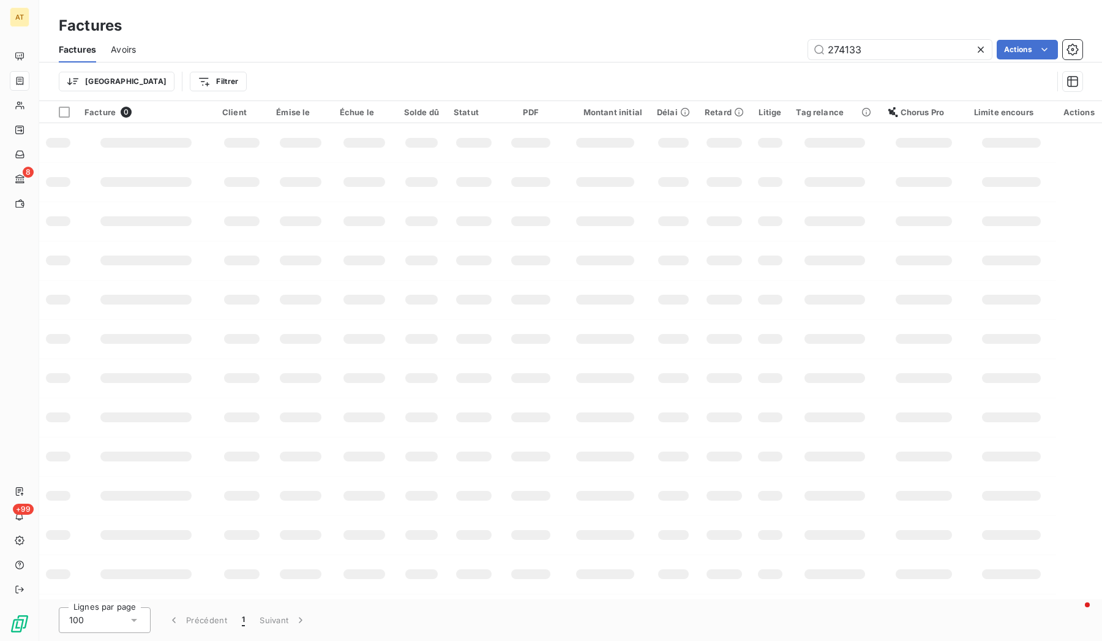
click at [530, 276] on td at bounding box center [531, 260] width 60 height 39
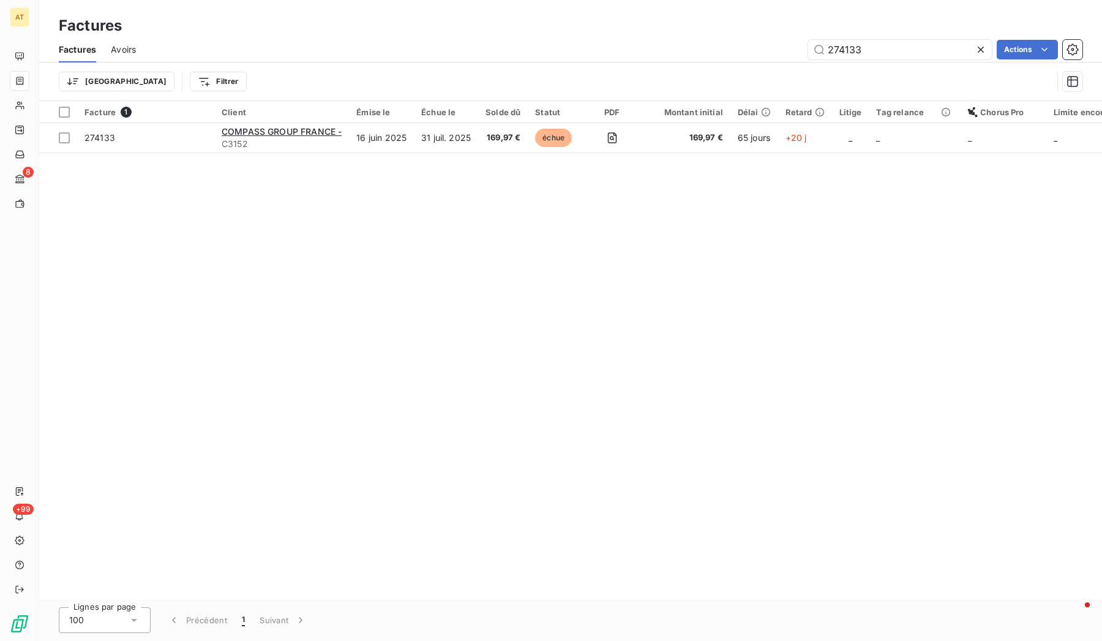
type input "268719"
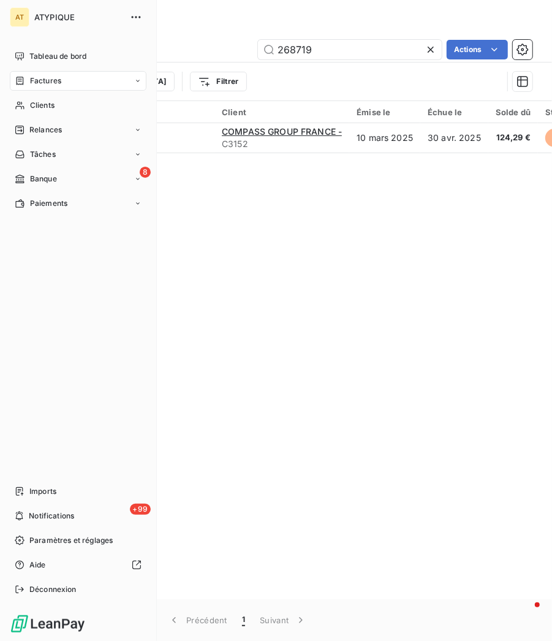
click at [81, 77] on div "Factures" at bounding box center [78, 81] width 137 height 20
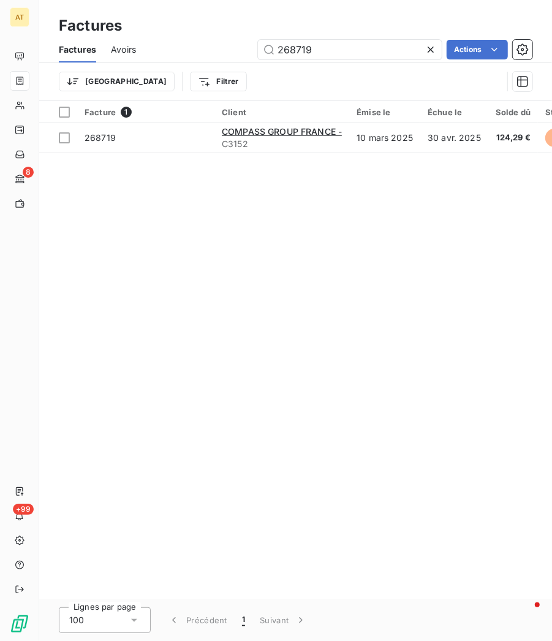
click at [432, 47] on icon at bounding box center [430, 49] width 12 height 12
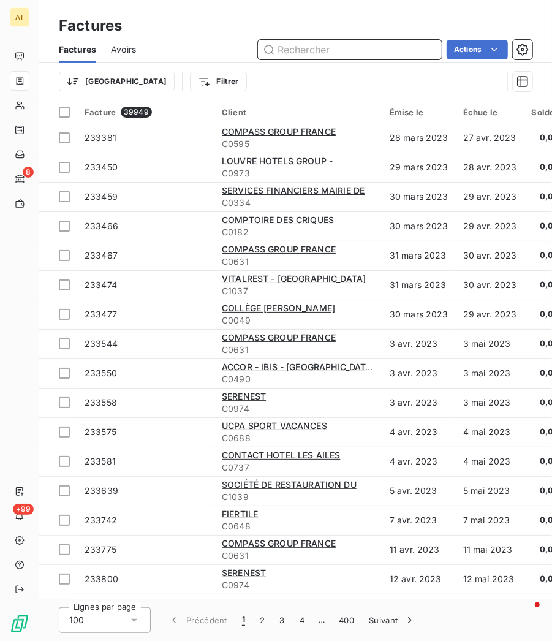
click at [315, 44] on input "text" at bounding box center [350, 50] width 184 height 20
paste input "275622"
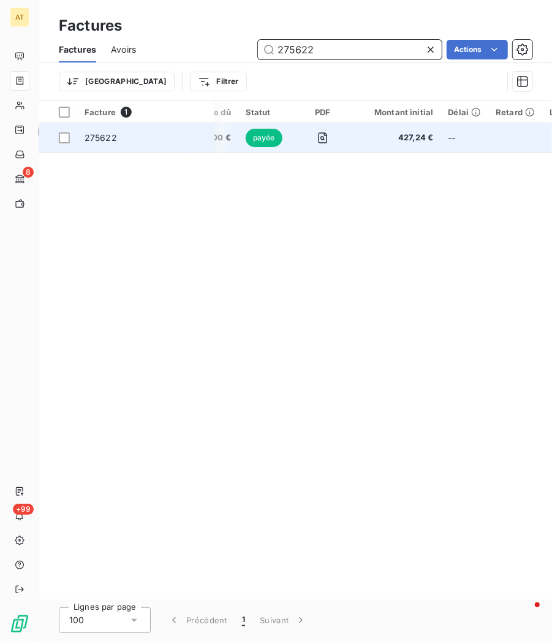
scroll to position [0, 289]
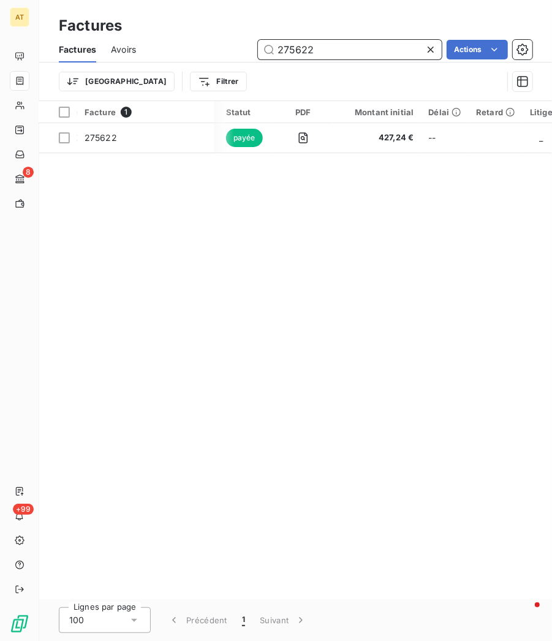
paste input "08"
paste input "444"
paste input "8"
paste input "80"
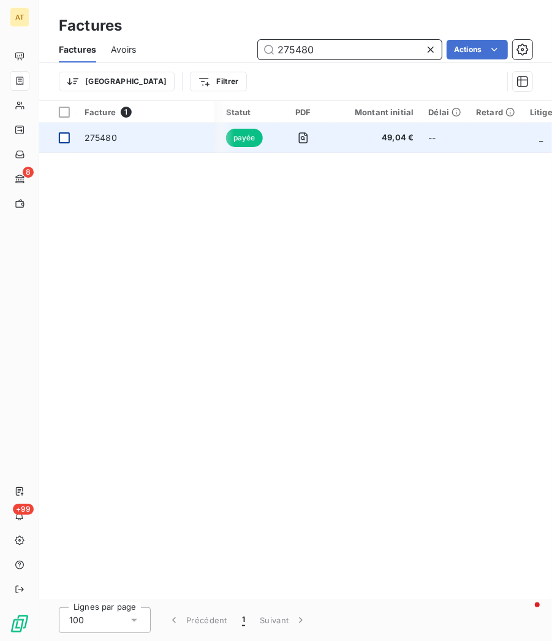
paste input "9"
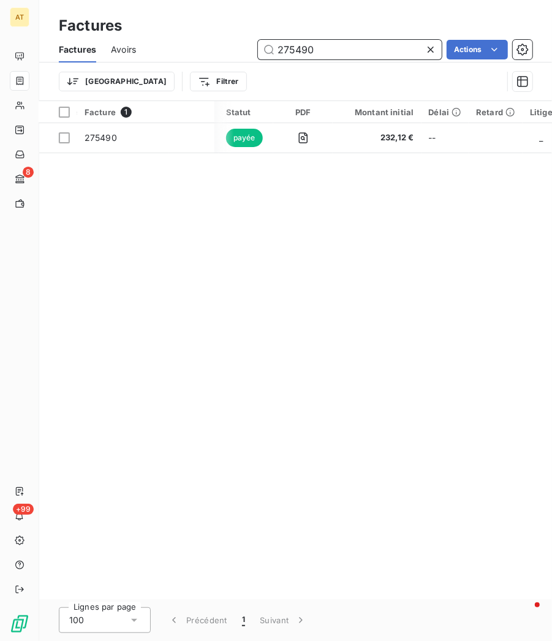
paste input "49"
paste input "85"
click at [326, 48] on input "275485" at bounding box center [350, 50] width 184 height 20
paste input "6448"
type input "276448"
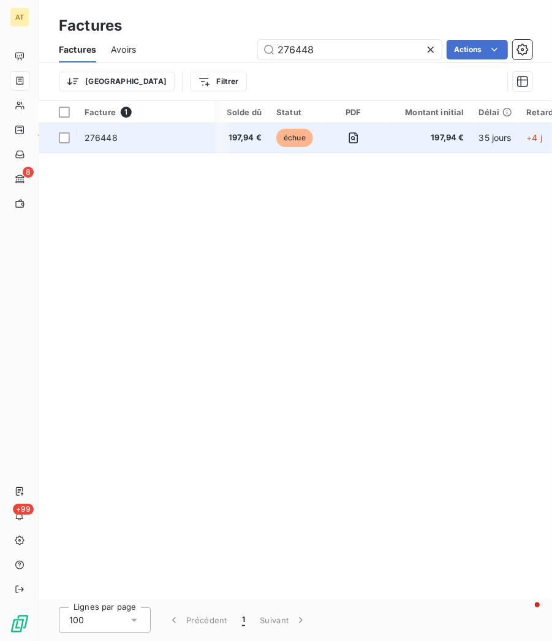
click at [108, 138] on span "276448" at bounding box center [101, 137] width 33 height 10
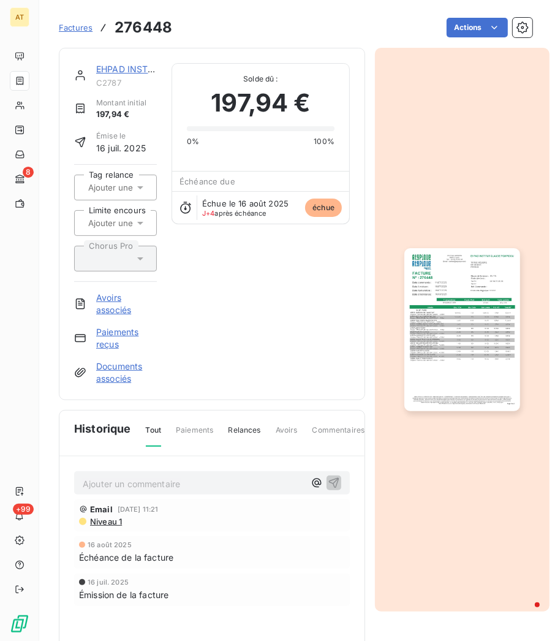
click at [132, 72] on link "EHPAD INSTITUT CLAUDE POMPIDOU" at bounding box center [169, 69] width 146 height 10
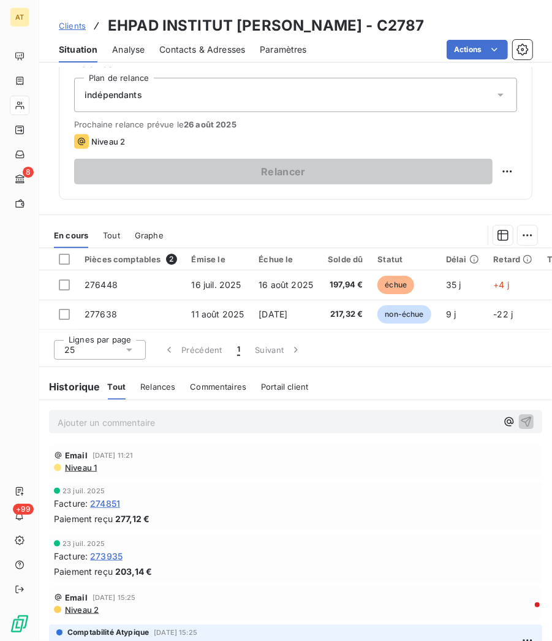
scroll to position [420, 0]
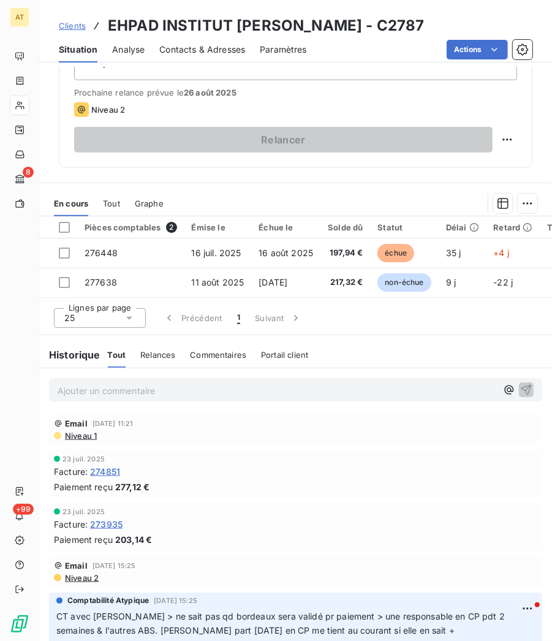
click at [291, 388] on p "Ajouter un commentaire ﻿" at bounding box center [277, 390] width 439 height 15
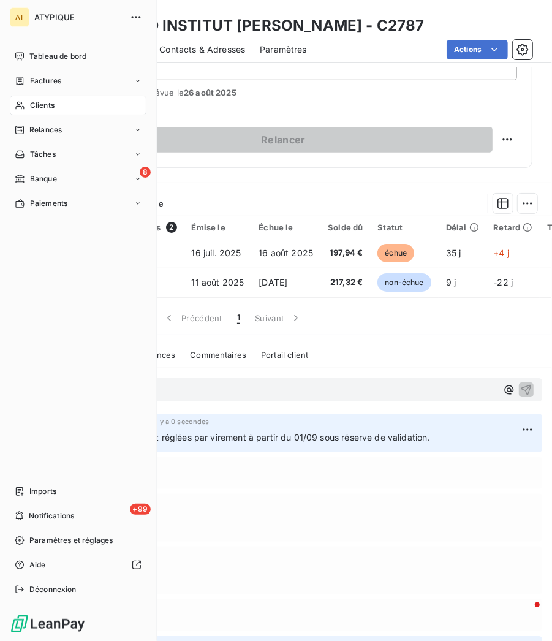
click at [52, 107] on span "Clients" at bounding box center [42, 105] width 24 height 11
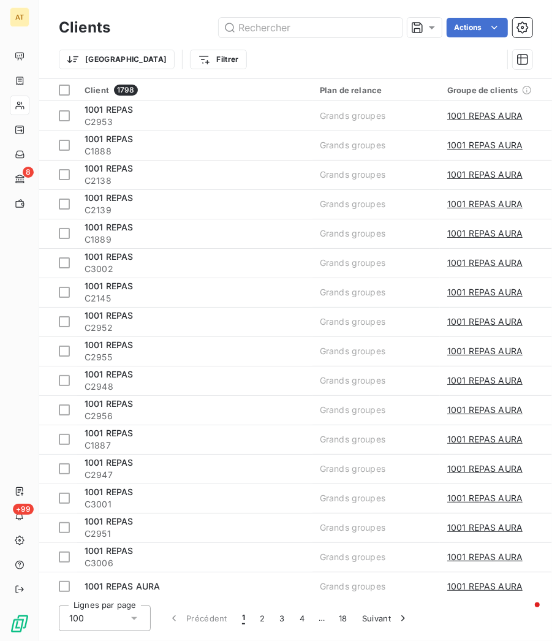
type input "C3454"
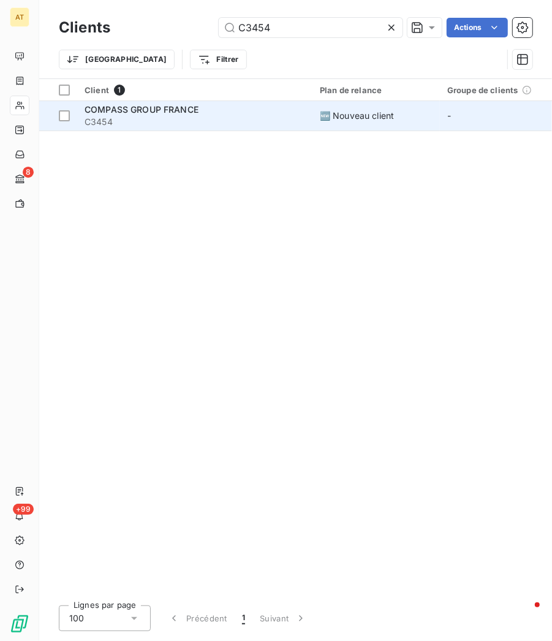
click at [130, 121] on span "C3454" at bounding box center [195, 122] width 220 height 12
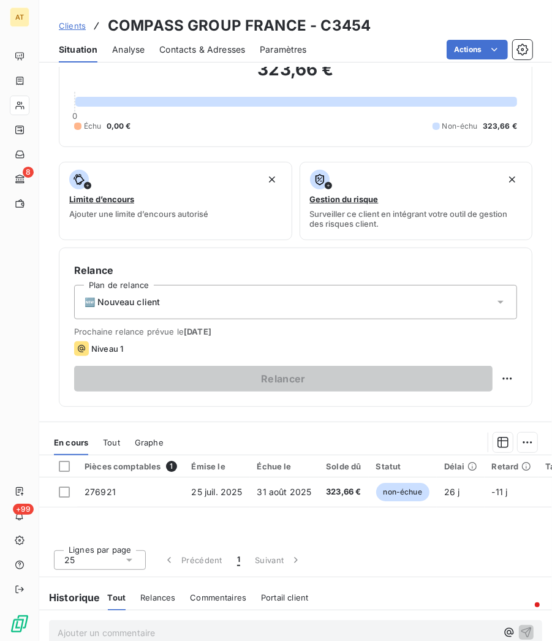
scroll to position [194, 0]
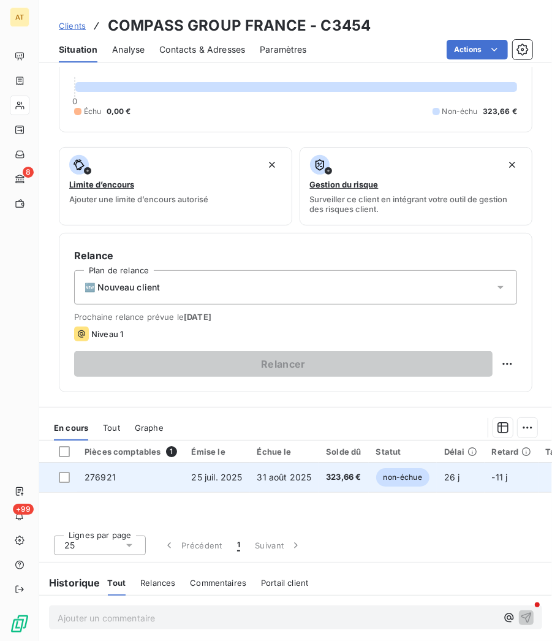
click at [89, 478] on span "276921" at bounding box center [100, 477] width 31 height 10
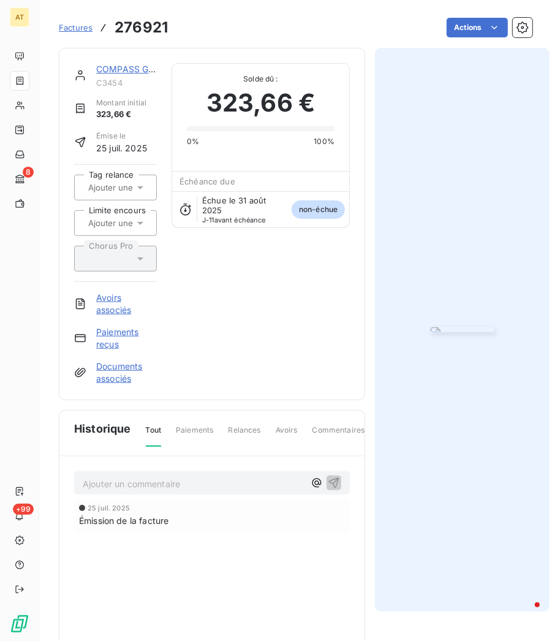
click at [446, 332] on img "button" at bounding box center [463, 329] width 64 height 5
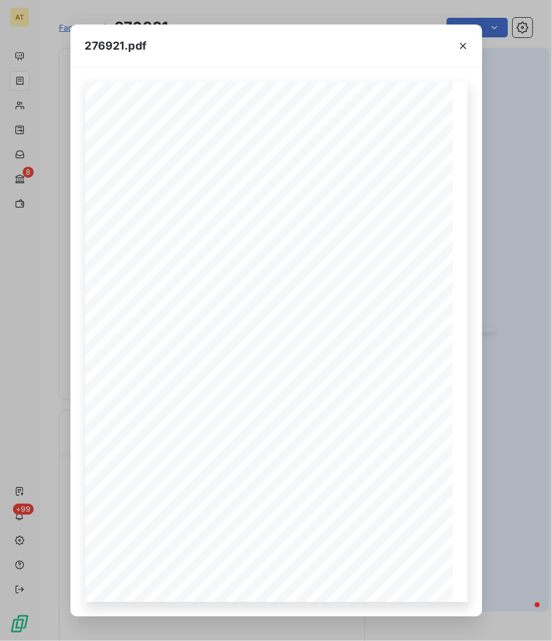
click at [486, 298] on div "276921.pdf COMPASS GROUP FRANCE 40 BD DE DUNKERQUE 13196 MARSEILLE CEDEX 20 FRA…" at bounding box center [276, 320] width 552 height 641
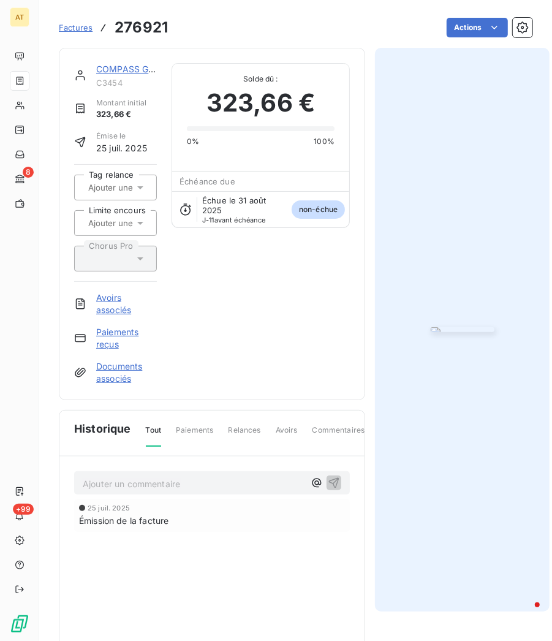
click at [431, 332] on img "button" at bounding box center [463, 329] width 64 height 5
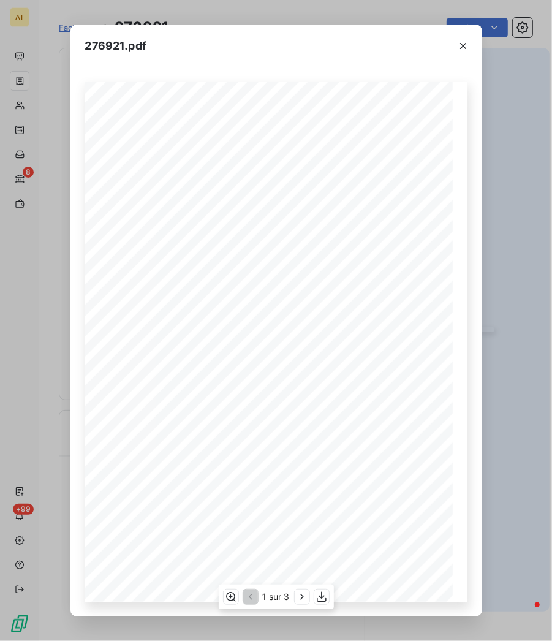
click at [165, 179] on span "276921" at bounding box center [162, 175] width 42 height 12
copy span "276921"
click at [489, 265] on div "276921.pdf COMPASS GROUP FRANCE 40 BD DE DUNKERQUE 13196 MARSEILLE CEDEX 20 FRA…" at bounding box center [276, 320] width 552 height 641
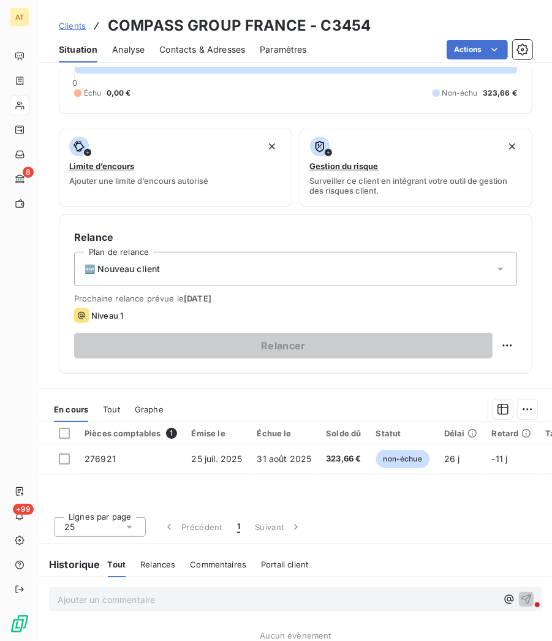
scroll to position [265, 0]
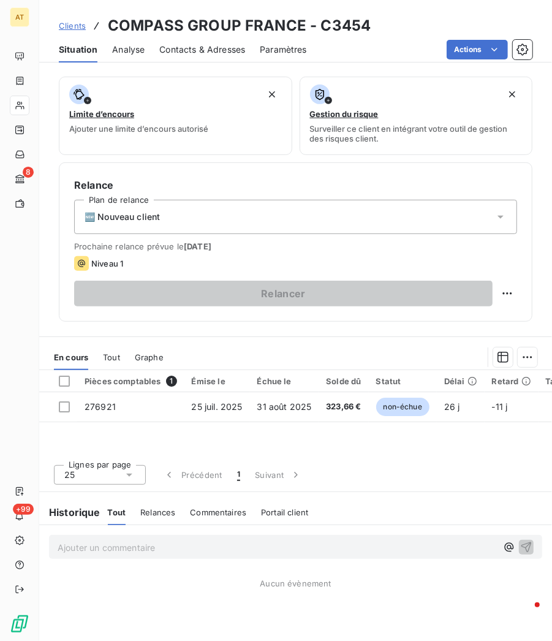
click at [102, 353] on div "En cours Tout Graphe" at bounding box center [295, 357] width 513 height 26
click at [118, 358] on span "Tout" at bounding box center [111, 357] width 17 height 10
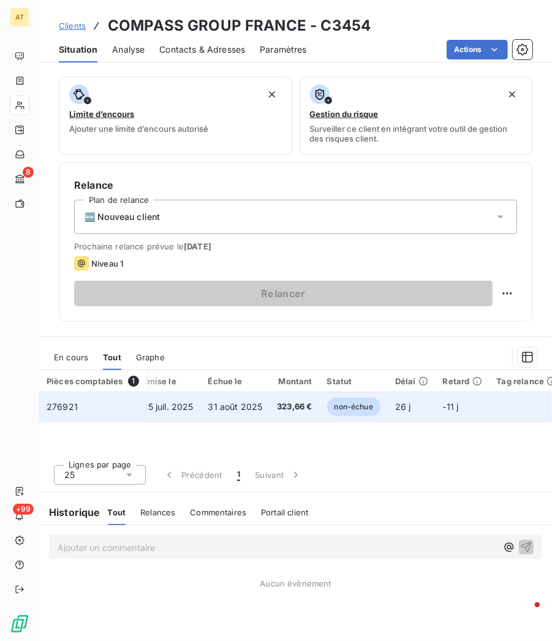
scroll to position [0, 0]
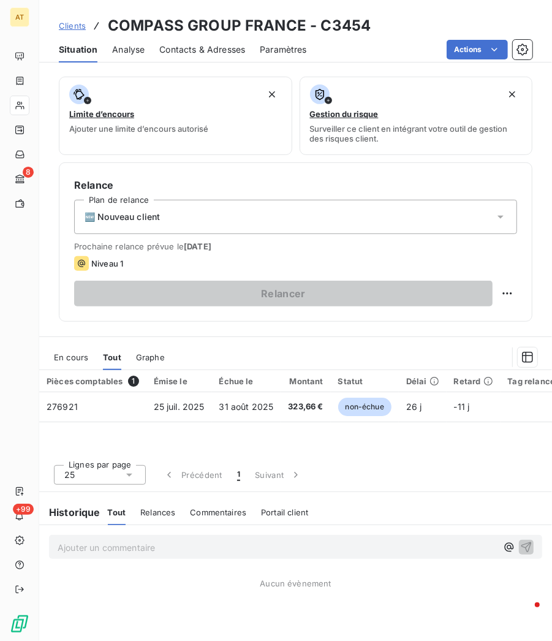
click at [265, 223] on div "🆕 Nouveau client" at bounding box center [295, 217] width 443 height 34
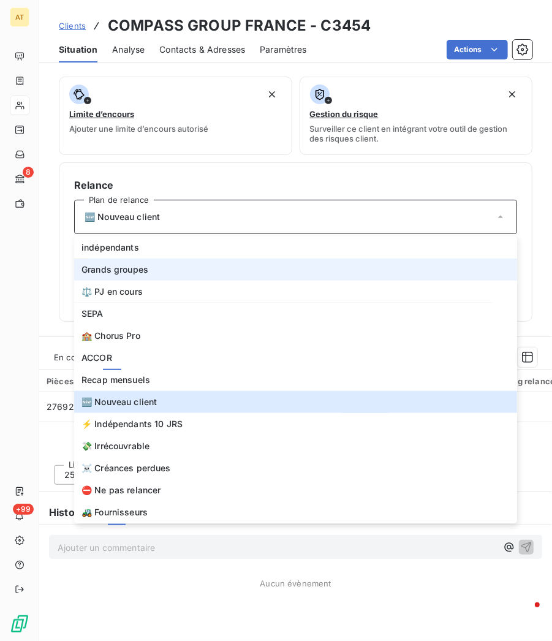
click at [186, 266] on li "Grands groupes" at bounding box center [295, 269] width 443 height 22
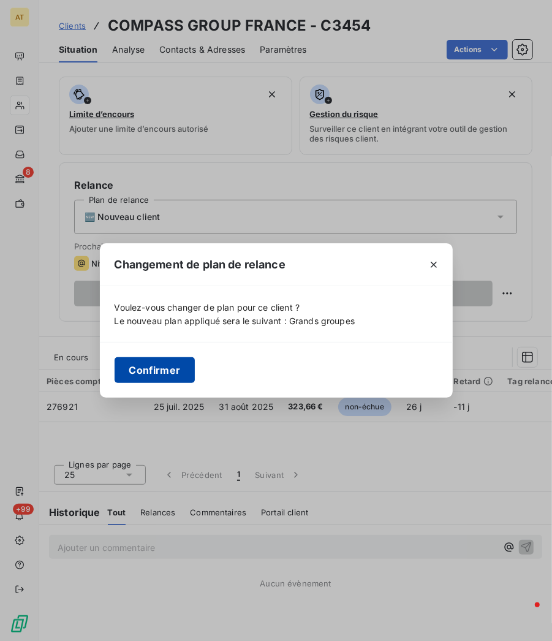
click at [154, 361] on button "Confirmer" at bounding box center [155, 370] width 81 height 26
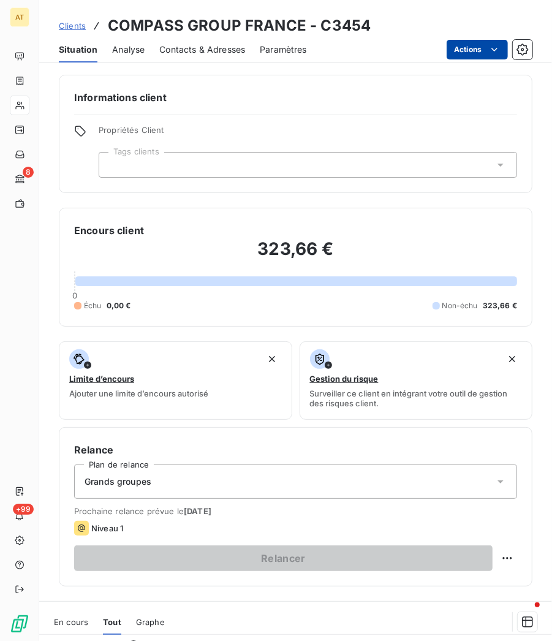
click at [462, 51] on html "AT 8 +99 Clients COMPASS GROUP FRANCE - C3454 Situation Analyse Contacts & Adre…" at bounding box center [276, 320] width 552 height 641
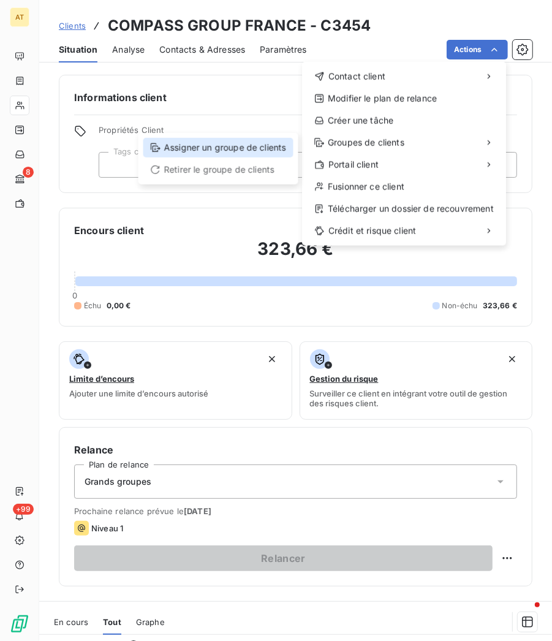
click at [257, 143] on div "Assigner un groupe de clients" at bounding box center [218, 148] width 150 height 20
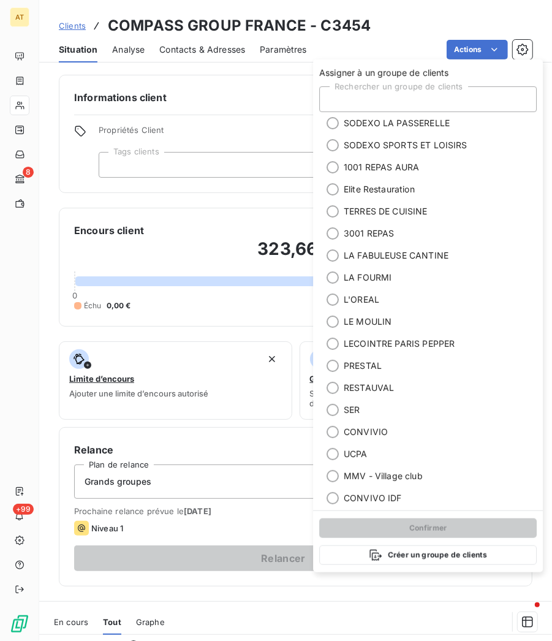
click at [392, 97] on div "Rechercher un groupe de clients" at bounding box center [427, 99] width 217 height 26
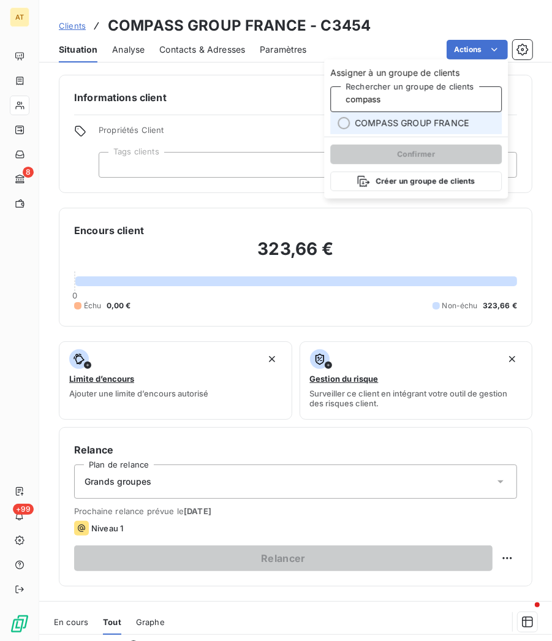
type input "compass"
click at [397, 121] on span "COMPASS GROUP FRANCE" at bounding box center [412, 123] width 114 height 12
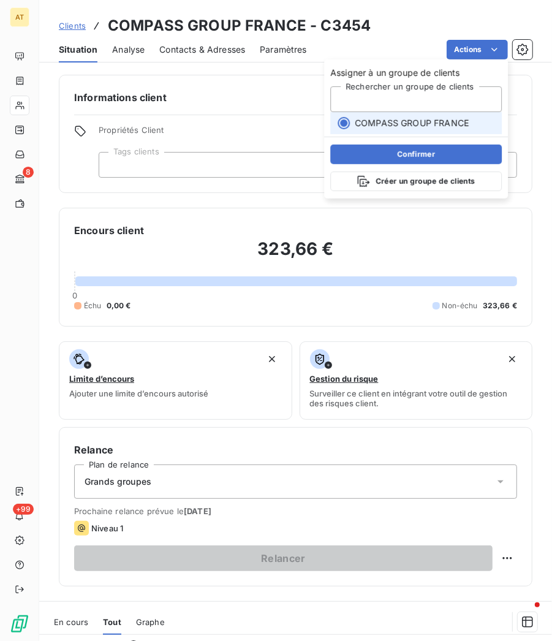
type input "compass"
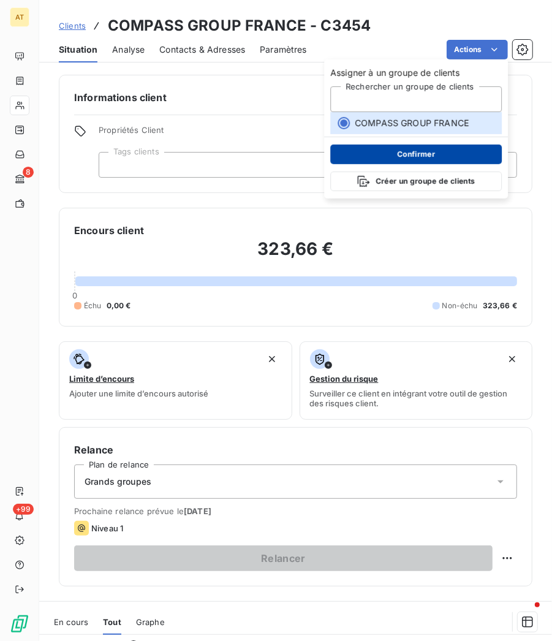
click at [404, 150] on button "Confirmer" at bounding box center [415, 155] width 171 height 20
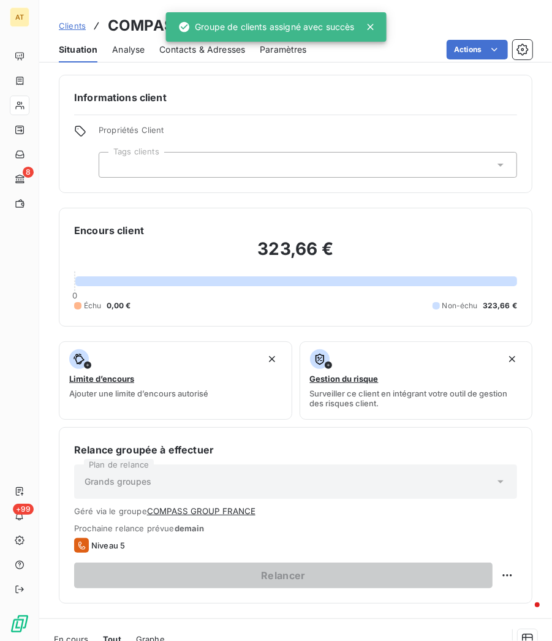
click at [262, 203] on div "Informations client Propriétés Client Tags clients Encours client 323,66 € 0 Éc…" at bounding box center [295, 339] width 513 height 529
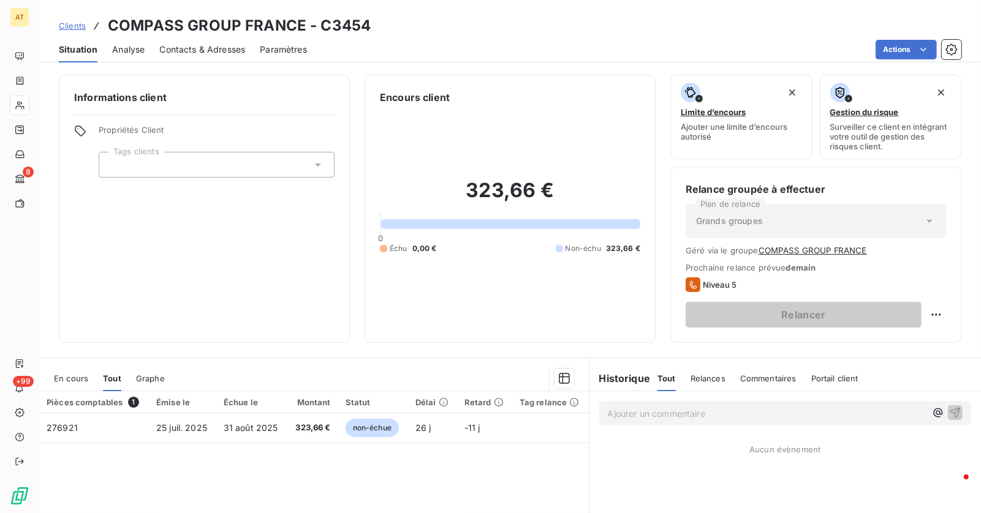
click at [209, 256] on div "Informations client Propriétés Client Tags clients" at bounding box center [204, 209] width 291 height 268
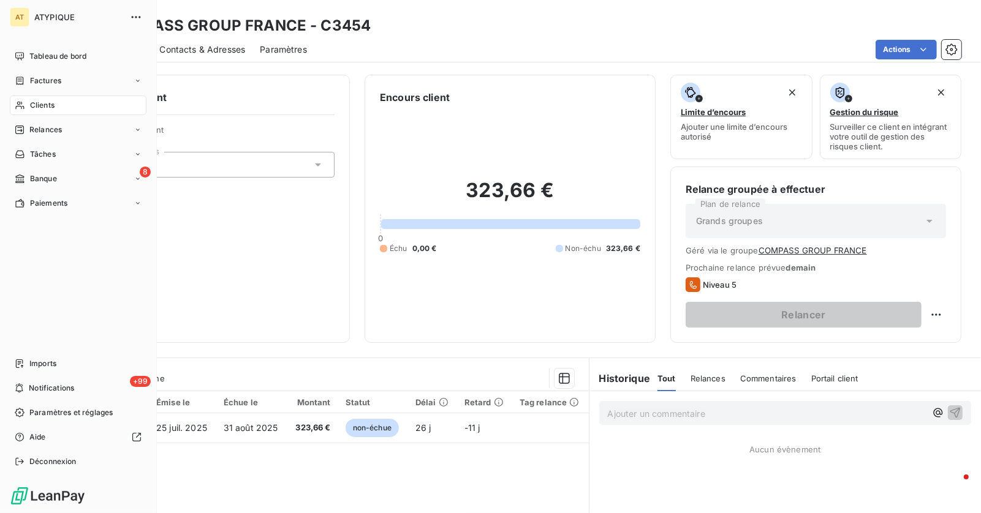
click at [37, 100] on span "Clients" at bounding box center [42, 105] width 24 height 11
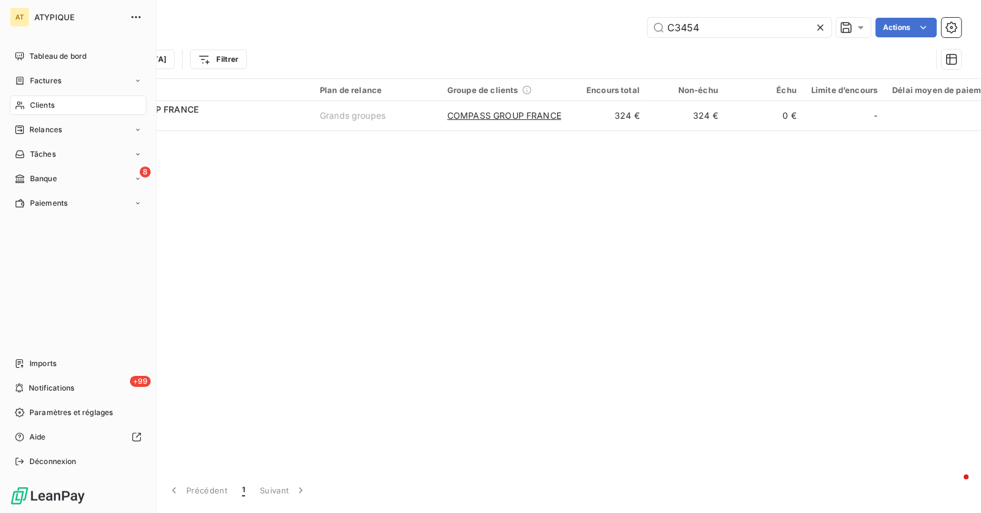
click at [55, 86] on span "Factures" at bounding box center [45, 80] width 31 height 11
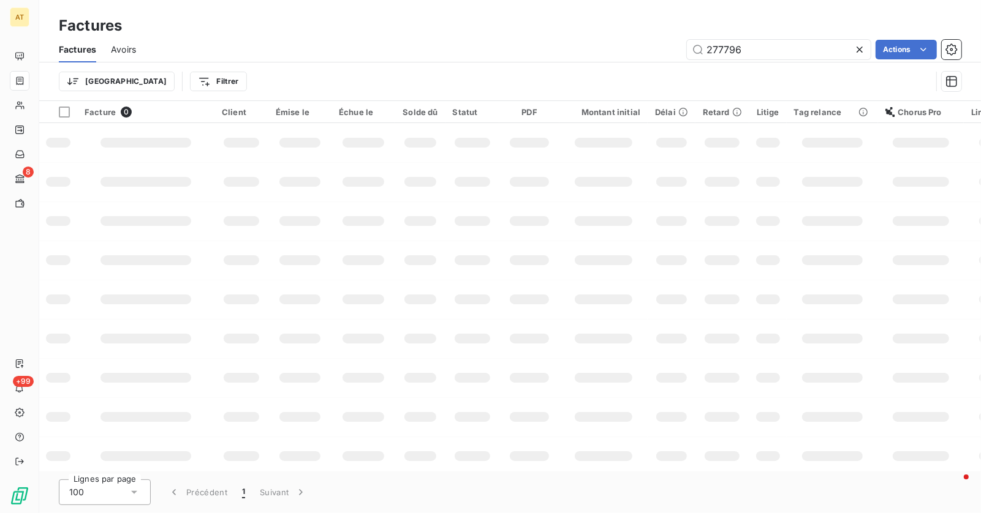
type input "277796"
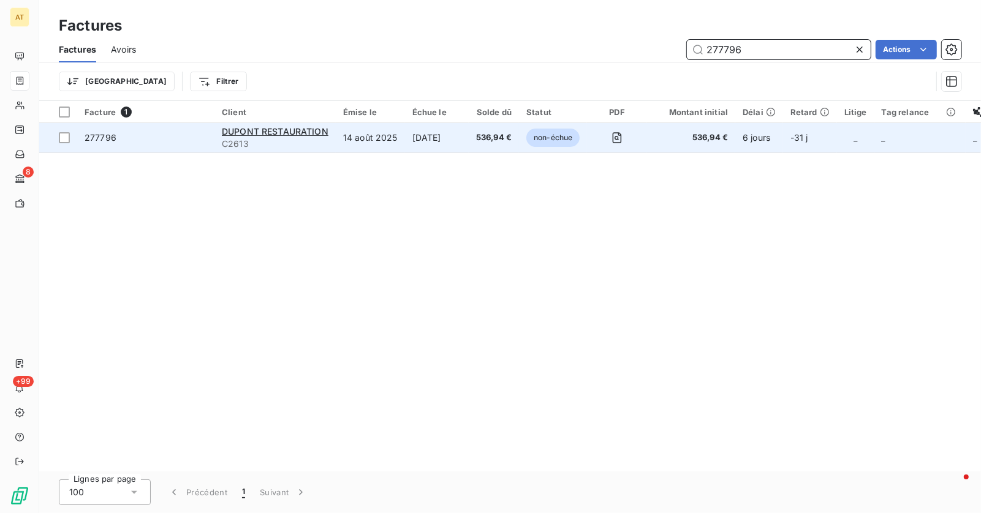
click at [106, 135] on span "277796" at bounding box center [101, 137] width 32 height 10
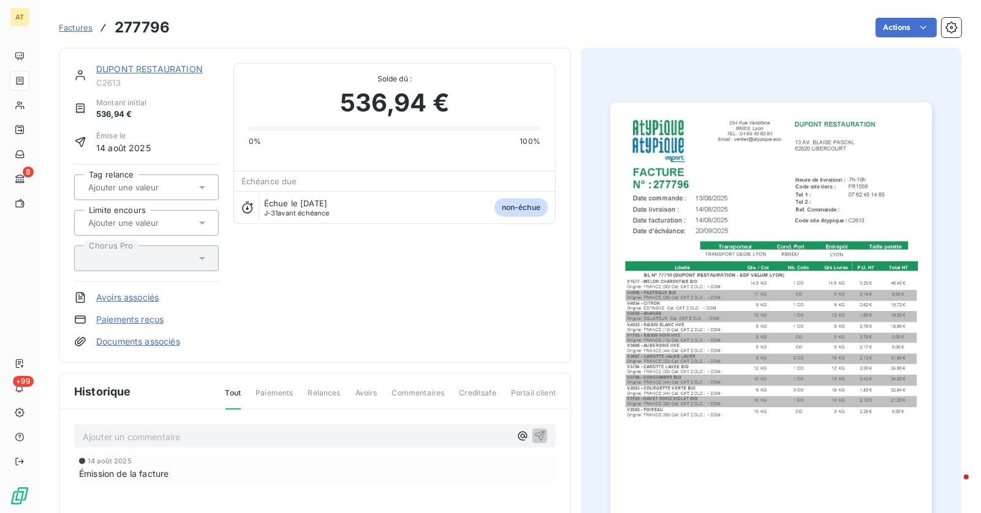
click at [140, 24] on h3 "277796" at bounding box center [142, 28] width 55 height 22
copy h3 "277796"
click at [71, 28] on span "Factures" at bounding box center [76, 28] width 34 height 10
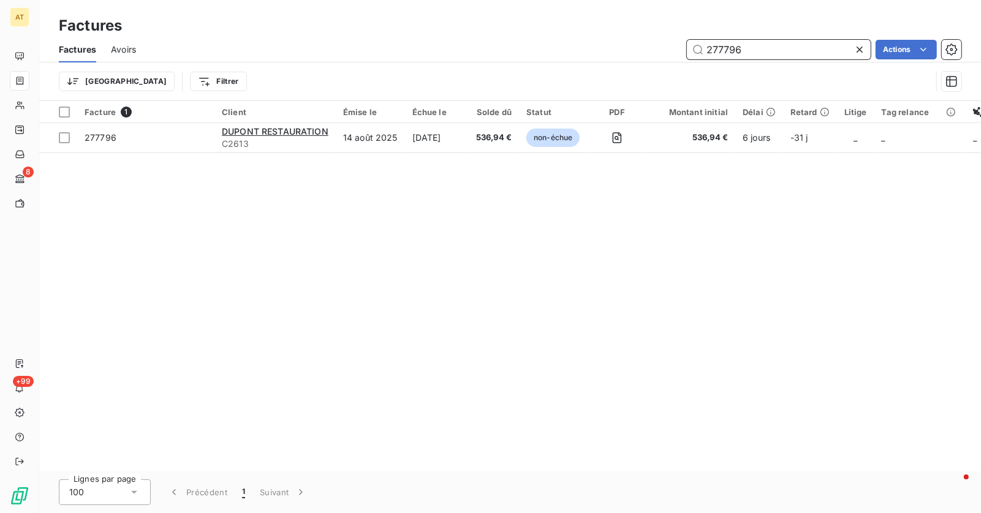
click at [551, 51] on input "277796" at bounding box center [779, 50] width 184 height 20
paste input "4701"
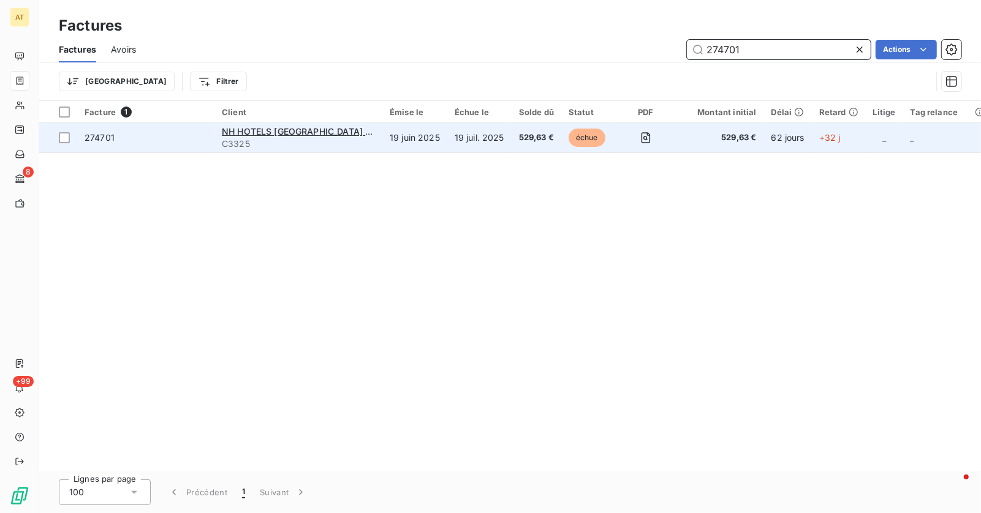
type input "274701"
click at [101, 135] on span "274701" at bounding box center [100, 137] width 30 height 10
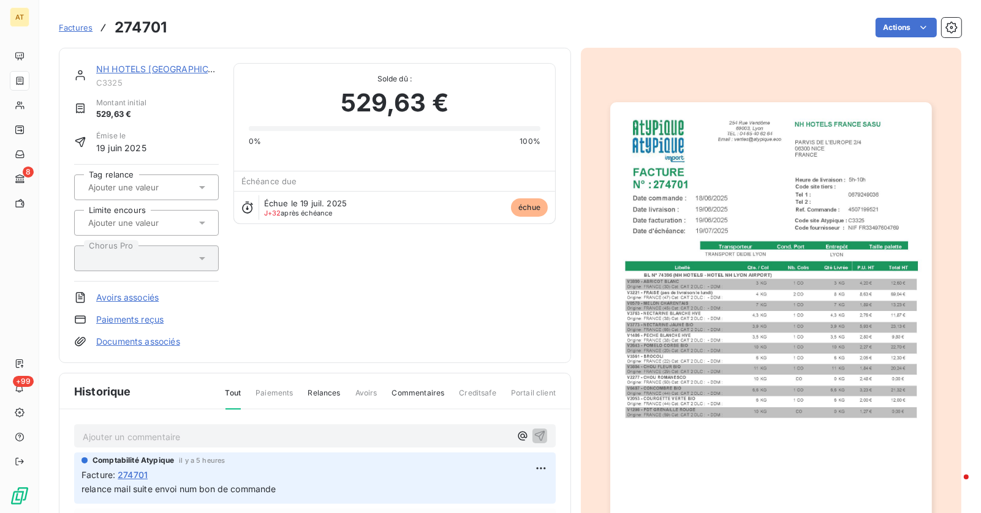
click at [190, 434] on p "Ajouter un commentaire ﻿" at bounding box center [296, 436] width 427 height 15
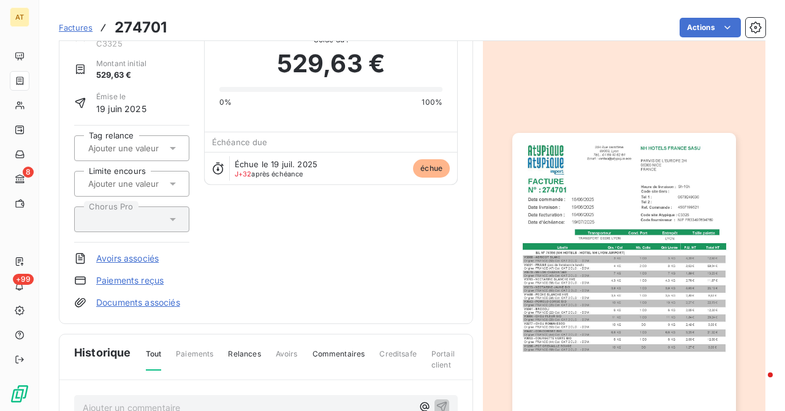
click at [402, 228] on div "NH HOTELS FRANCE SASU C3325 Montant initial 529,63 € Émise le 19 juin 2025 Tag …" at bounding box center [265, 166] width 383 height 285
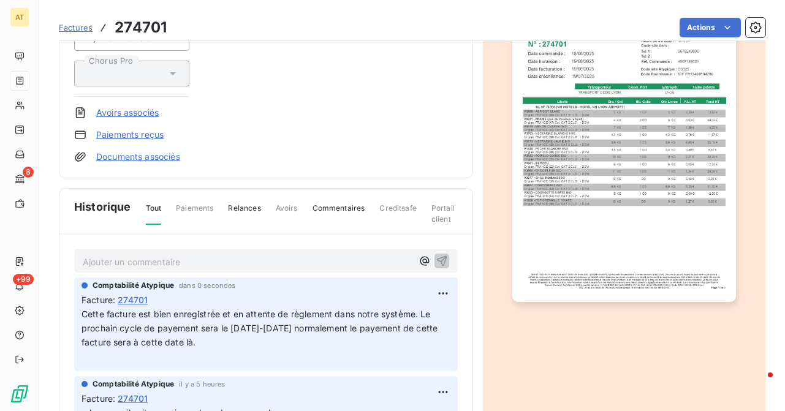
scroll to position [220, 0]
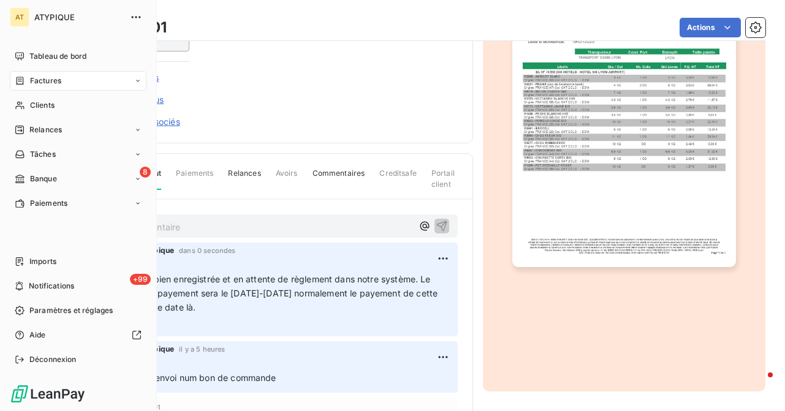
click at [34, 83] on span "Factures" at bounding box center [45, 80] width 31 height 11
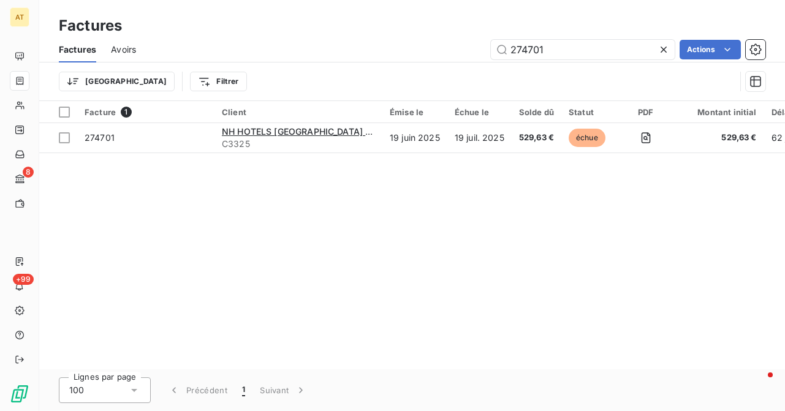
type input "266228"
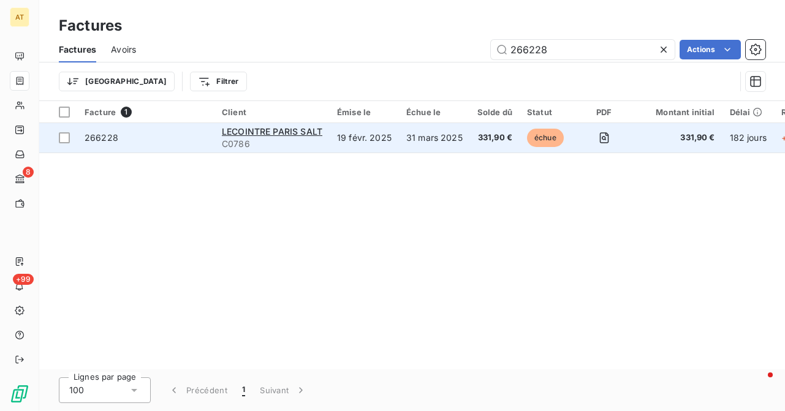
click at [97, 141] on span "266228" at bounding box center [102, 137] width 34 height 10
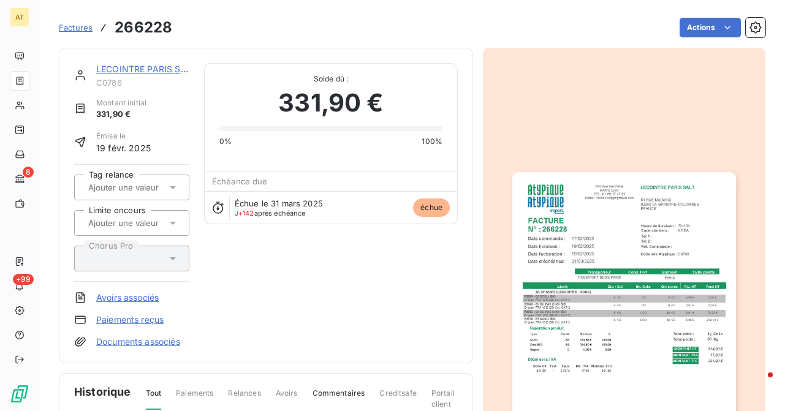
scroll to position [267, 0]
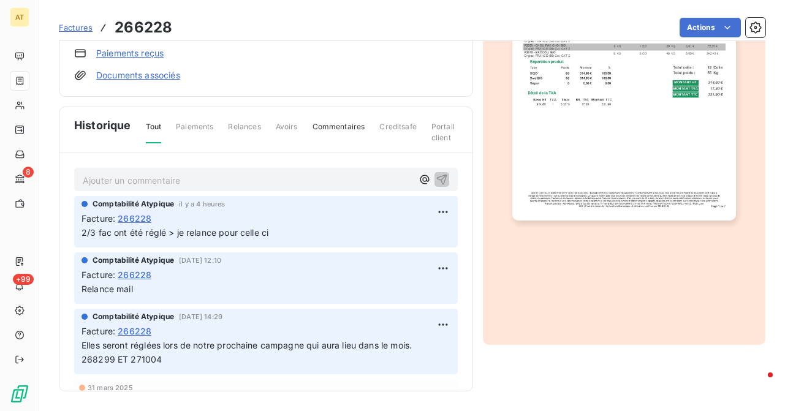
click at [162, 178] on p "Ajouter un commentaire ﻿" at bounding box center [248, 180] width 330 height 15
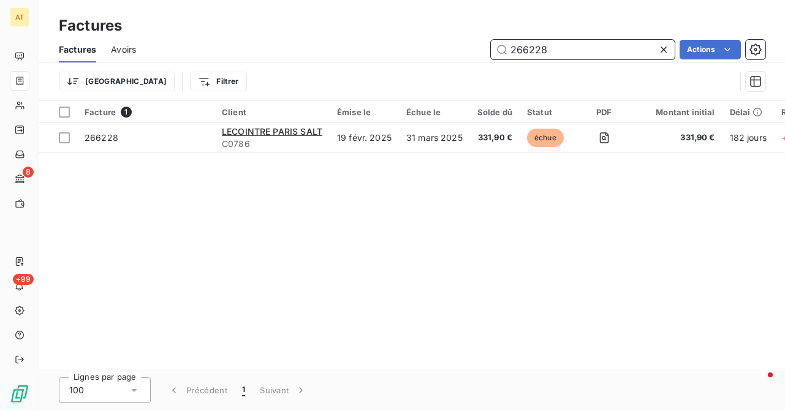
click at [551, 47] on input "266228" at bounding box center [583, 50] width 184 height 20
paste input "75132"
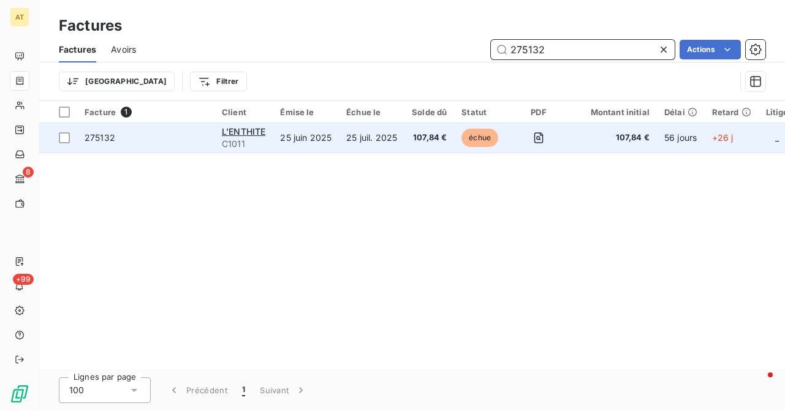
type input "275132"
click at [106, 138] on span "275132" at bounding box center [100, 137] width 31 height 10
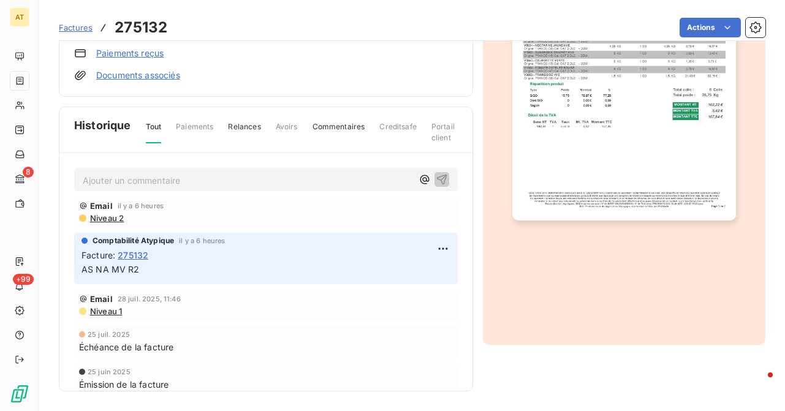
scroll to position [8, 0]
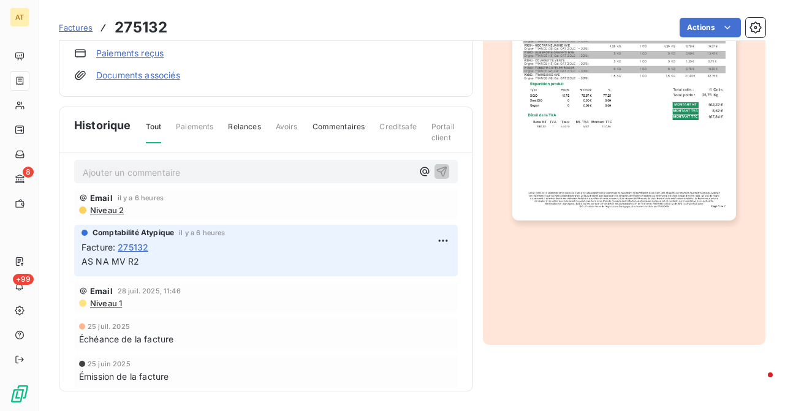
click at [125, 173] on p "Ajouter un commentaire ﻿" at bounding box center [248, 172] width 330 height 15
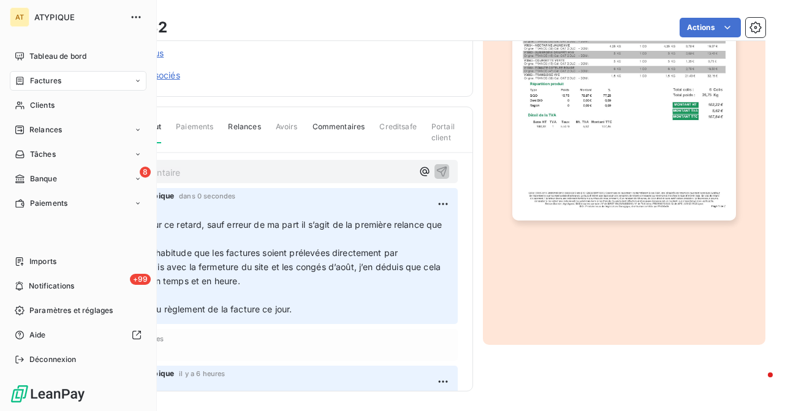
click at [30, 84] on span "Factures" at bounding box center [45, 80] width 31 height 11
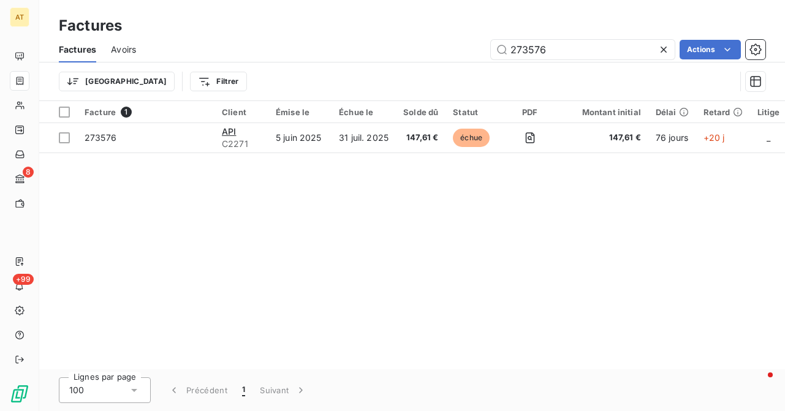
click at [257, 268] on div "Facture 1 Client Émise le Échue le Solde dû Statut PDF Montant initial Délai Re…" at bounding box center [411, 235] width 745 height 268
click at [551, 44] on input "273576" at bounding box center [583, 50] width 184 height 20
paste input "7675"
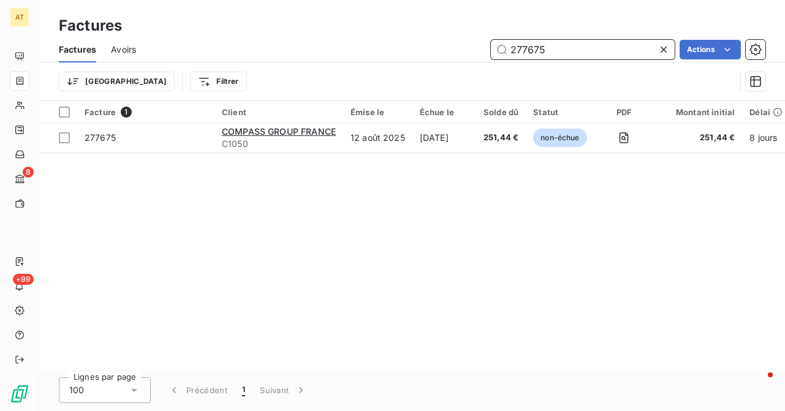
paste input "57773"
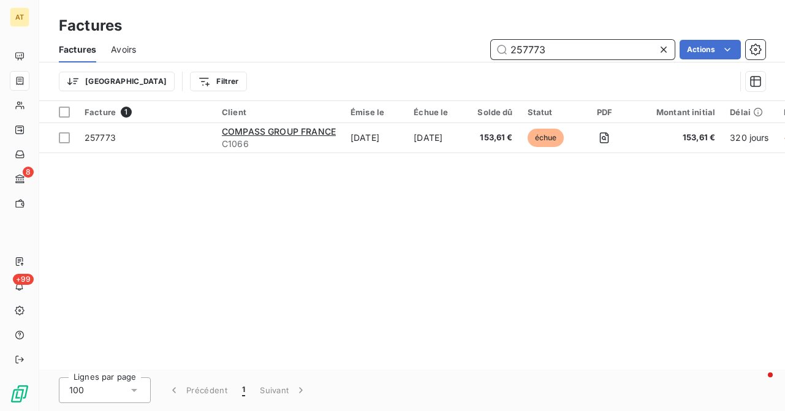
click at [551, 46] on input "257773" at bounding box center [583, 50] width 184 height 20
paste input "65675"
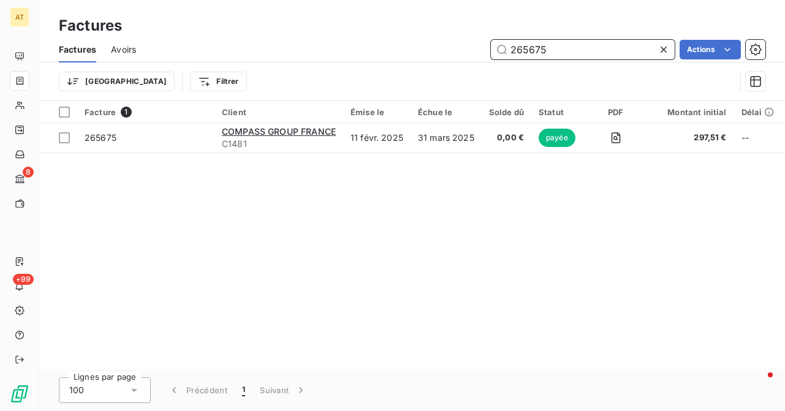
paste input "280"
click at [551, 50] on input "262805" at bounding box center [583, 50] width 184 height 20
paste input "678"
click at [551, 48] on input "266785" at bounding box center [583, 50] width 184 height 20
paste input "202"
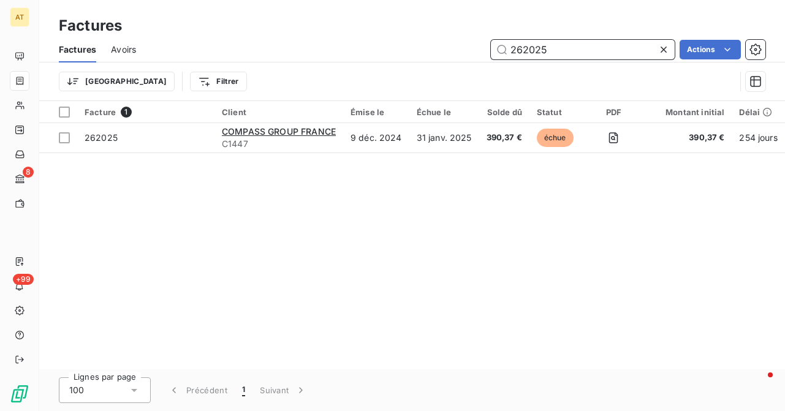
click at [551, 51] on input "262025" at bounding box center [583, 50] width 184 height 20
paste input "9903"
click at [551, 45] on input "269903" at bounding box center [583, 50] width 184 height 20
paste input "798"
click at [551, 43] on input "269798" at bounding box center [583, 50] width 184 height 20
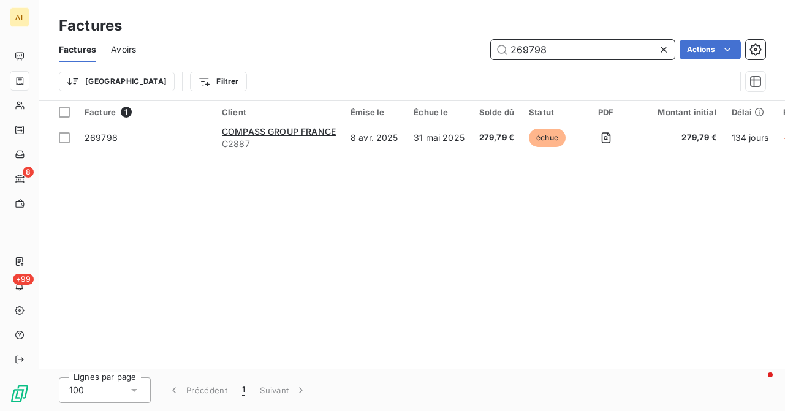
click at [551, 43] on input "269798" at bounding box center [583, 50] width 184 height 20
paste input "70776"
click at [551, 51] on input "270776" at bounding box center [583, 50] width 184 height 20
paste input "69529"
click at [543, 51] on input "269529" at bounding box center [583, 50] width 184 height 20
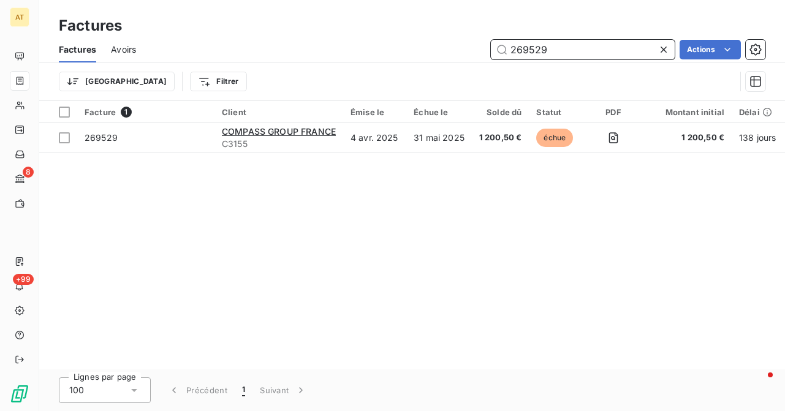
paste input "301"
click at [551, 48] on input "269301" at bounding box center [583, 50] width 184 height 20
paste input "73616"
click at [551, 40] on input "273616" at bounding box center [583, 50] width 184 height 20
paste input "2775"
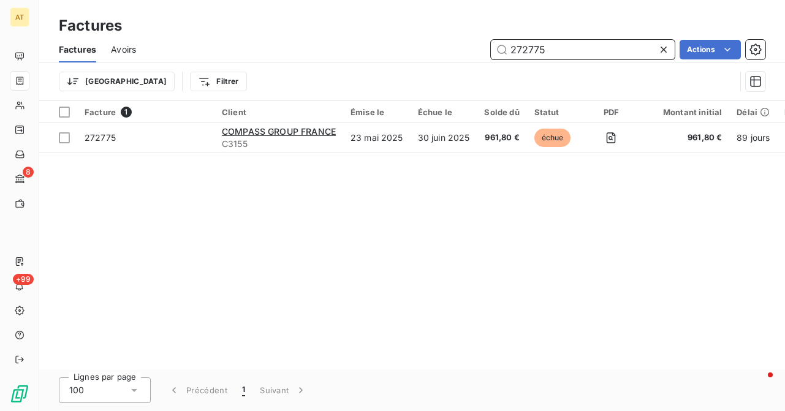
click at [551, 44] on input "272775" at bounding box center [583, 50] width 184 height 20
paste input "462"
click at [551, 41] on input "272462" at bounding box center [583, 50] width 184 height 20
paste input "4489"
click at [551, 53] on input "274489" at bounding box center [583, 50] width 184 height 20
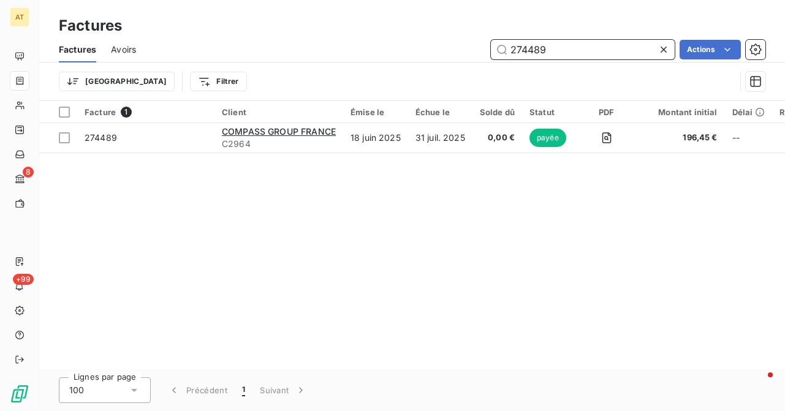
paste input "3862"
click at [549, 50] on input "273862" at bounding box center [583, 50] width 184 height 20
paste input "4083"
click at [551, 50] on input "274083" at bounding box center [583, 50] width 184 height 20
paste input "111"
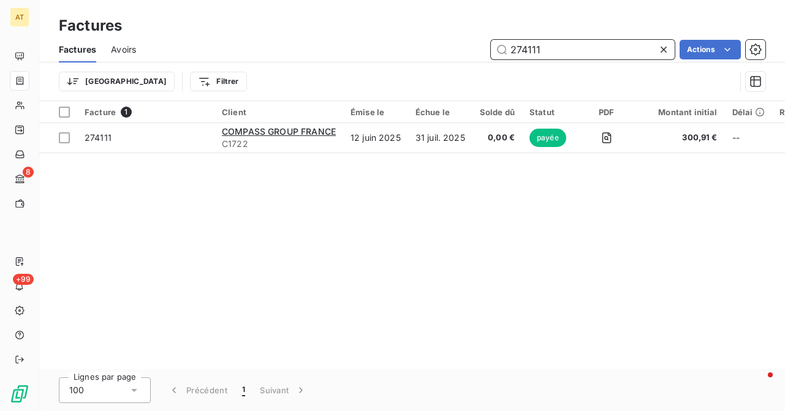
click at [551, 46] on input "274111" at bounding box center [583, 50] width 184 height 20
paste input "230"
click at [551, 50] on input "274230" at bounding box center [583, 50] width 184 height 20
click at [551, 47] on input "274230" at bounding box center [583, 50] width 184 height 20
paste input "304"
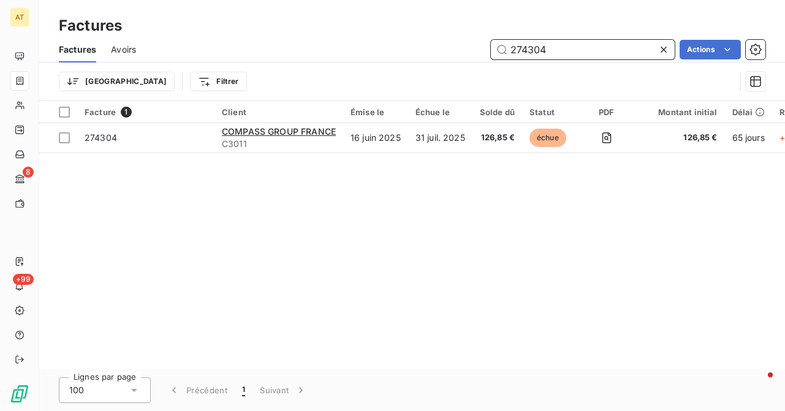
click at [551, 48] on input "274304" at bounding box center [583, 50] width 184 height 20
paste input "930"
click at [551, 51] on input "274930" at bounding box center [583, 50] width 184 height 20
click at [551, 49] on input "274930" at bounding box center [583, 50] width 184 height 20
paste input "68719"
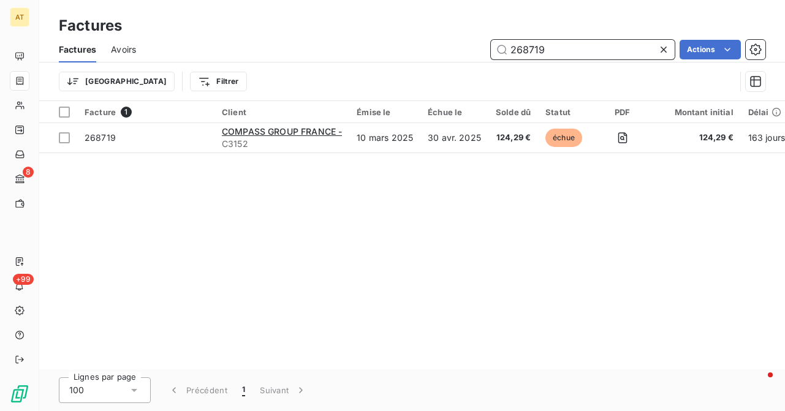
click at [551, 54] on input "268719" at bounding box center [583, 50] width 184 height 20
paste input "040"
click at [551, 43] on input "268040" at bounding box center [583, 50] width 184 height 20
click at [551, 56] on input "268040" at bounding box center [583, 50] width 184 height 20
paste input "75003"
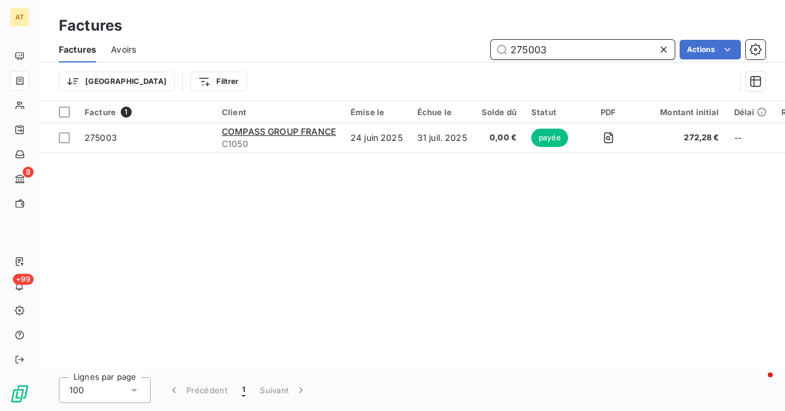
click at [551, 55] on input "275003" at bounding box center [583, 50] width 184 height 20
paste input "4958"
click at [551, 53] on input "274958" at bounding box center [583, 50] width 184 height 20
click at [551, 48] on input "274958" at bounding box center [583, 50] width 184 height 20
paste input "68040"
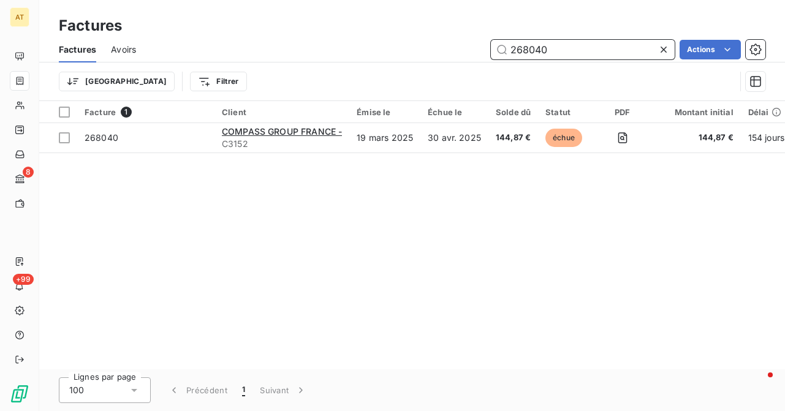
click at [551, 45] on input "268040" at bounding box center [583, 50] width 184 height 20
click at [551, 43] on input "268040" at bounding box center [583, 50] width 184 height 20
paste input "75203"
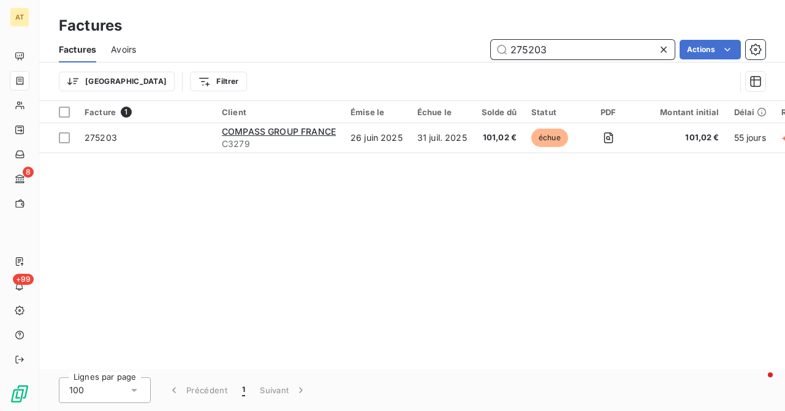
click at [545, 50] on input "275203" at bounding box center [583, 50] width 184 height 20
paste input "31"
click at [551, 49] on input "275231" at bounding box center [583, 50] width 184 height 20
paste input "185"
click at [551, 48] on input "275185" at bounding box center [583, 50] width 184 height 20
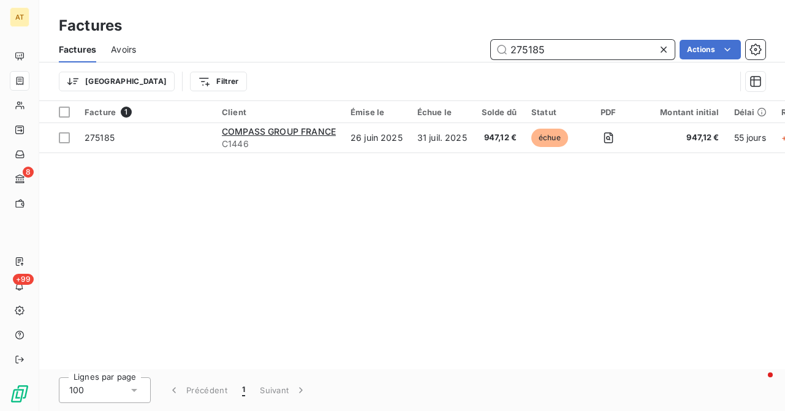
paste input "390"
click at [551, 48] on input "275390" at bounding box center [583, 50] width 184 height 20
paste input "502"
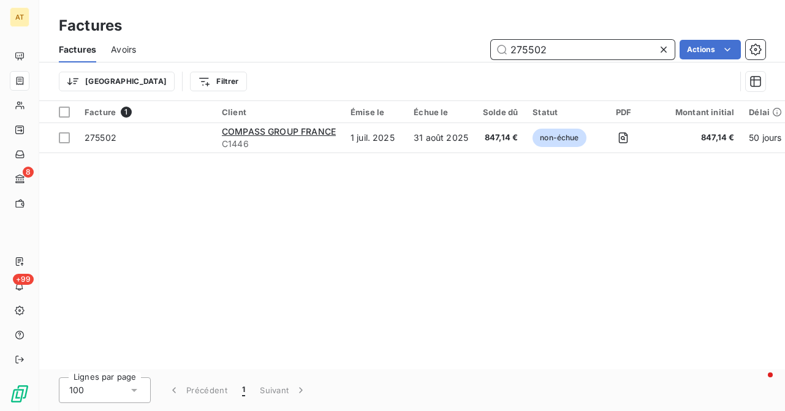
click at [551, 52] on input "275502" at bounding box center [583, 50] width 184 height 20
click at [551, 48] on input "275502" at bounding box center [583, 50] width 184 height 20
paste input "40"
click at [551, 43] on input "275540" at bounding box center [583, 50] width 184 height 20
click at [548, 50] on input "275540" at bounding box center [583, 50] width 184 height 20
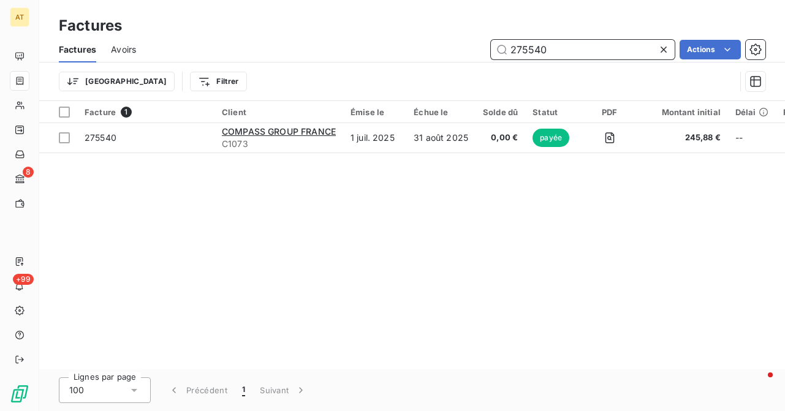
paste input "02"
click at [551, 43] on input "275502" at bounding box center [583, 50] width 184 height 20
paste input "185"
click at [545, 51] on input "275185" at bounding box center [583, 50] width 184 height 20
paste input "522"
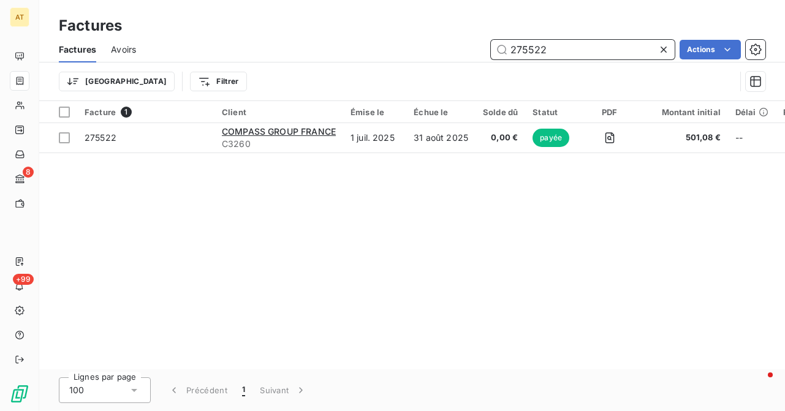
click at [551, 50] on input "275522" at bounding box center [583, 50] width 184 height 20
paste input "653"
click at [551, 48] on input "275653" at bounding box center [583, 50] width 184 height 20
paste input "502"
paste input "818"
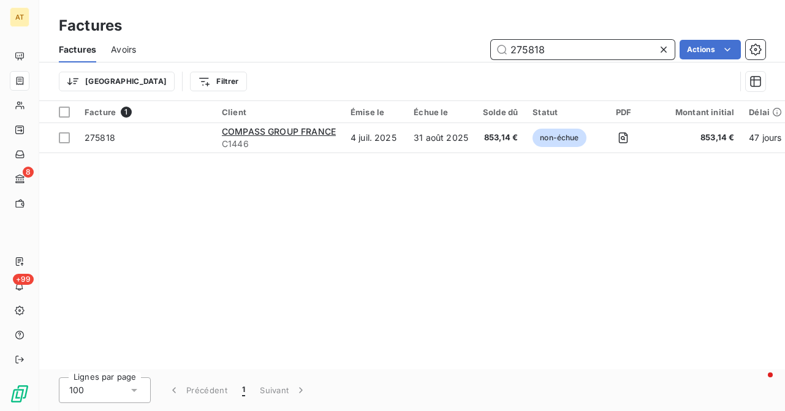
click at [551, 51] on input "275818" at bounding box center [583, 50] width 184 height 20
paste input "8"
click at [551, 43] on input "275888" at bounding box center [583, 50] width 184 height 20
paste input "6077"
click at [551, 58] on input "276077" at bounding box center [583, 50] width 184 height 20
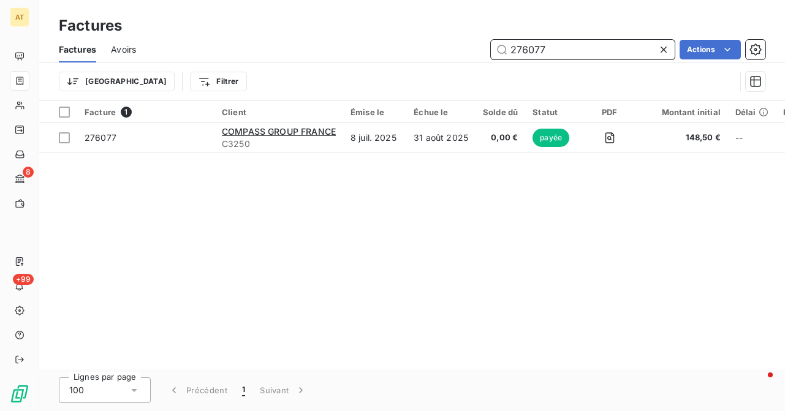
paste input "145"
click at [551, 45] on input "276145" at bounding box center [583, 50] width 184 height 20
paste input "9"
click at [551, 53] on input "276195" at bounding box center [583, 50] width 184 height 20
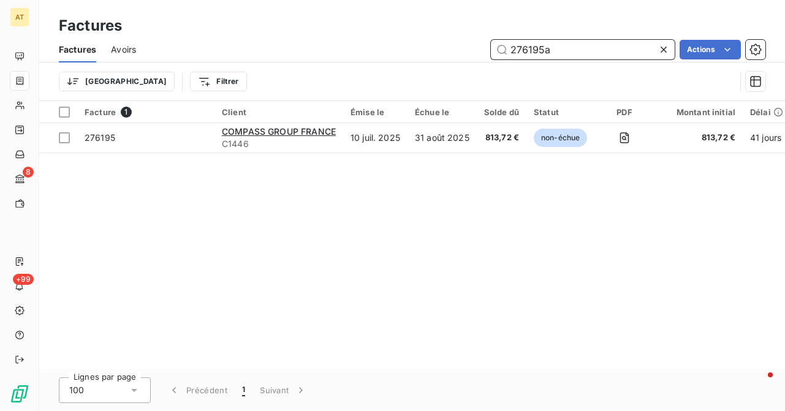
paste input "276419"
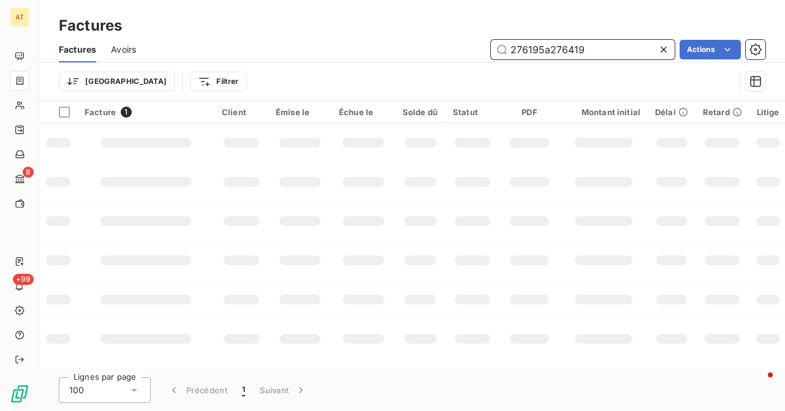
paste input "text"
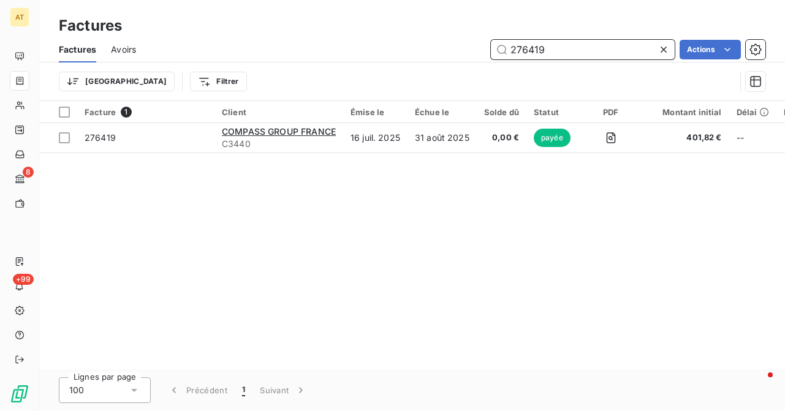
click at [546, 47] on input "276419" at bounding box center [583, 50] width 184 height 20
paste input "556"
click at [551, 50] on input "276556" at bounding box center [583, 50] width 184 height 20
paste input "64"
click at [551, 53] on input "276564" at bounding box center [583, 50] width 184 height 20
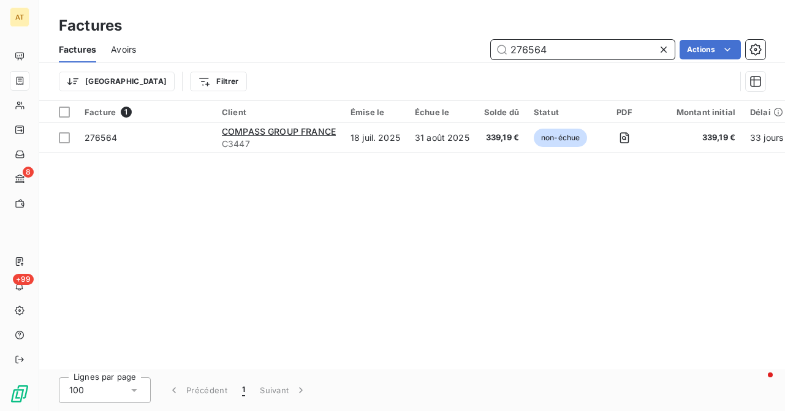
paste input "718"
click at [551, 40] on input "276718" at bounding box center [583, 50] width 184 height 20
click at [551, 43] on input "276718" at bounding box center [583, 50] width 184 height 20
click at [462, 236] on div "Facture 1 Client Émise le Échue le Solde dû Statut PDF Montant initial Délai Re…" at bounding box center [411, 235] width 745 height 268
click at [551, 52] on input "276718" at bounding box center [583, 50] width 184 height 20
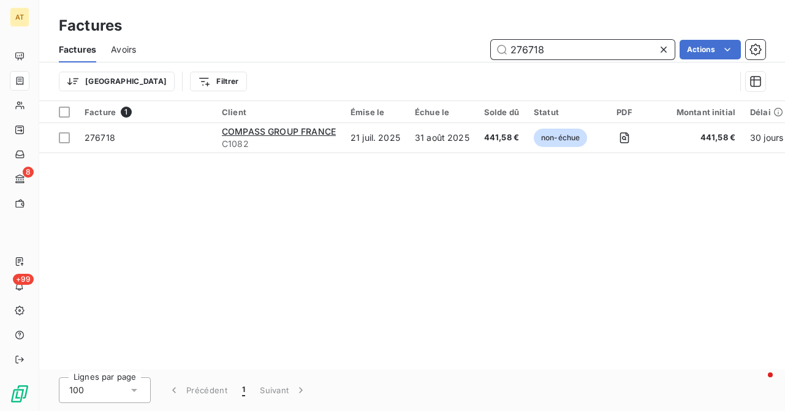
paste input "642"
click at [551, 51] on input "276642" at bounding box center [583, 50] width 184 height 20
paste input "921"
click at [551, 50] on input "276921" at bounding box center [583, 50] width 184 height 20
click at [456, 215] on div "Facture 1 Client Émise le Échue le Solde dû Statut PDF Montant initial Délai Re…" at bounding box center [411, 235] width 745 height 268
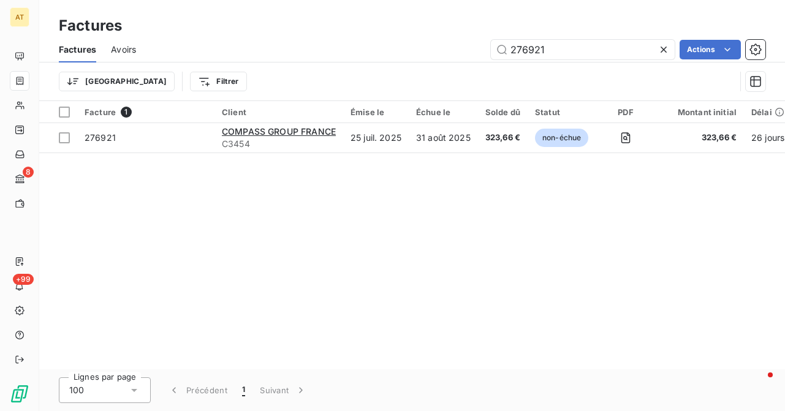
click at [551, 38] on div "Factures Avoirs 276921 Actions" at bounding box center [411, 50] width 745 height 26
click at [550, 53] on input "276921" at bounding box center [583, 50] width 184 height 20
paste input "277032"
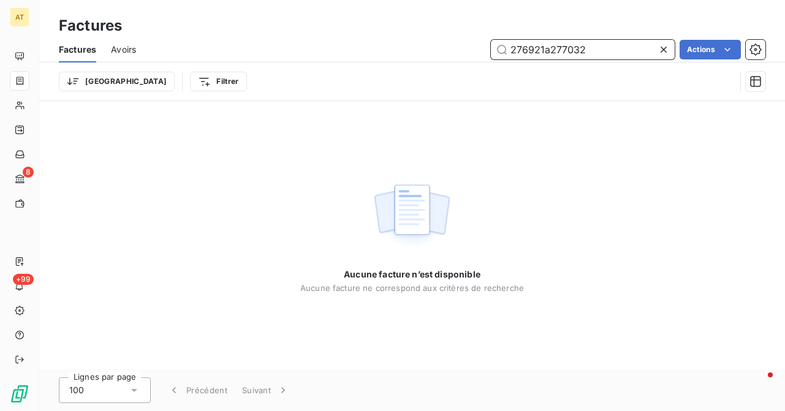
paste input "text"
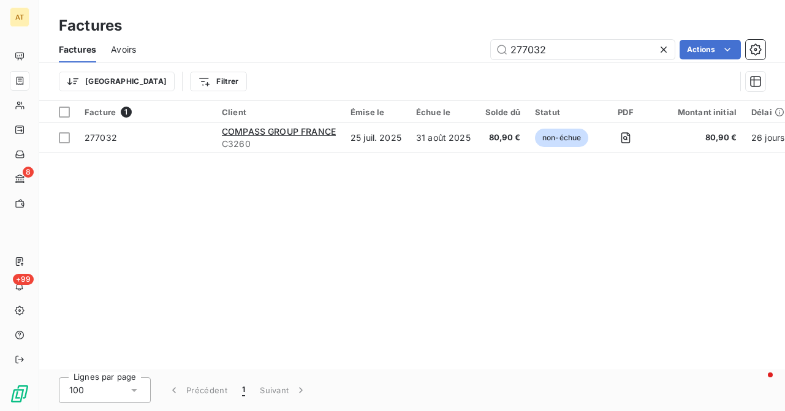
click at [385, 232] on div "Facture 1 Client Émise le Échue le Solde dû Statut PDF Montant initial Délai Re…" at bounding box center [411, 235] width 745 height 268
click at [551, 41] on input "277032" at bounding box center [583, 50] width 184 height 20
paste input "664"
click at [551, 43] on input "276642" at bounding box center [583, 50] width 184 height 20
paste input "276916"
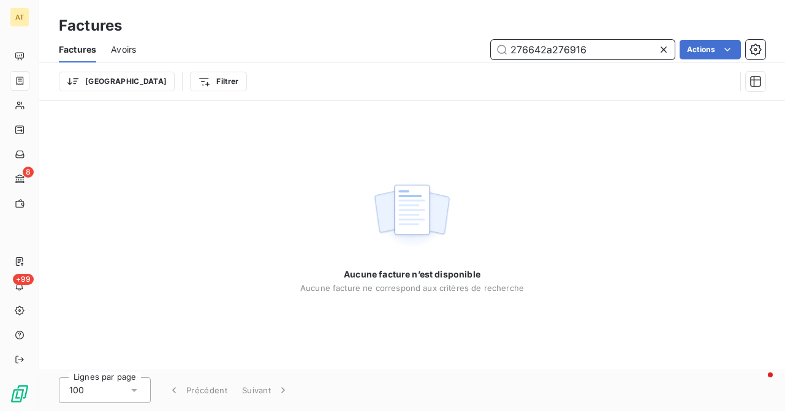
paste input "text"
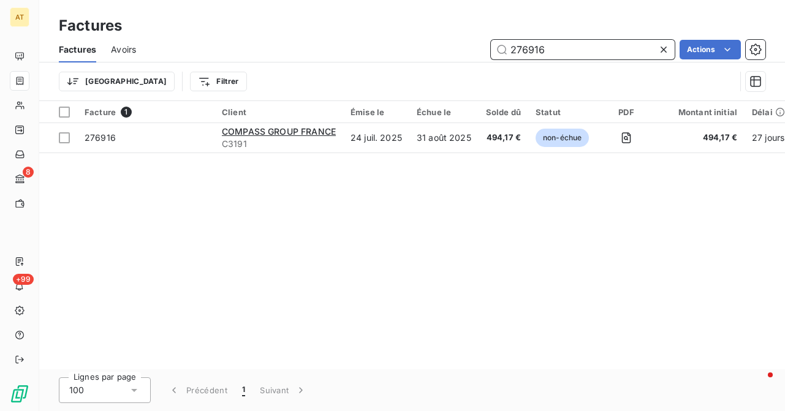
click at [551, 43] on input "276916" at bounding box center [583, 50] width 184 height 20
paste input "7064"
click at [551, 45] on input "277064" at bounding box center [583, 50] width 184 height 20
paste input "162"
click at [546, 56] on input "277162" at bounding box center [583, 50] width 184 height 20
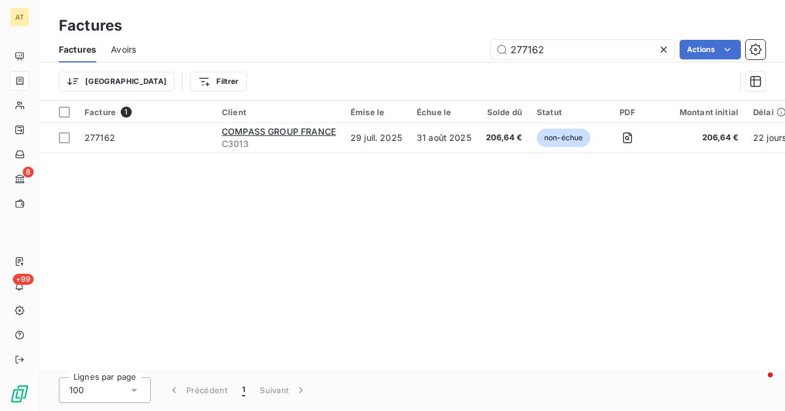
click at [551, 38] on div "Factures Avoirs 277162 Actions" at bounding box center [411, 50] width 745 height 26
click at [551, 44] on input "277162" at bounding box center [583, 50] width 184 height 20
paste input "084"
click at [551, 53] on input "277084" at bounding box center [583, 50] width 184 height 20
paste input "212"
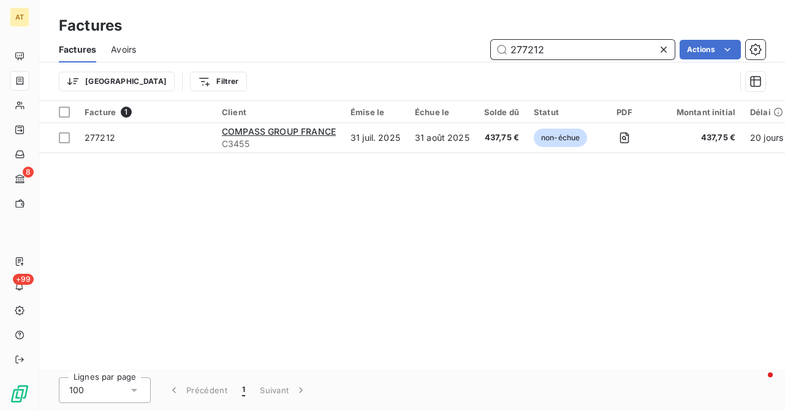
click at [551, 46] on input "277212" at bounding box center [583, 50] width 184 height 20
paste input "661"
click at [551, 58] on input "277661" at bounding box center [583, 50] width 184 height 20
paste input "75"
type input "277675"
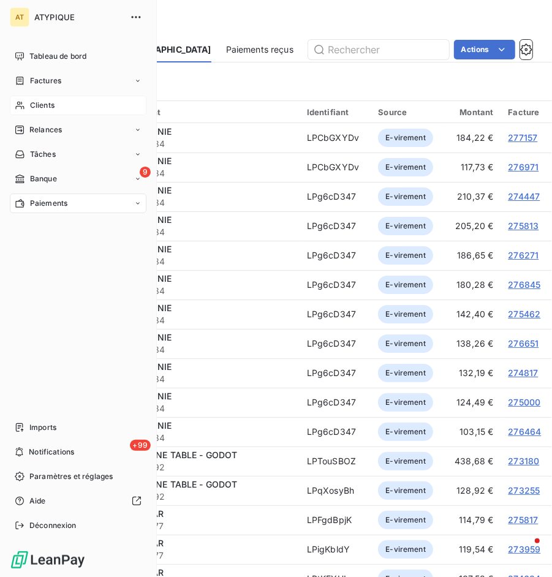
click at [25, 101] on div "Clients" at bounding box center [78, 106] width 137 height 20
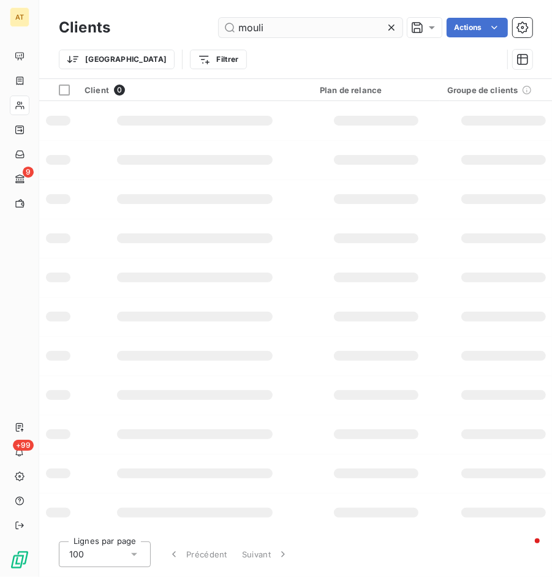
type input "moulin"
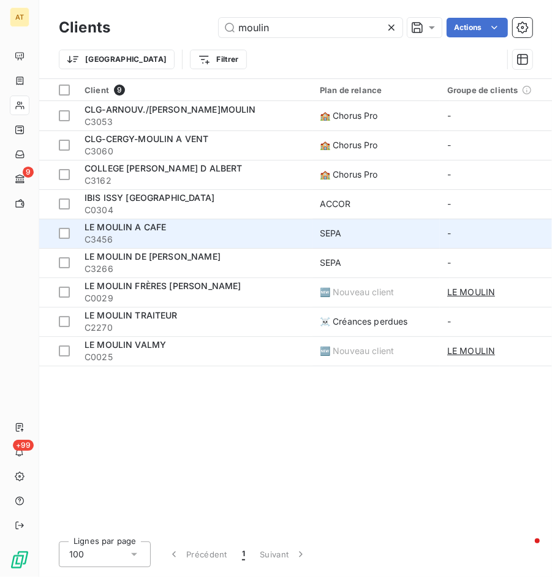
click at [166, 247] on td "LE MOULIN A CAFE C3456" at bounding box center [194, 233] width 235 height 29
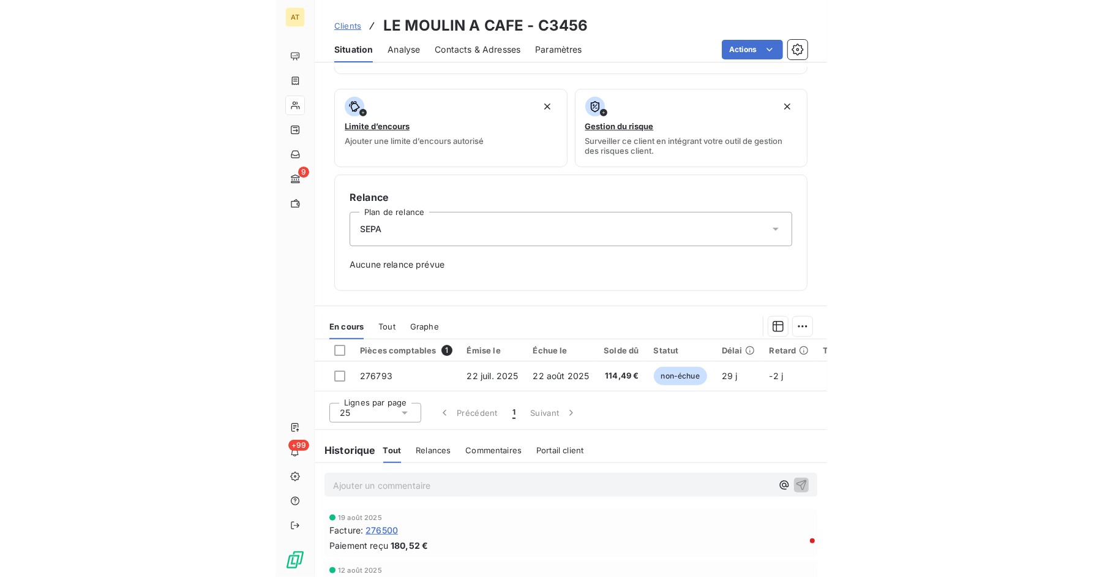
scroll to position [288, 0]
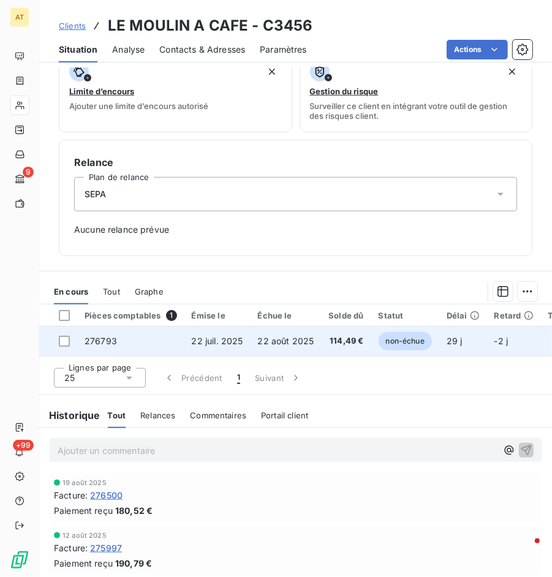
click at [110, 345] on td "276793" at bounding box center [130, 340] width 107 height 29
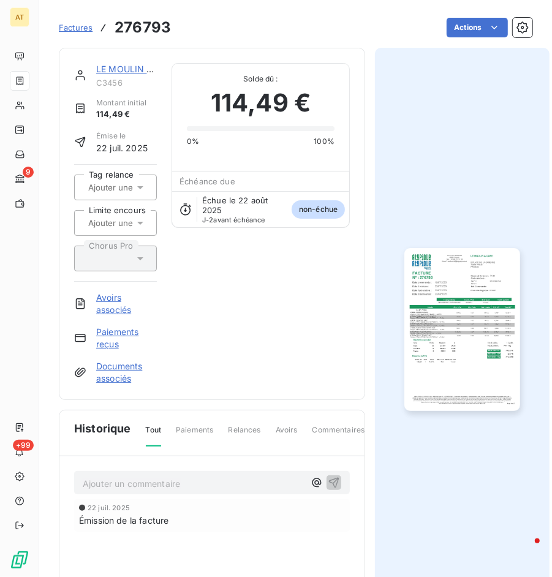
click at [140, 23] on h3 "276793" at bounding box center [143, 28] width 56 height 22
copy h3 "276793"
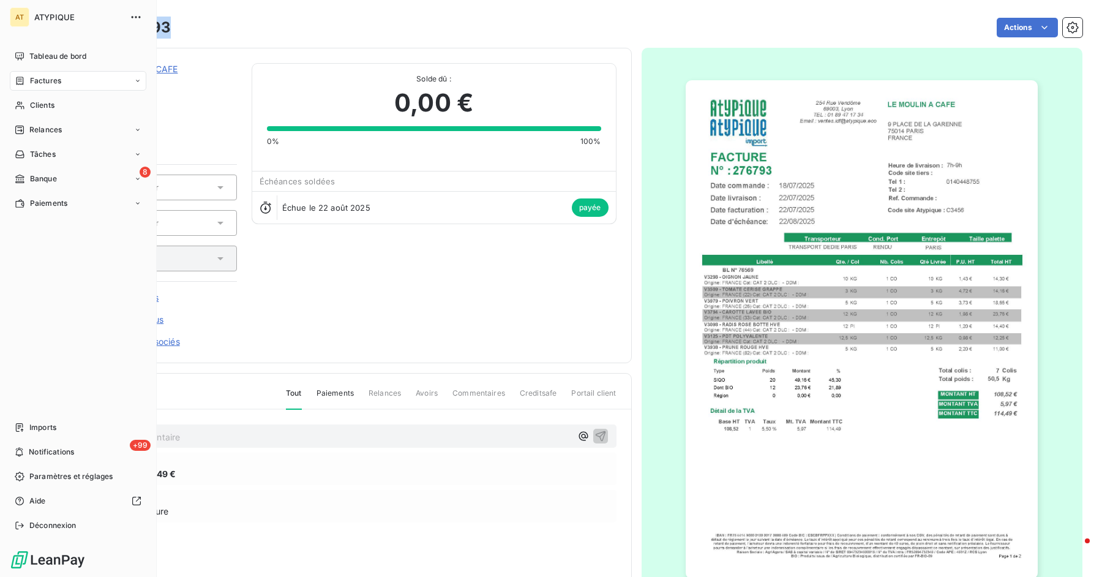
click at [21, 79] on icon at bounding box center [20, 81] width 10 height 10
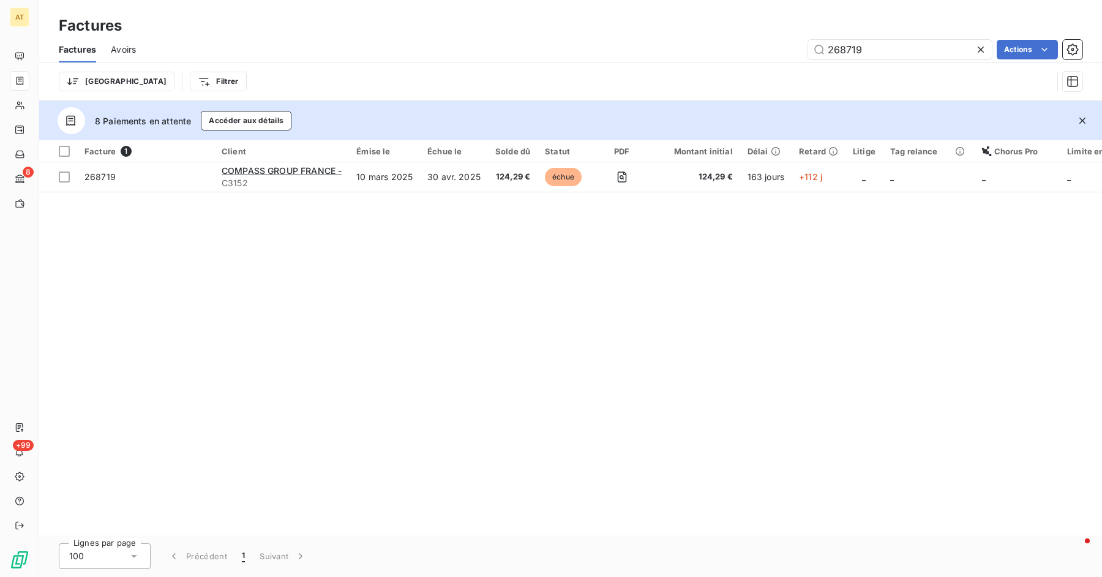
type input "268719"
click at [551, 380] on div "Facture 1 Client Émise le Échue le Solde dû Statut PDF Montant initial Délai Re…" at bounding box center [570, 337] width 1063 height 395
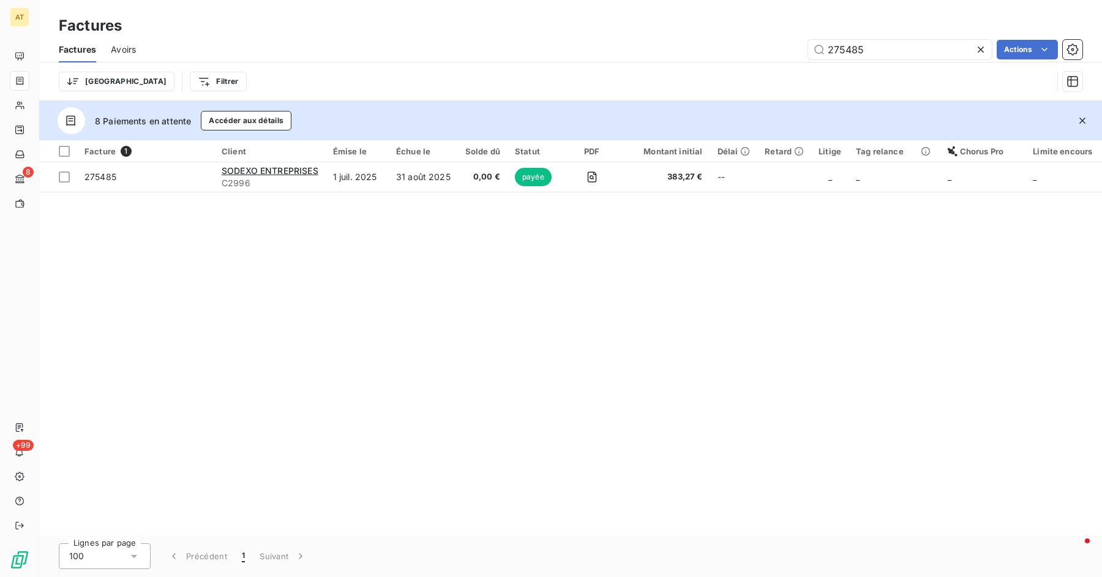
type input "276448"
